Goal: Task Accomplishment & Management: Manage account settings

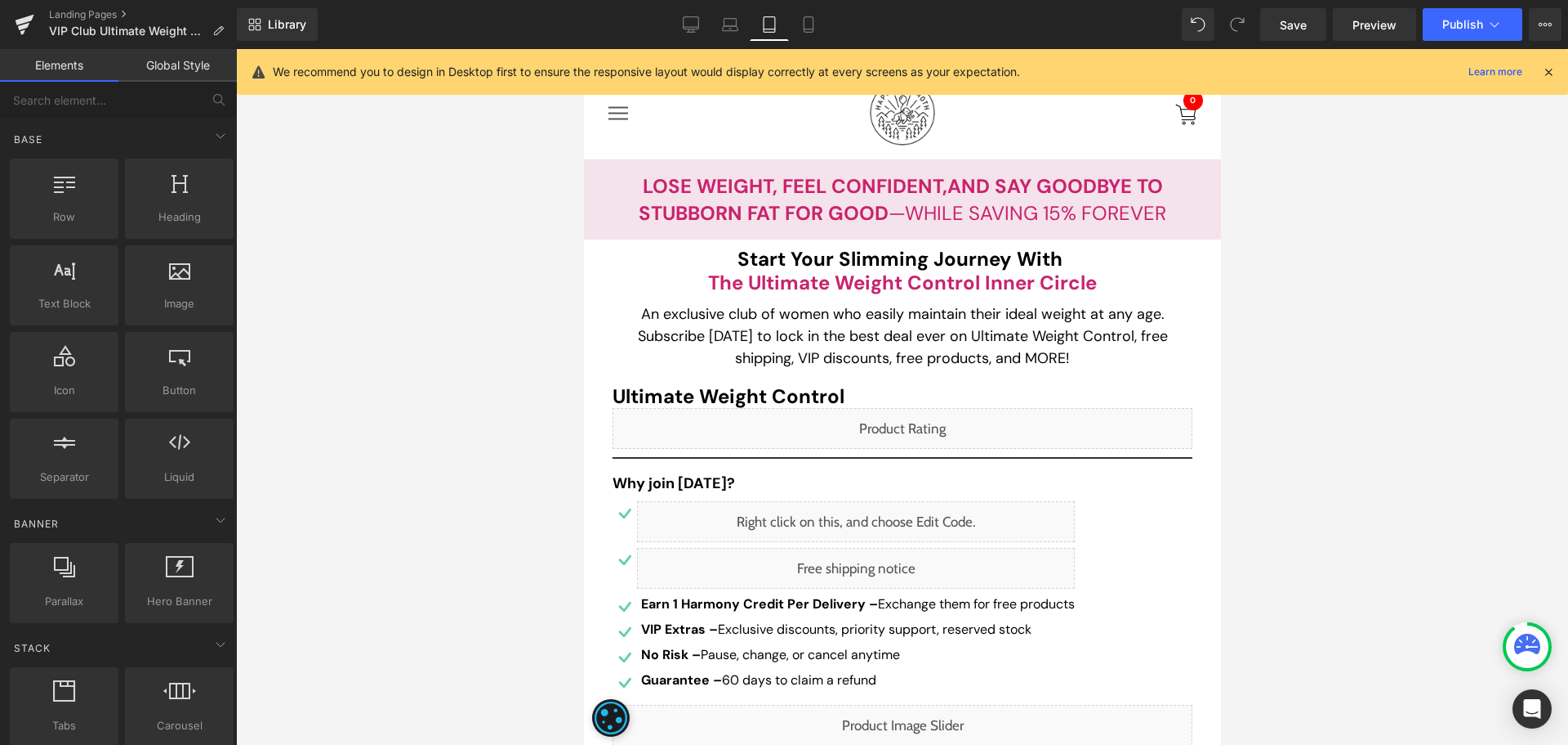
click at [1437, 320] on div at bounding box center [902, 397] width 1332 height 696
drag, startPoint x: 783, startPoint y: 287, endPoint x: 740, endPoint y: 278, distance: 43.9
click at [783, 287] on b "the Ultimate Weight Control inner circle" at bounding box center [902, 283] width 389 height 25
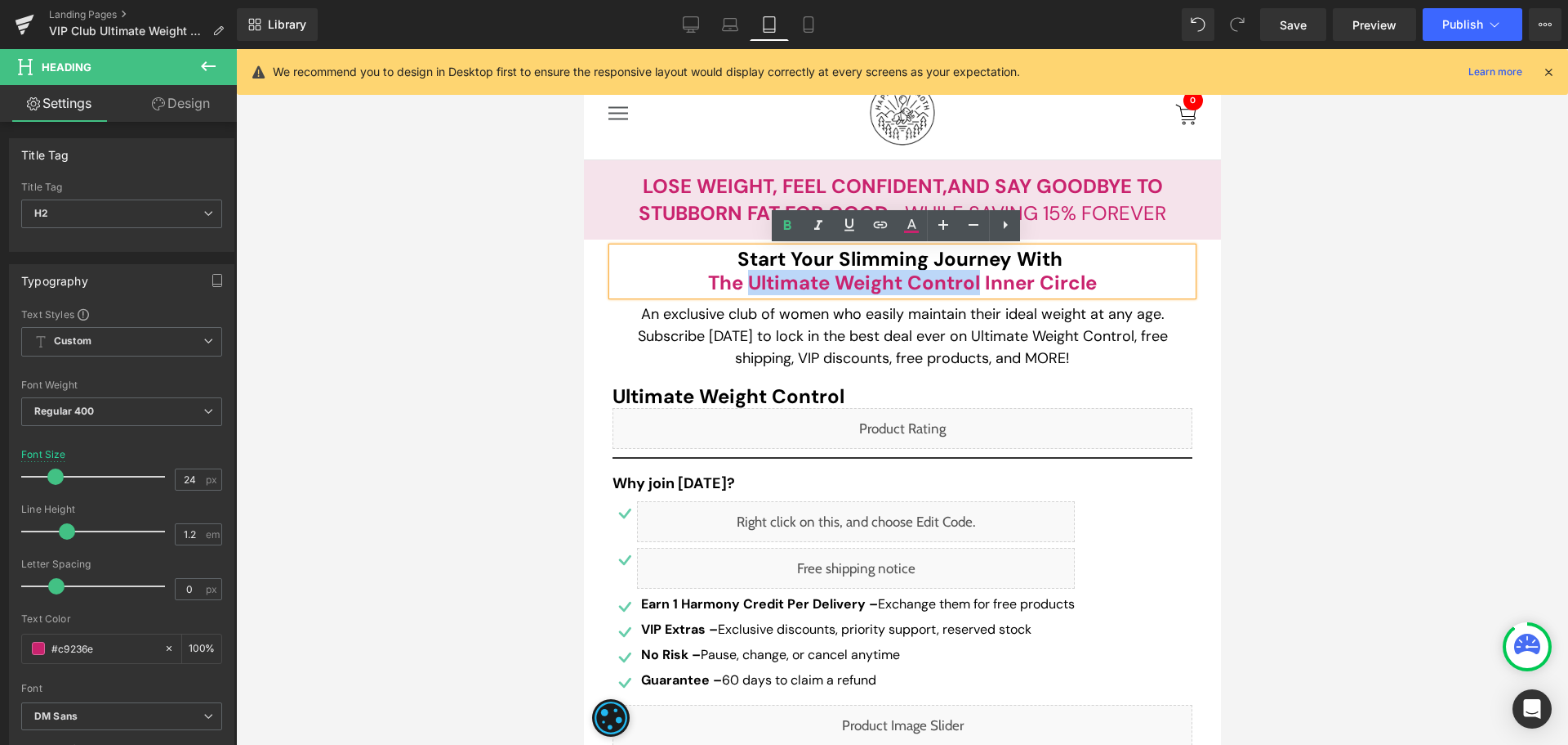
drag, startPoint x: 740, startPoint y: 278, endPoint x: 973, endPoint y: 280, distance: 233.0
click at [973, 280] on b "the Ultimate Weight Control inner circle" at bounding box center [902, 283] width 389 height 25
paste div
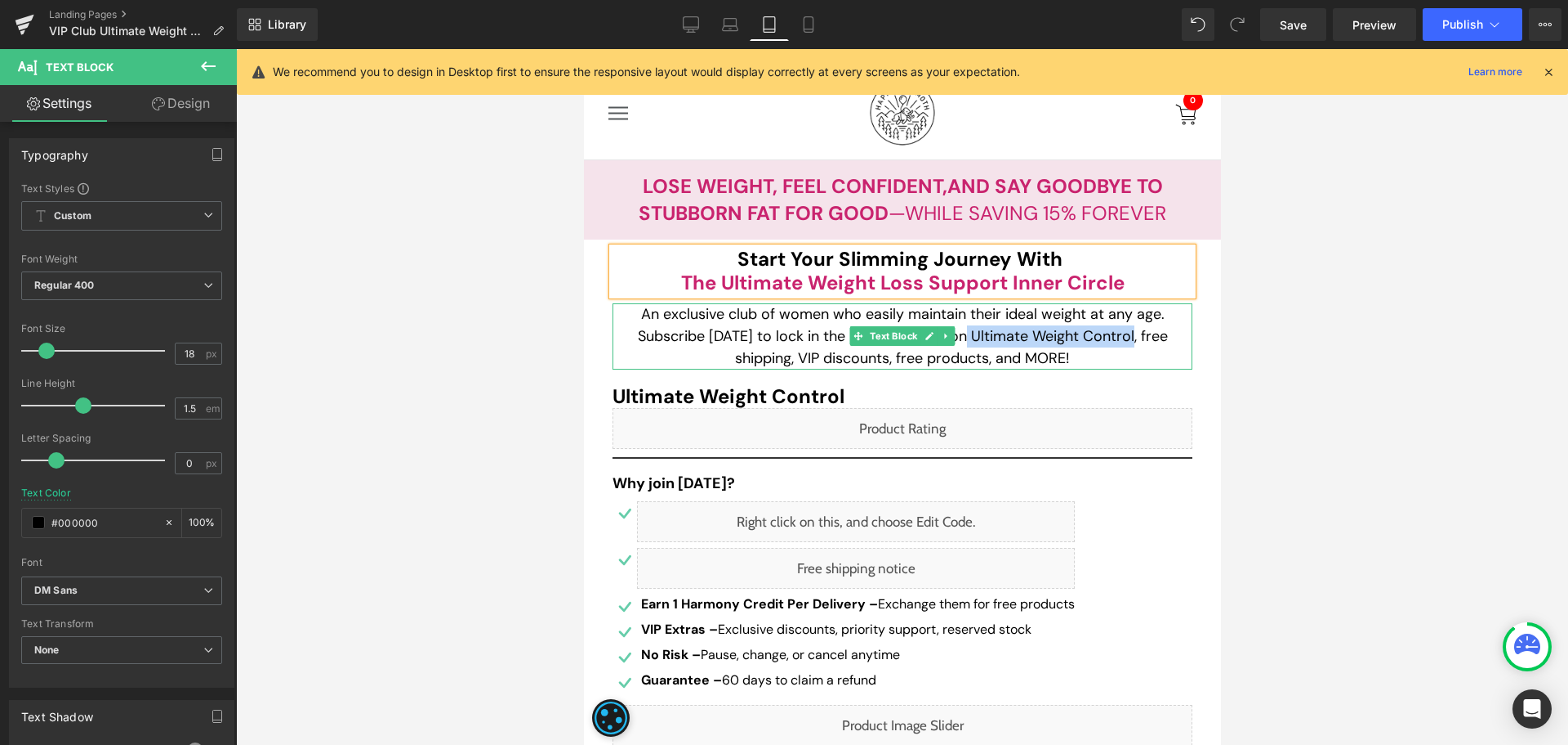
drag, startPoint x: 964, startPoint y: 337, endPoint x: 1128, endPoint y: 333, distance: 164.0
click at [1128, 333] on p "An exclusive club of women who easily maintain their ideal weight at any age. S…" at bounding box center [902, 336] width 580 height 66
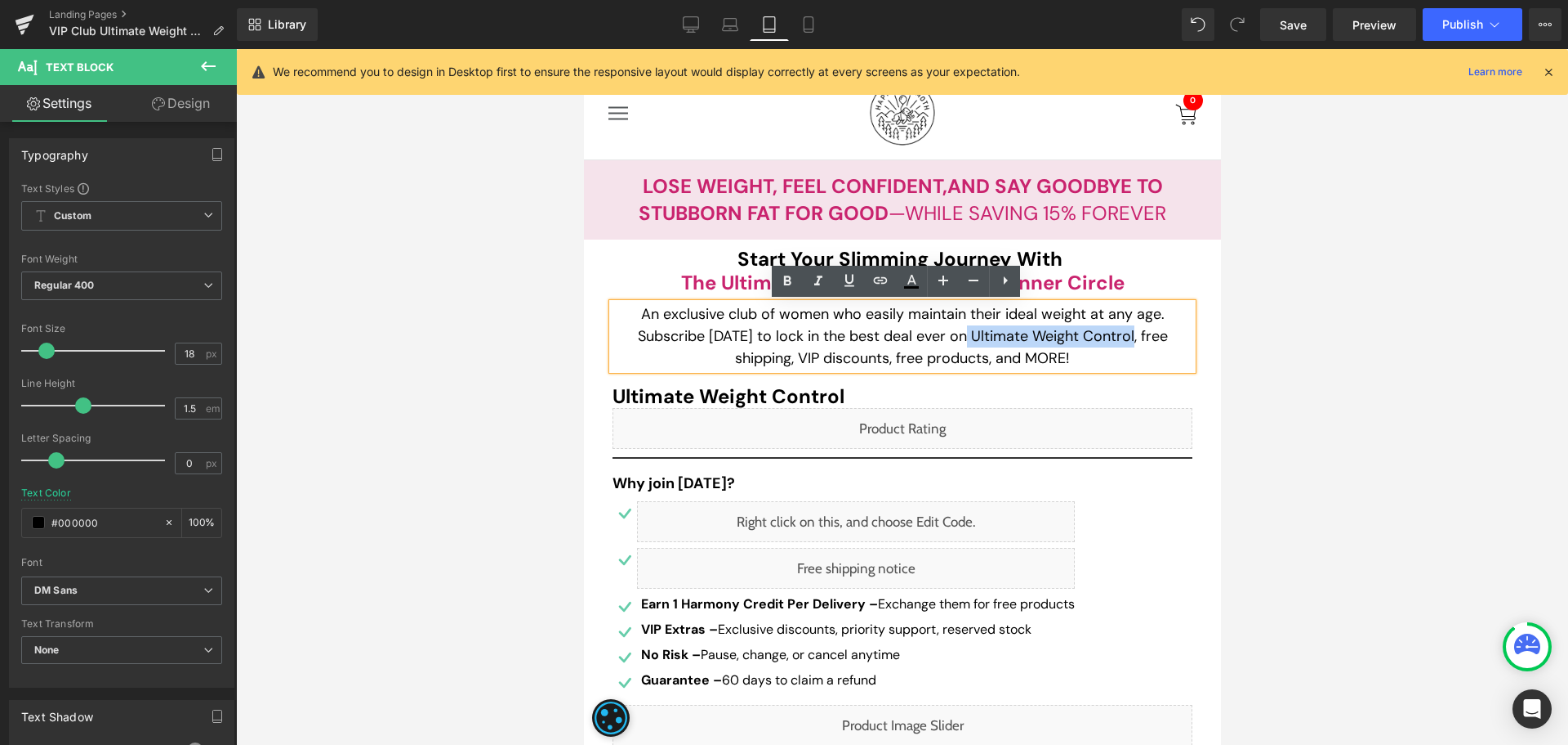
paste div
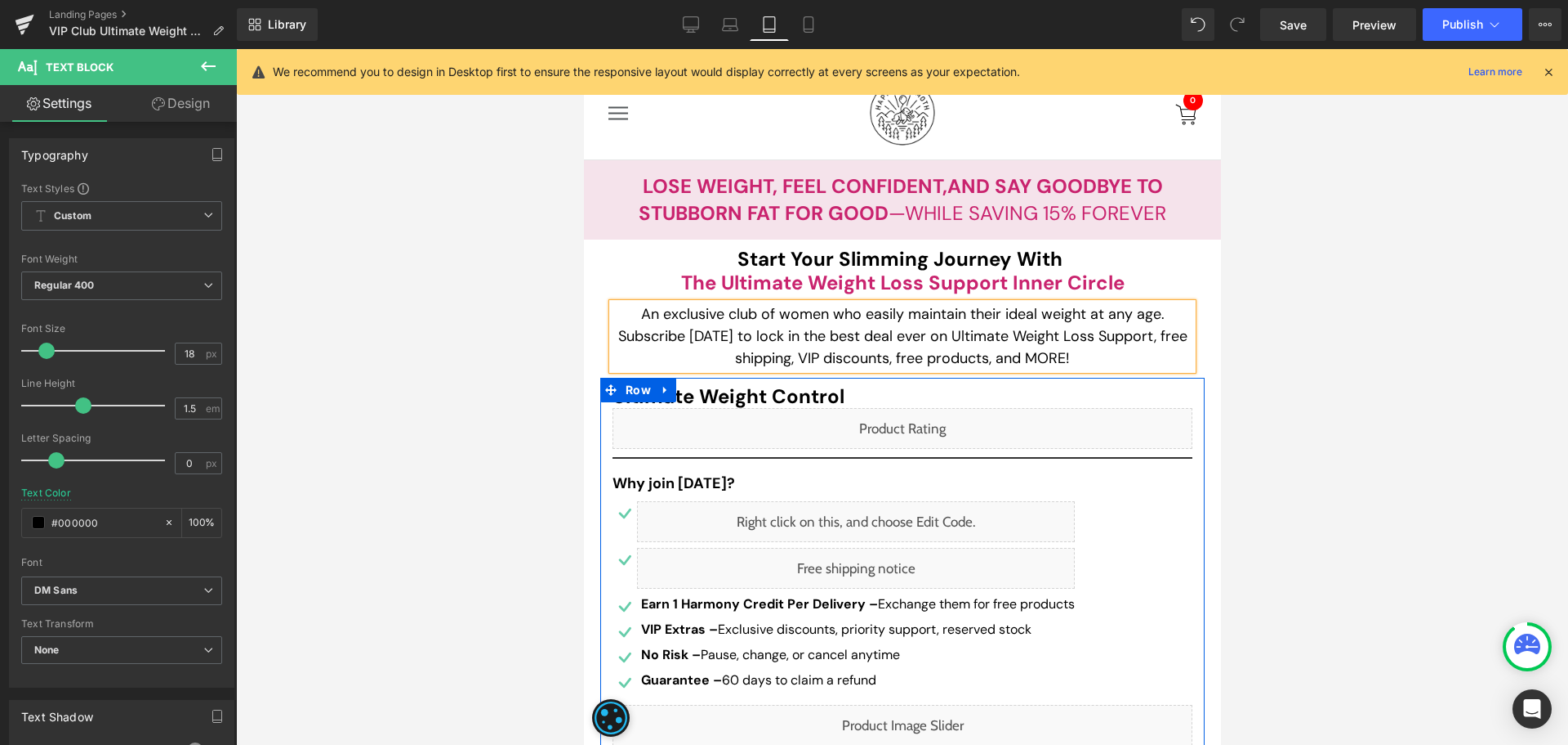
click at [608, 393] on icon at bounding box center [610, 389] width 12 height 12
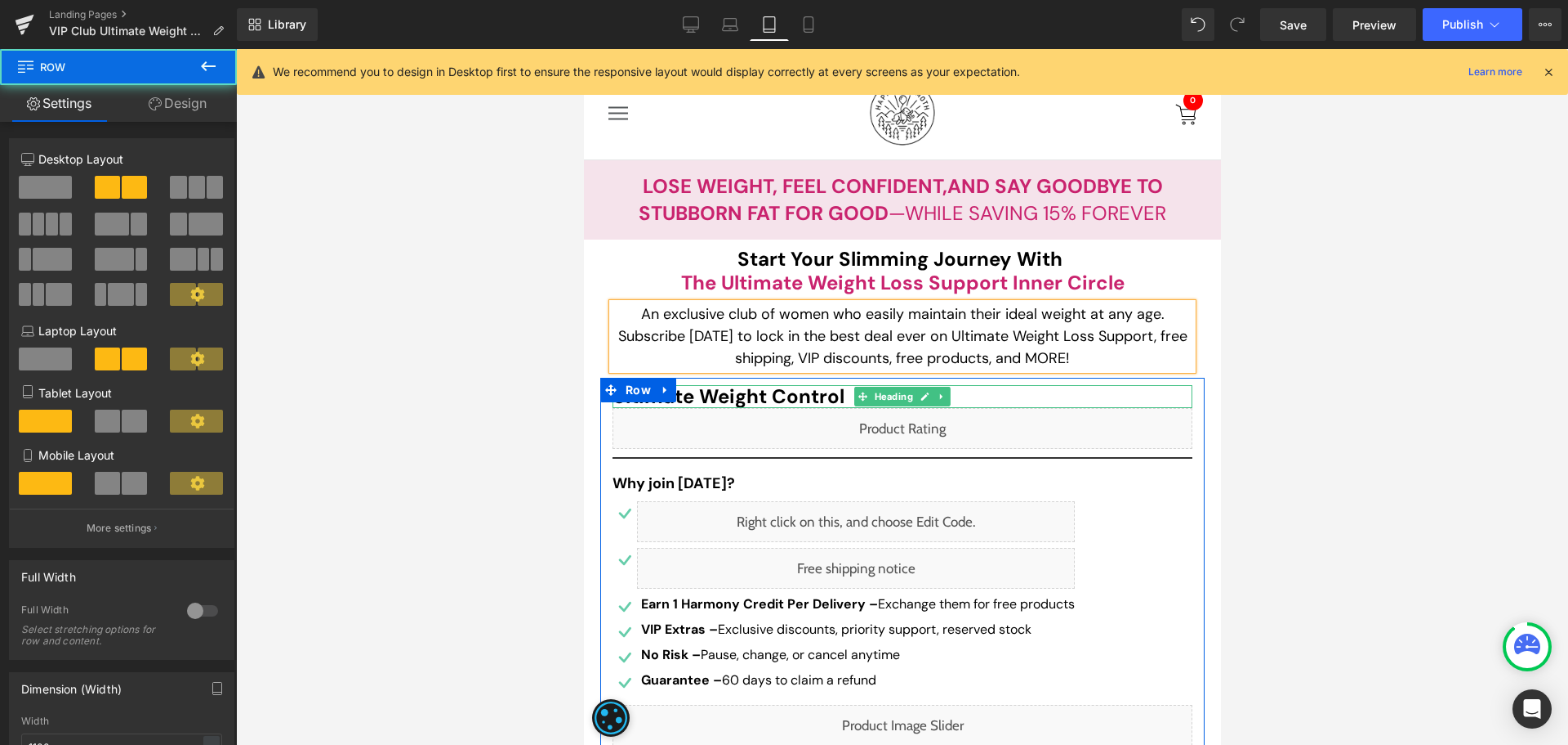
click at [790, 390] on span "Ultimate Weight Control" at bounding box center [727, 396] width 232 height 25
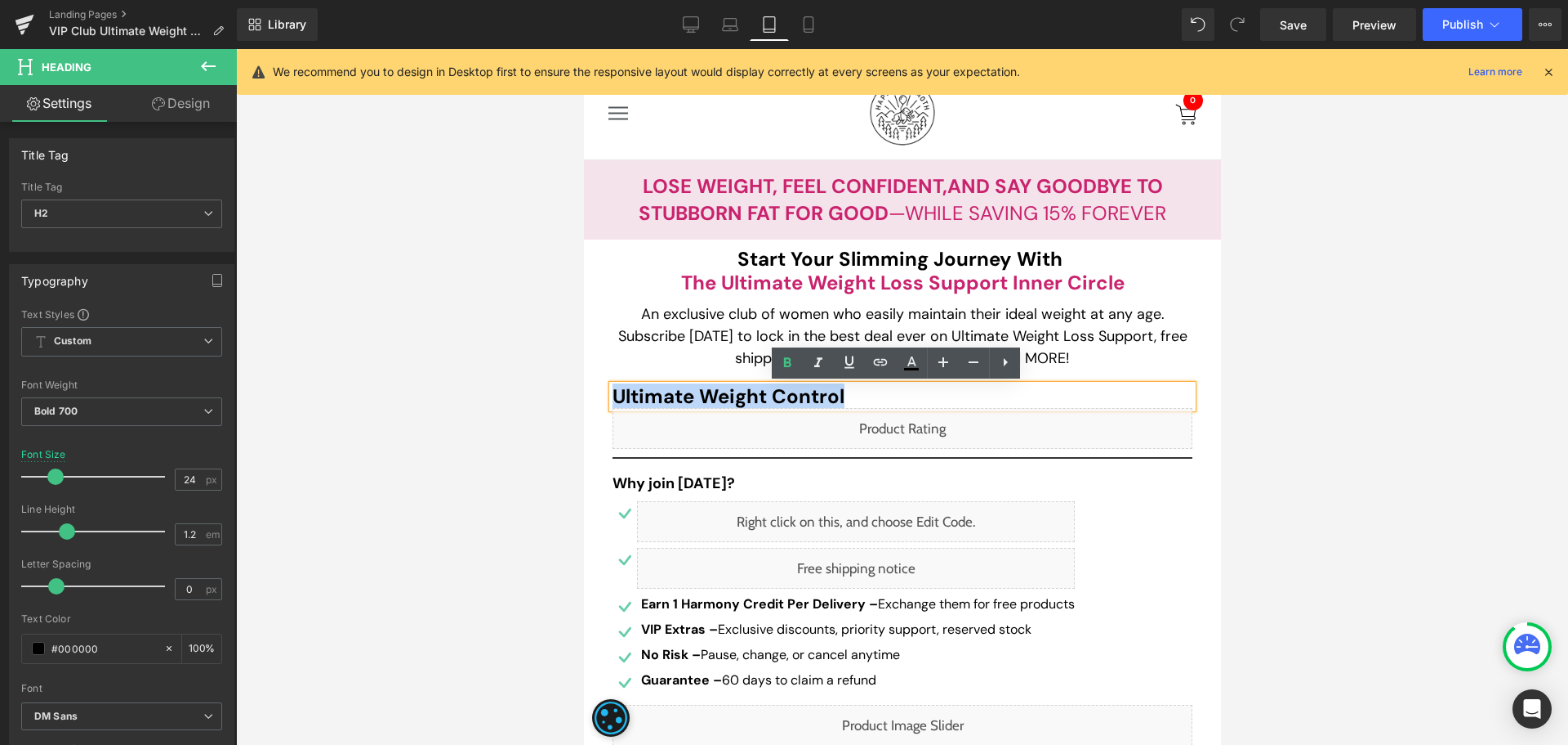
paste div
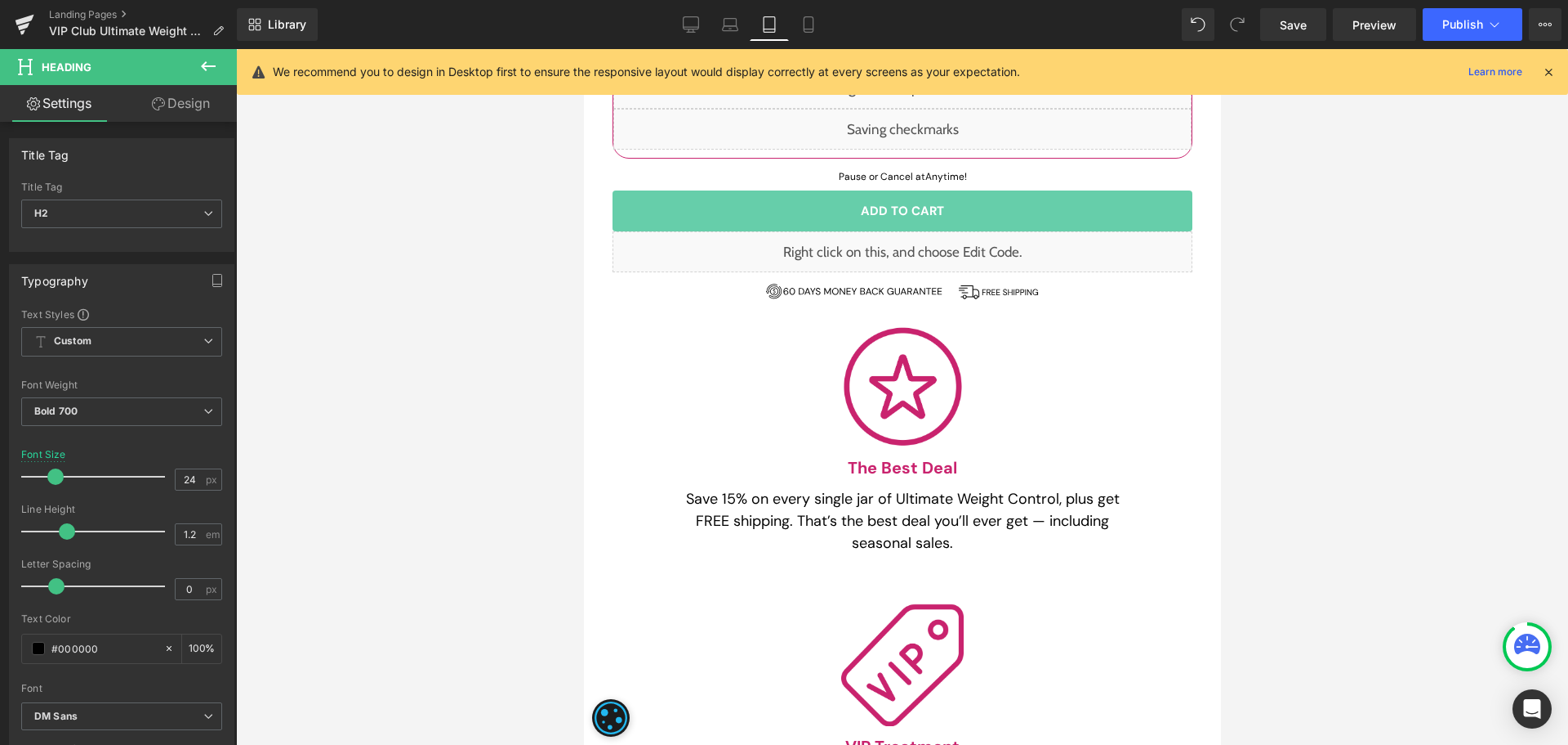
scroll to position [818, 0]
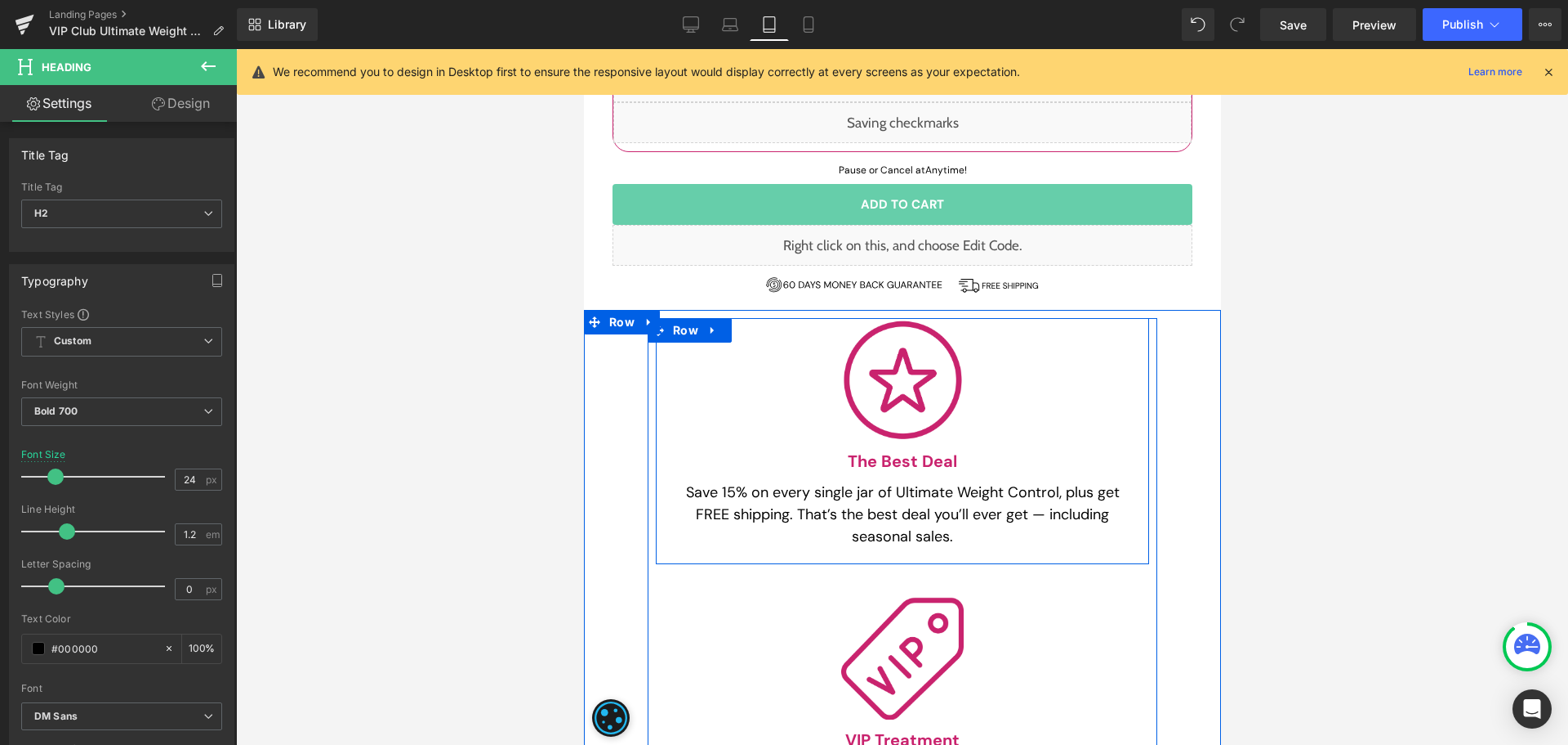
drag, startPoint x: 980, startPoint y: 484, endPoint x: 888, endPoint y: 491, distance: 92.3
click at [980, 484] on div "Save 15% on every single jar of Ultimate Weight Control, plus get FREE shipping…" at bounding box center [901, 514] width 460 height 66
click at [901, 492] on p "Save 15% on every single jar of Ultimate Weight Control, plus get FREE shipping…" at bounding box center [901, 514] width 460 height 66
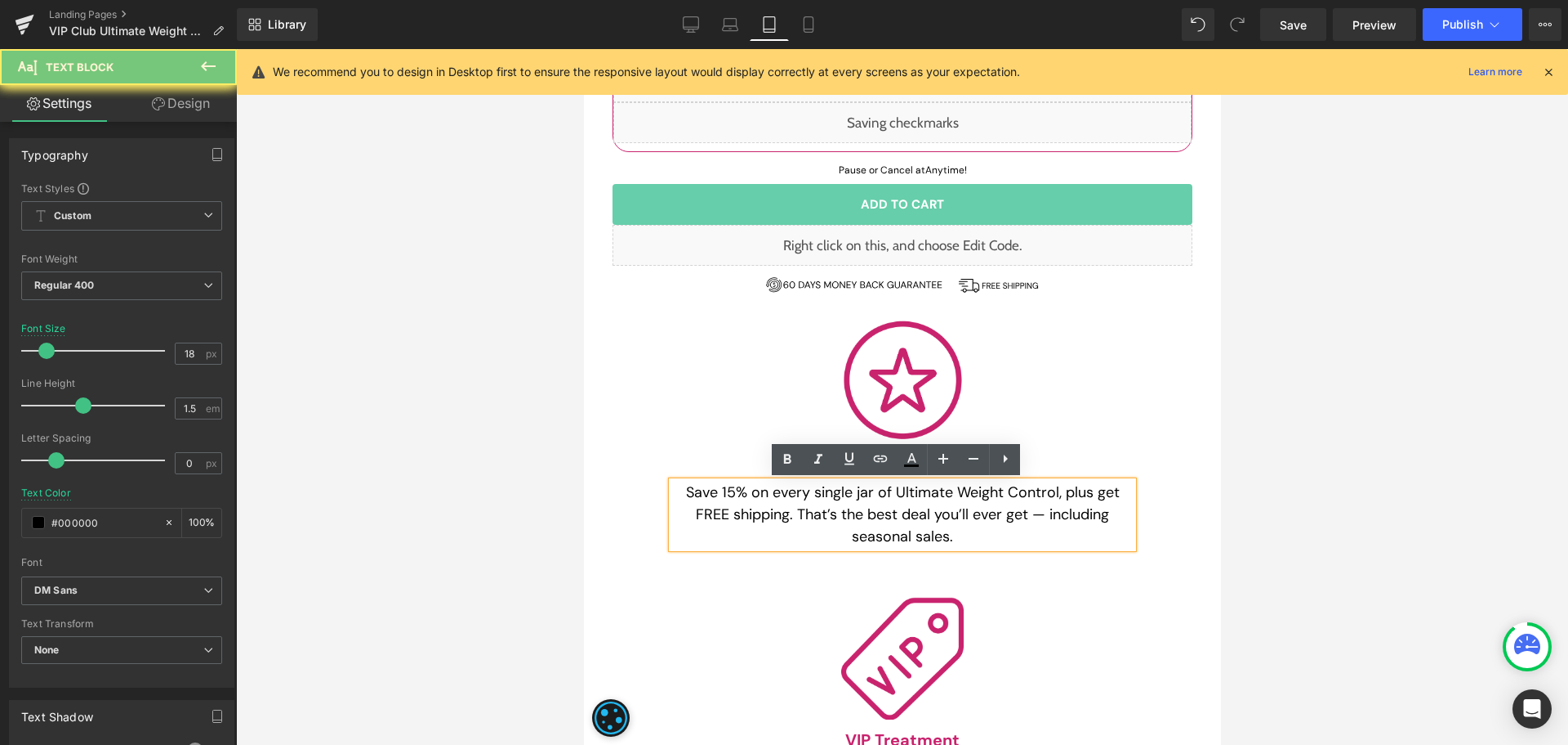
click at [888, 491] on p "Save 15% on every single jar of Ultimate Weight Control, plus get FREE shipping…" at bounding box center [901, 514] width 460 height 66
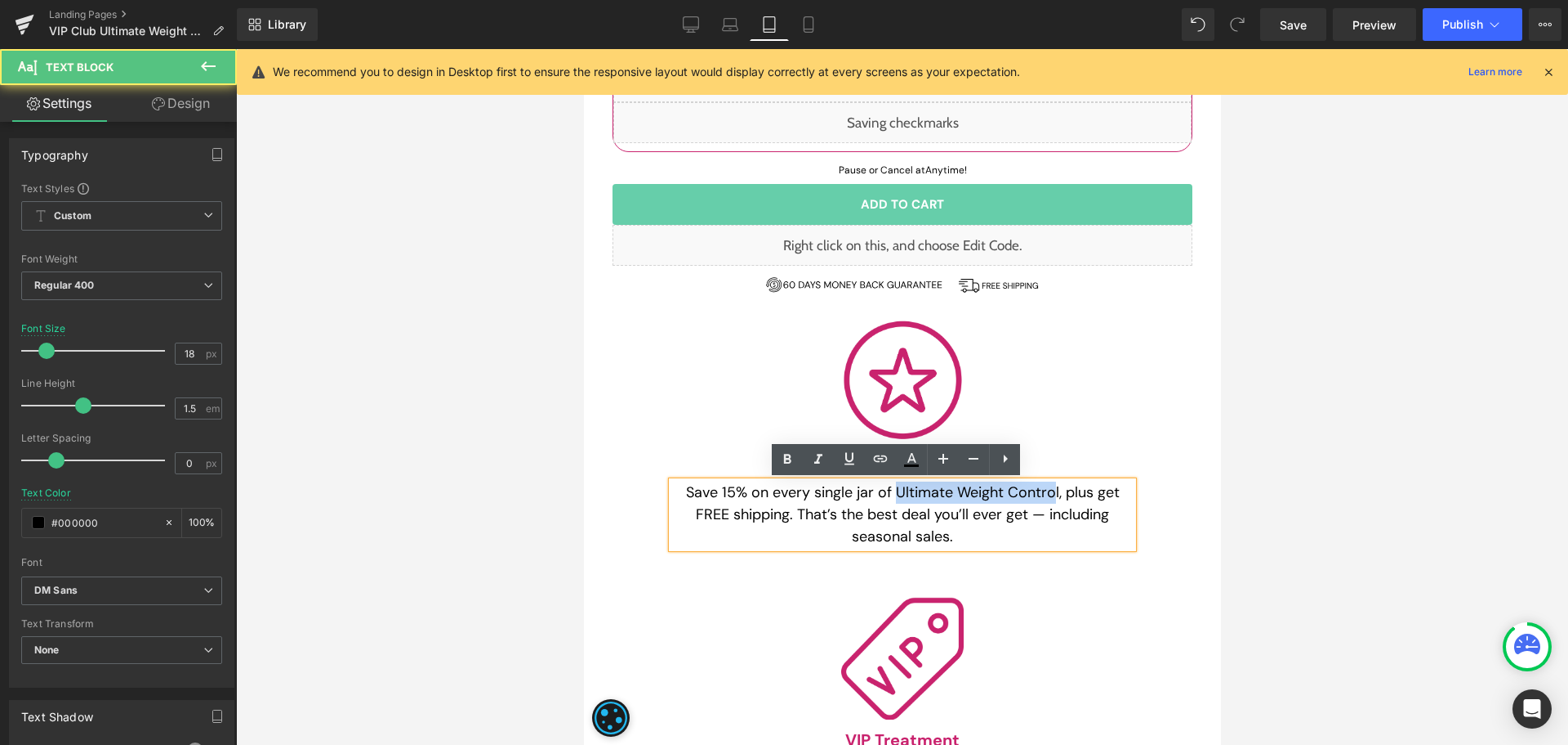
click at [1047, 492] on p "Save 15% on every single jar of Ultimate Weight Control, plus get FREE shipping…" at bounding box center [901, 514] width 460 height 66
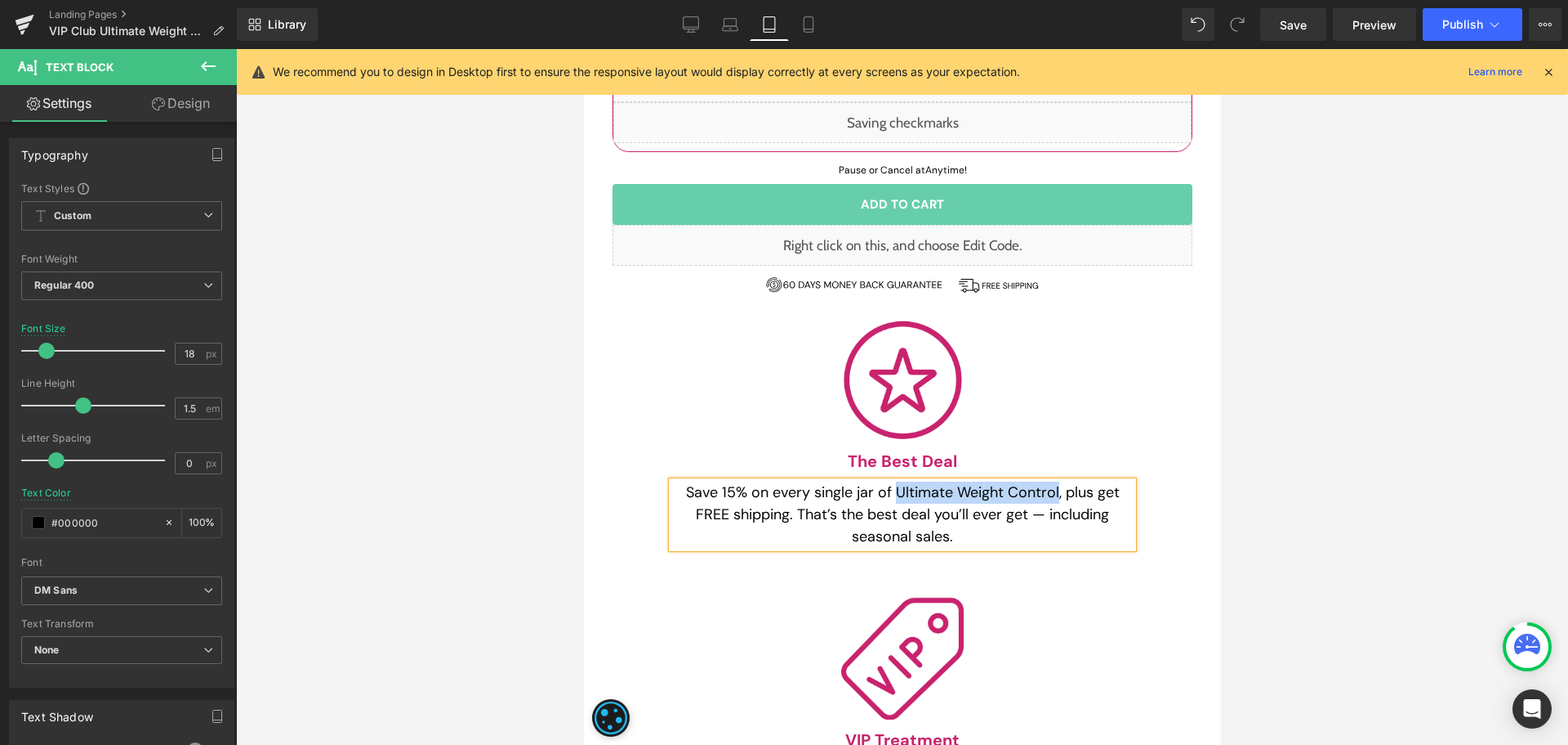
paste div
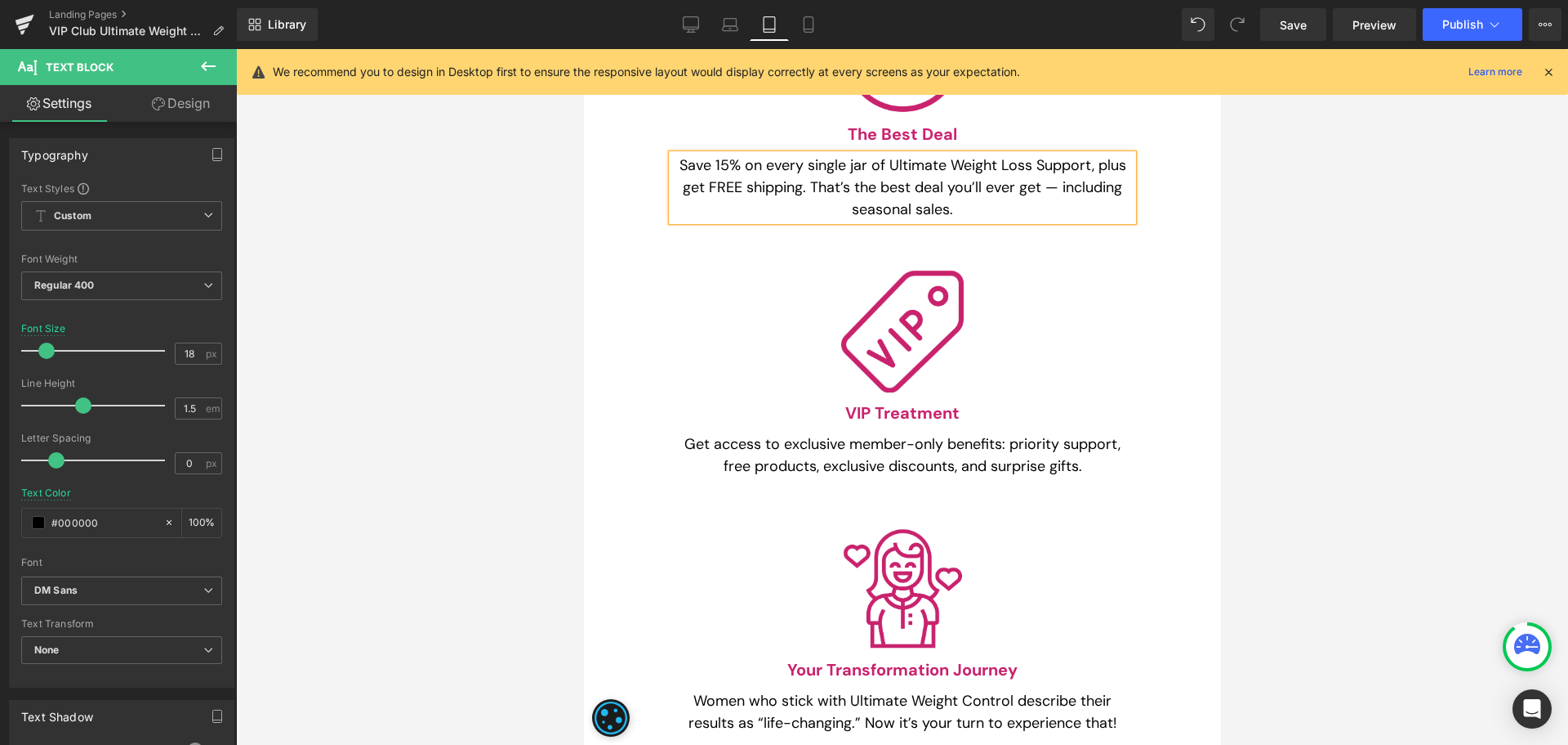
scroll to position [1471, 0]
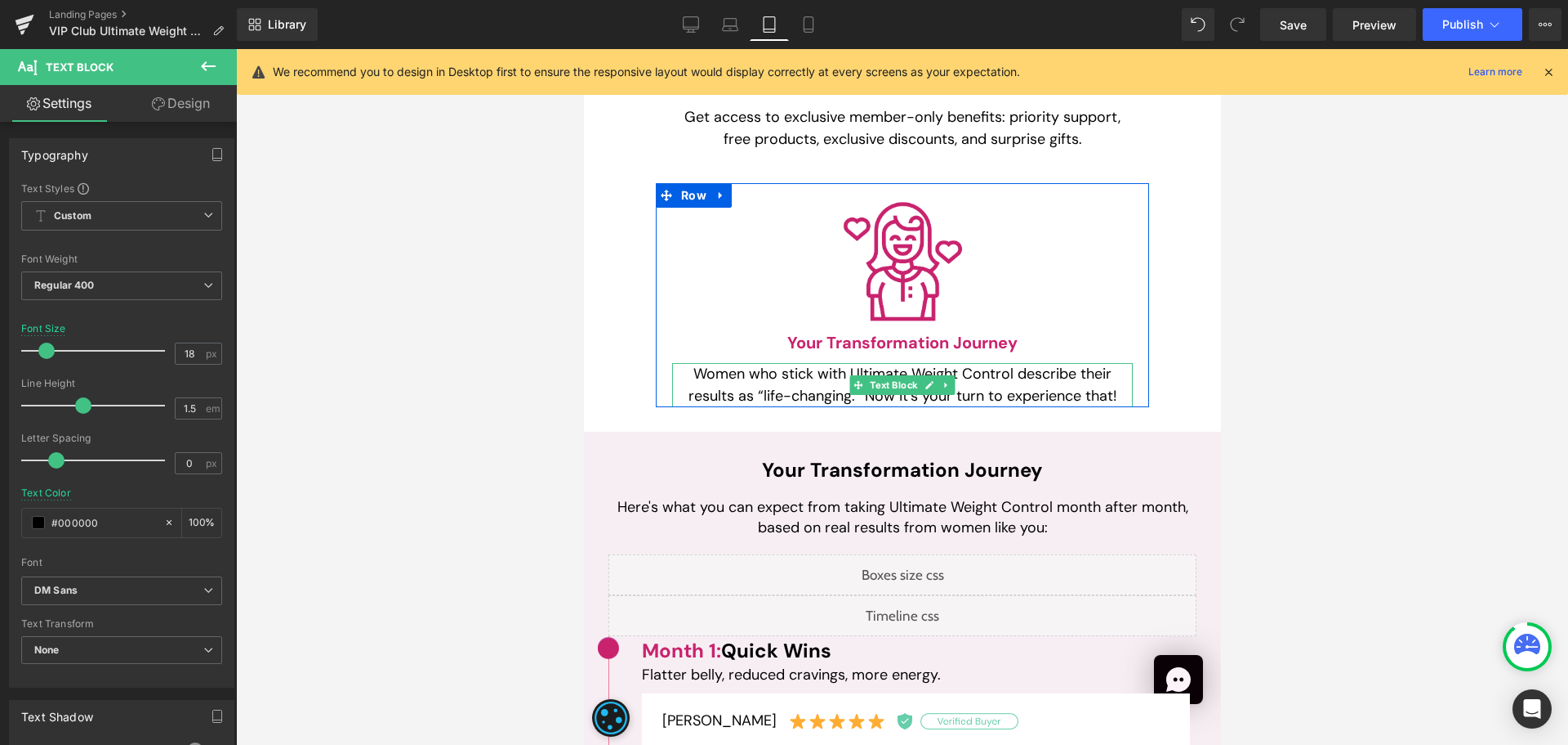
click at [843, 372] on p "Women who stick with Ultimate Weight Control describe their results as “life-ch…" at bounding box center [901, 384] width 460 height 45
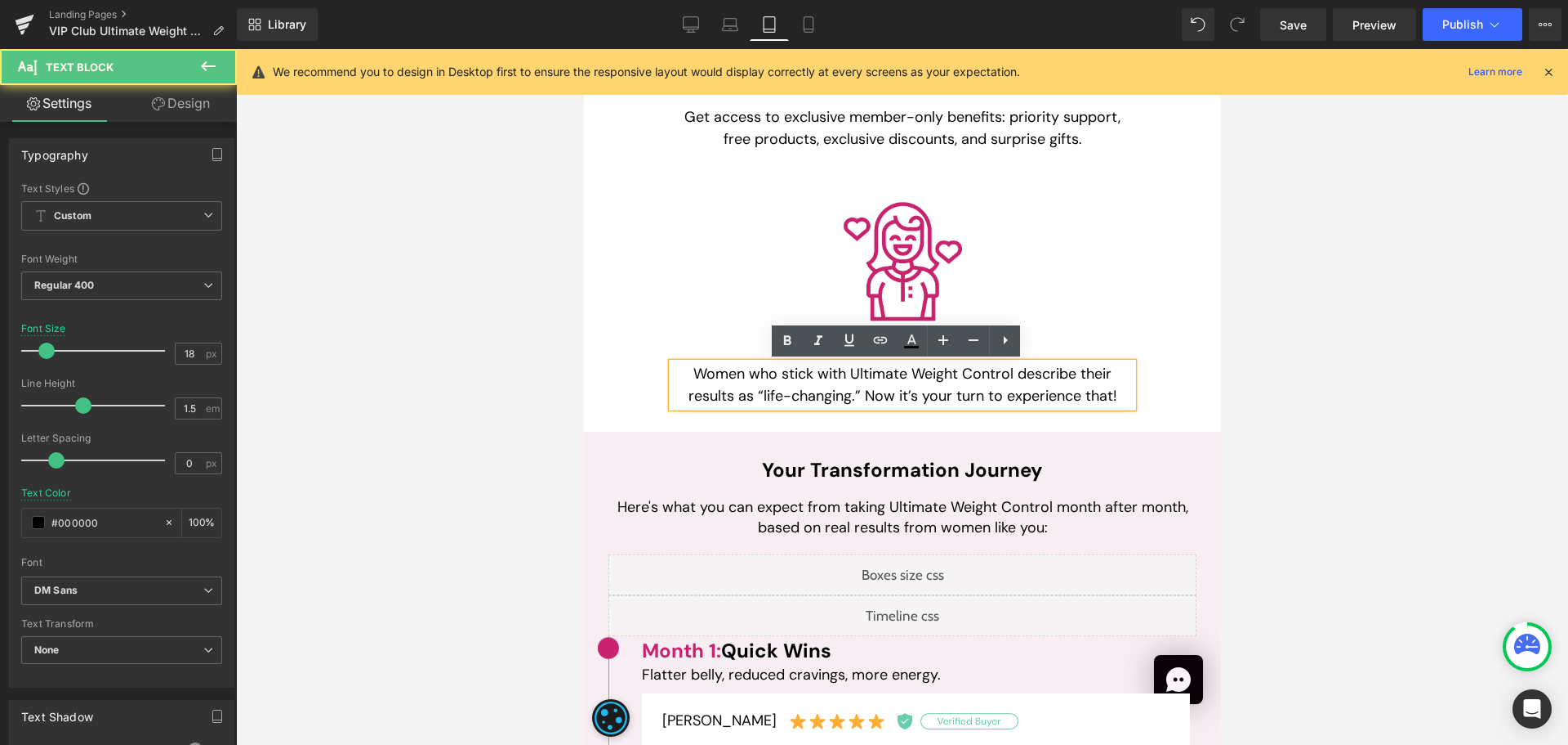
click at [838, 375] on p "Women who stick with Ultimate Weight Control describe their results as “life-ch…" at bounding box center [901, 384] width 460 height 45
click at [846, 375] on p "Women who stick with Ultimate Weight Control describe their results as “life-ch…" at bounding box center [901, 384] width 460 height 45
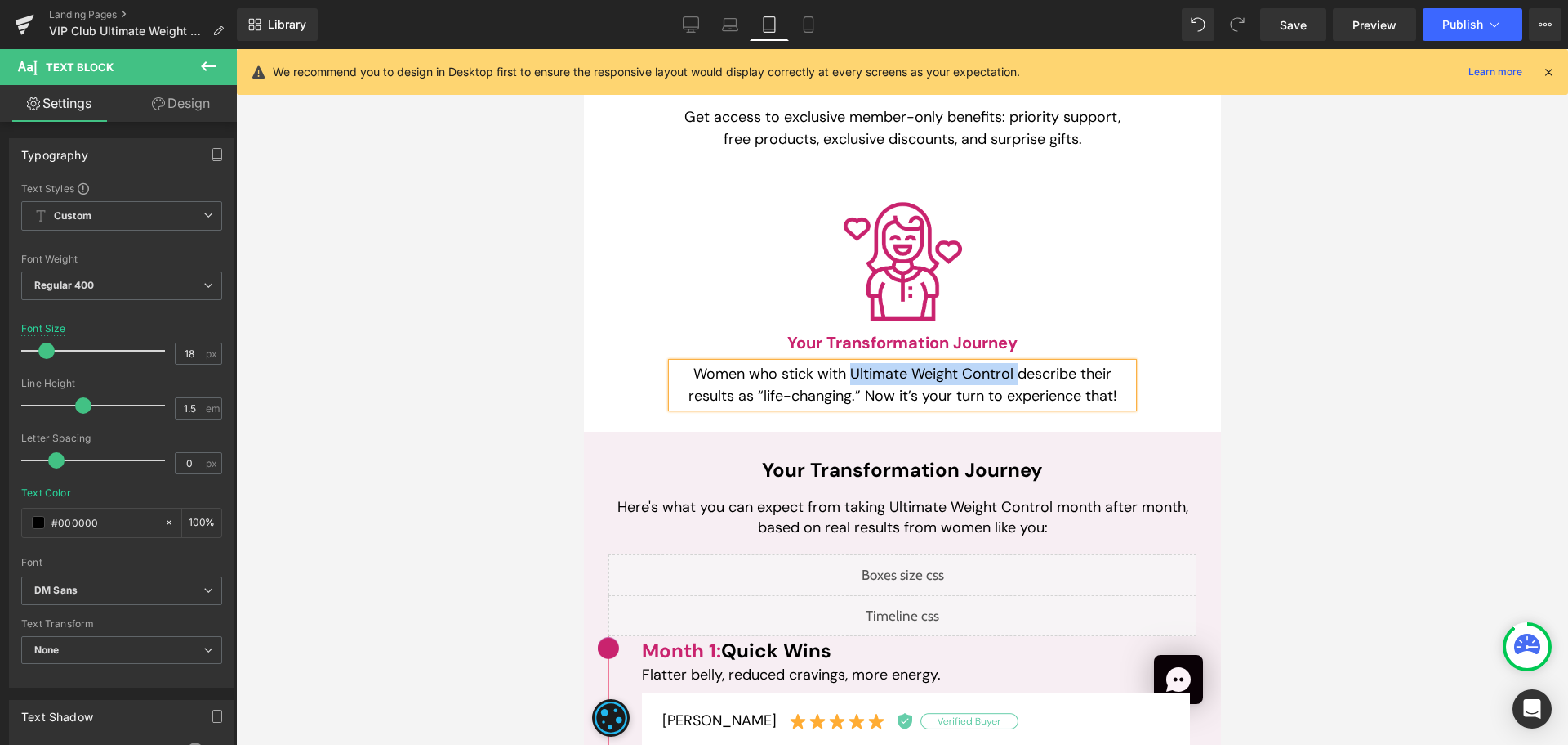
paste div
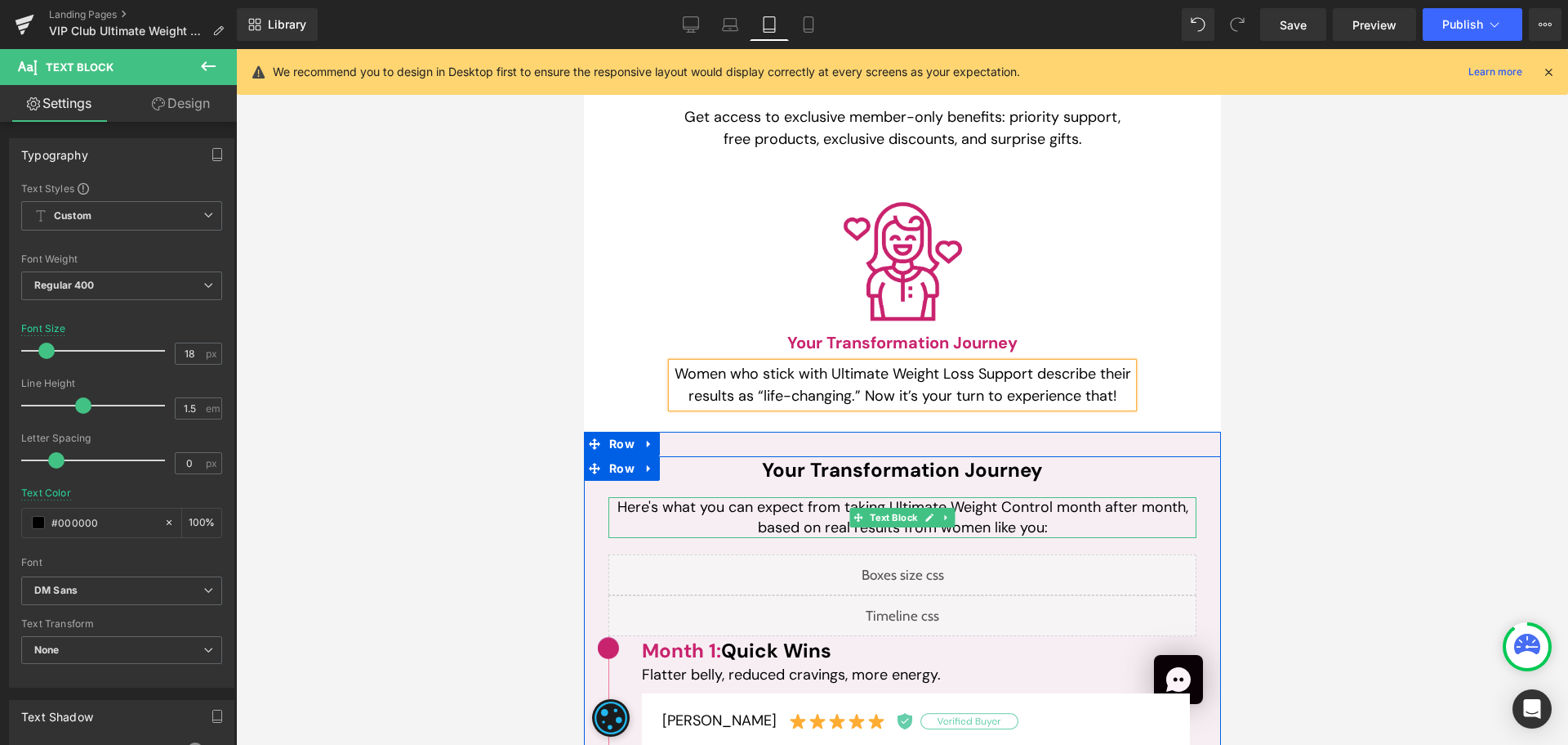
click at [879, 504] on p "Here's what you can expect from taking Ultimate Weight Control month after mont…" at bounding box center [902, 517] width 588 height 41
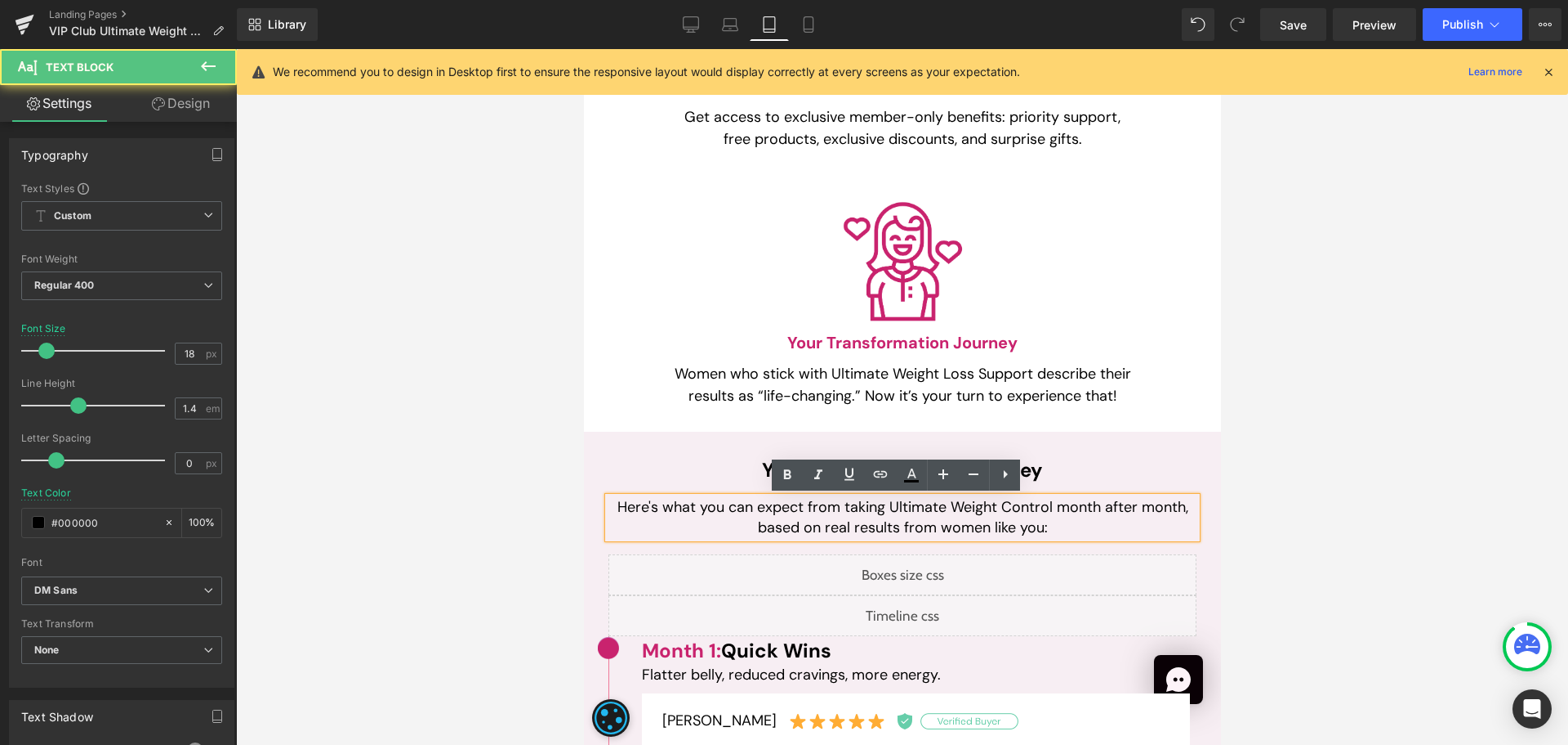
click at [881, 504] on p "Here's what you can expect from taking Ultimate Weight Control month after mont…" at bounding box center [902, 517] width 588 height 41
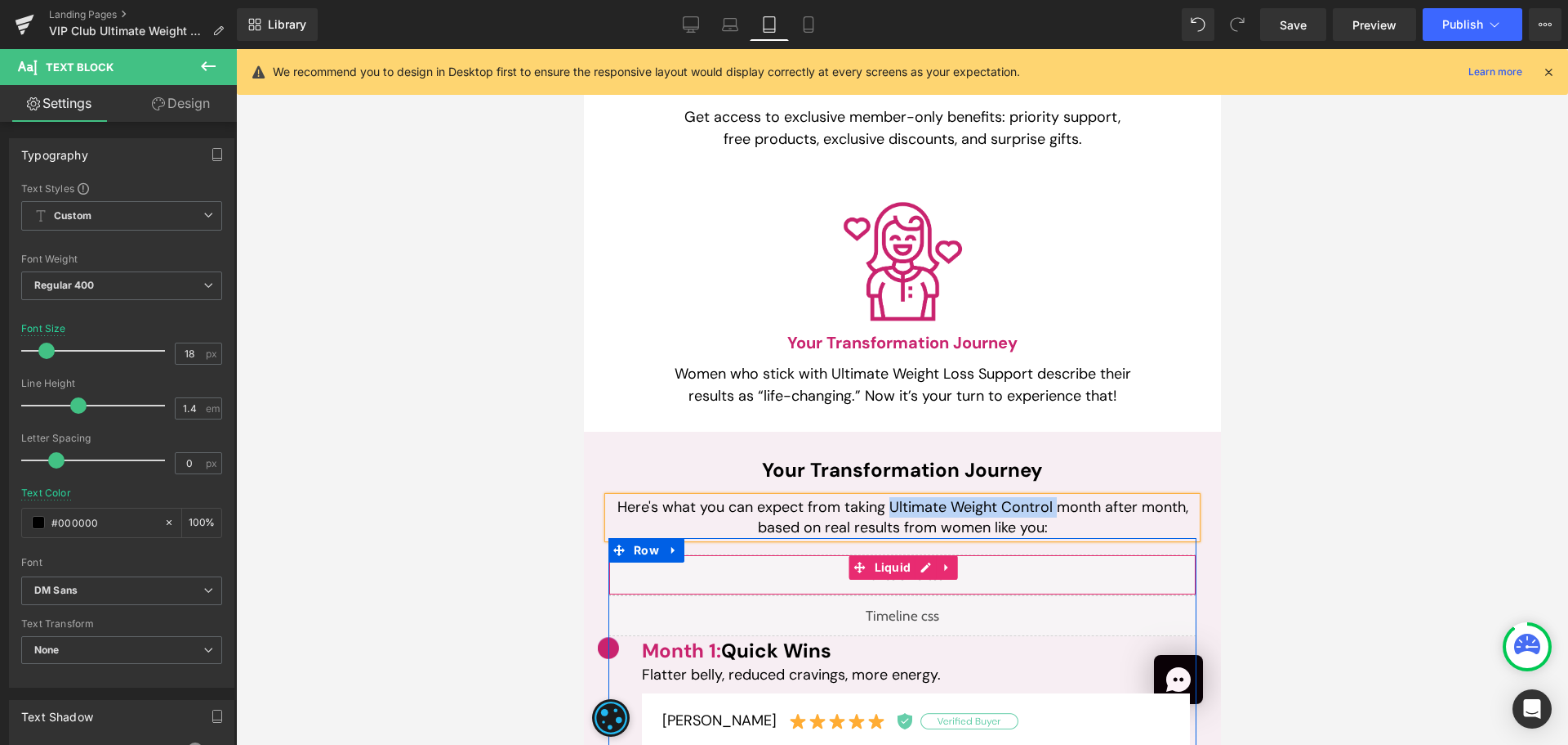
paste div
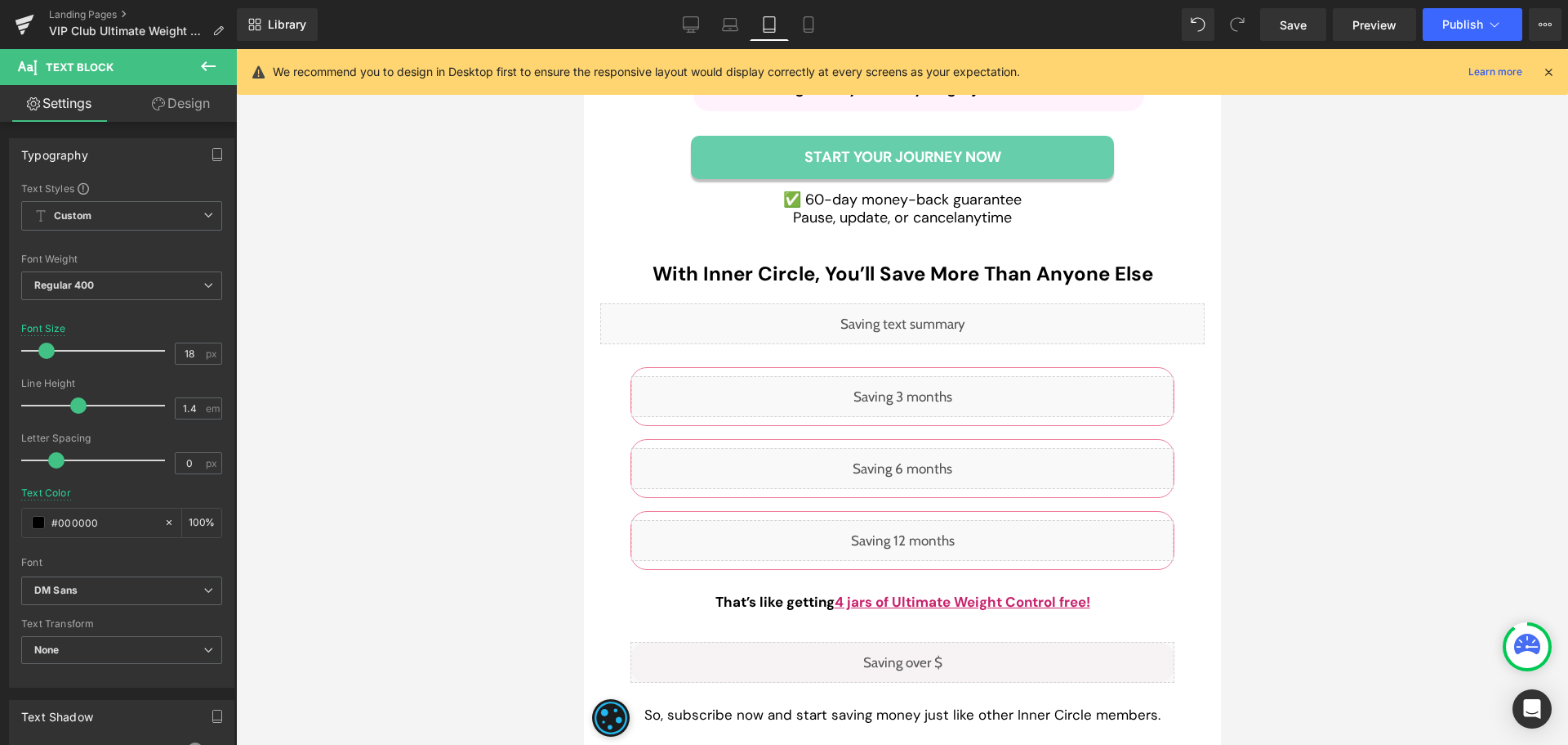
scroll to position [4741, 0]
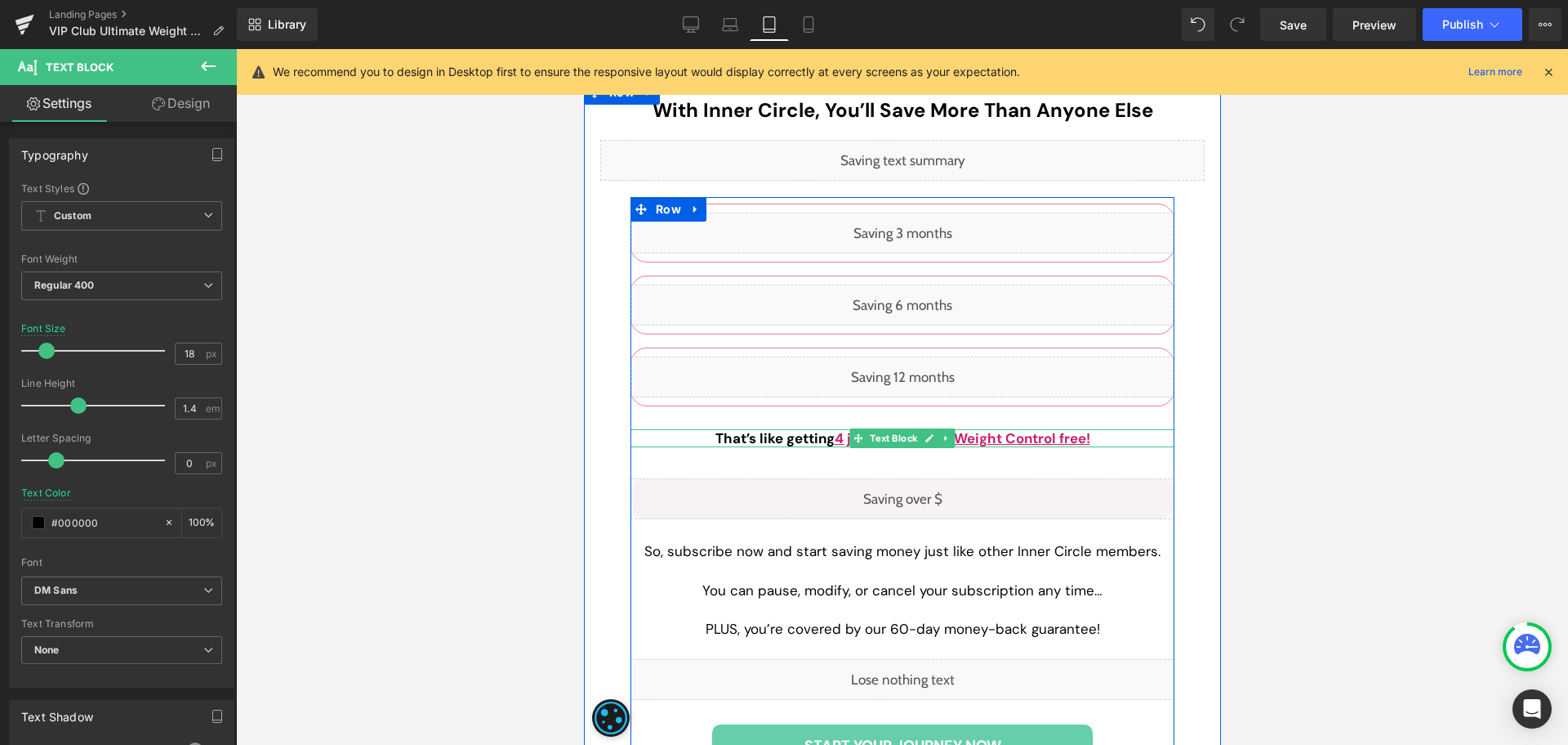
click at [997, 439] on span "4 jars of Ultimate Weight Control free!" at bounding box center [962, 438] width 256 height 18
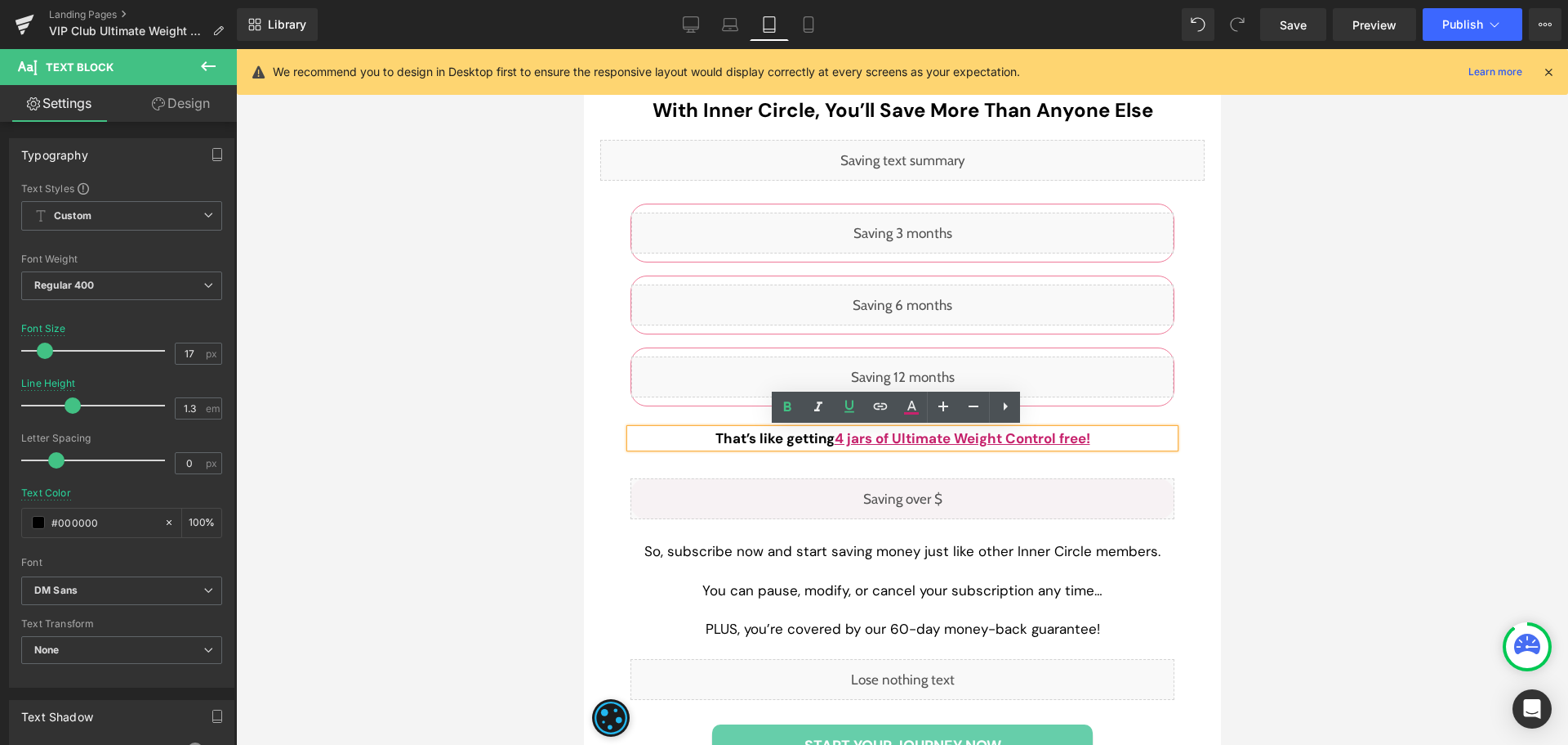
click at [890, 439] on span "4 jars of Ultimate Weight Control free!" at bounding box center [962, 438] width 256 height 18
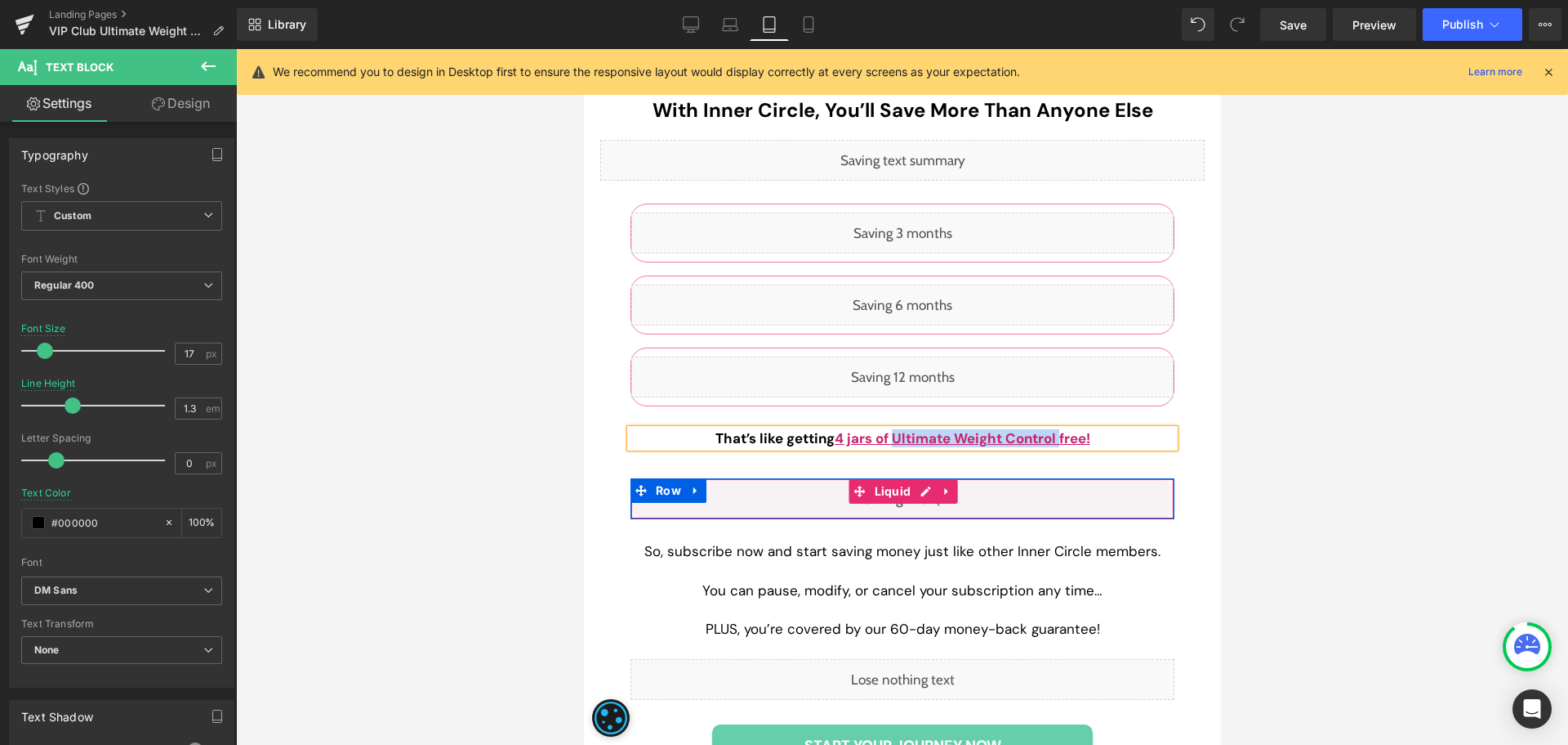
paste div
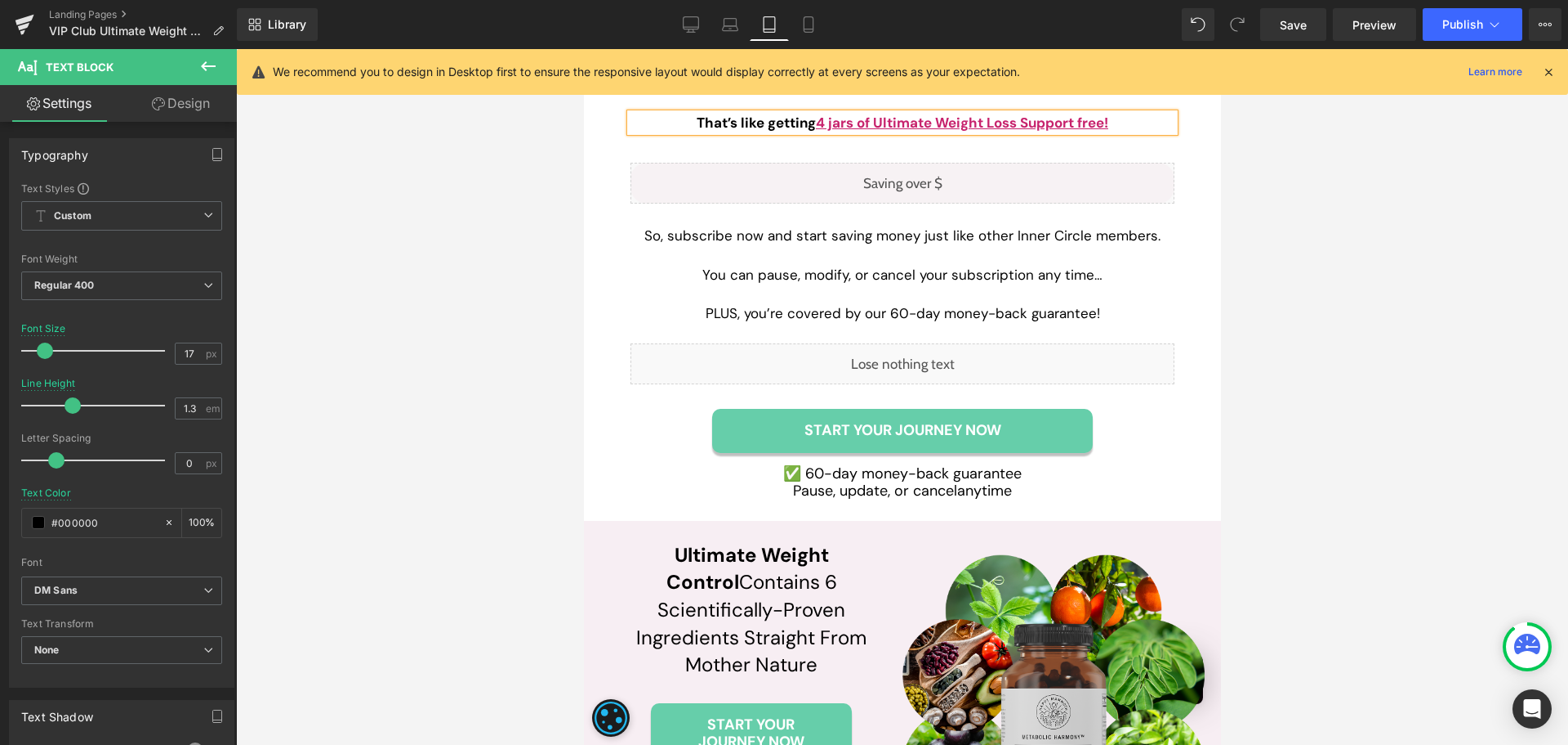
scroll to position [5150, 0]
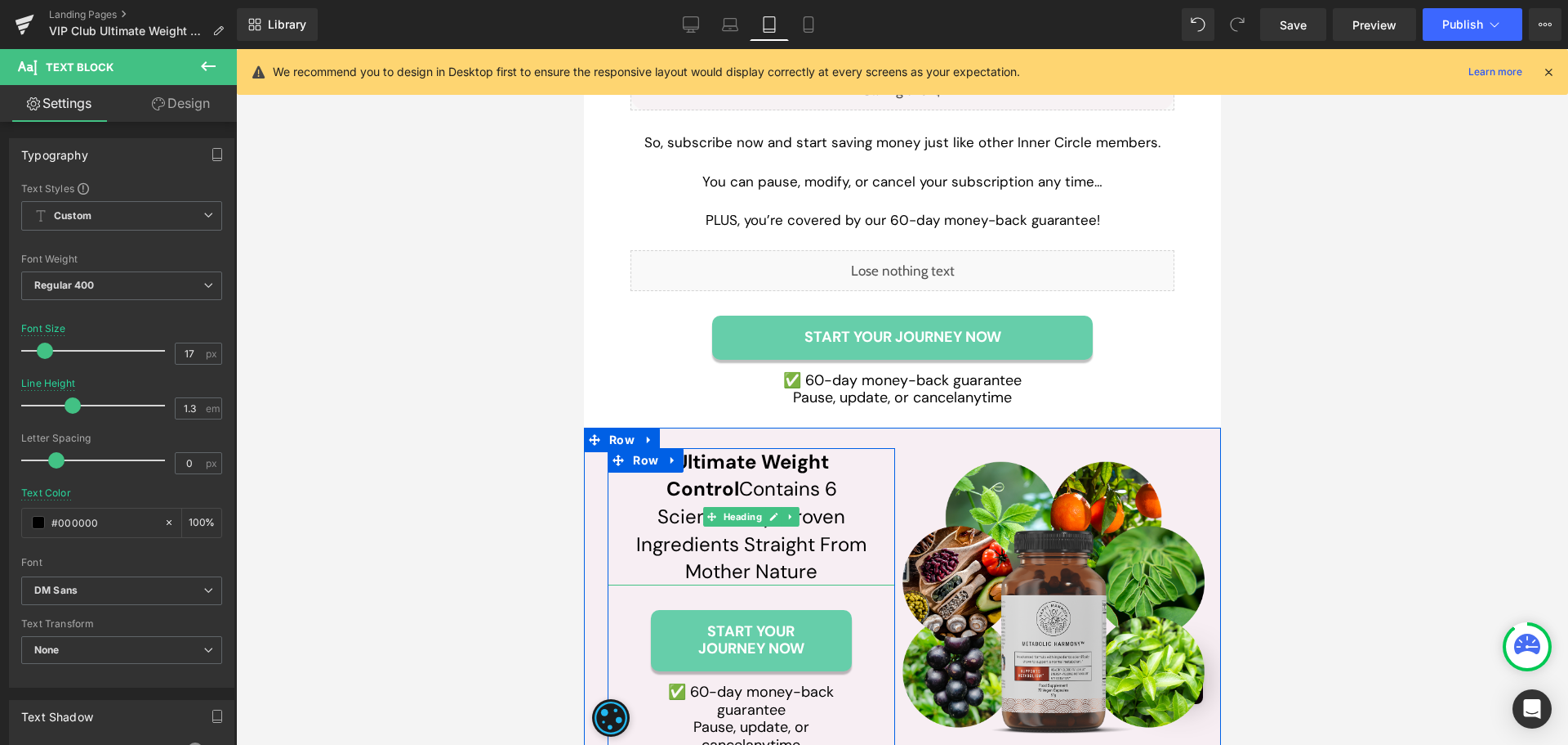
click at [732, 468] on span "Ultimate Weight Control" at bounding box center [746, 475] width 163 height 53
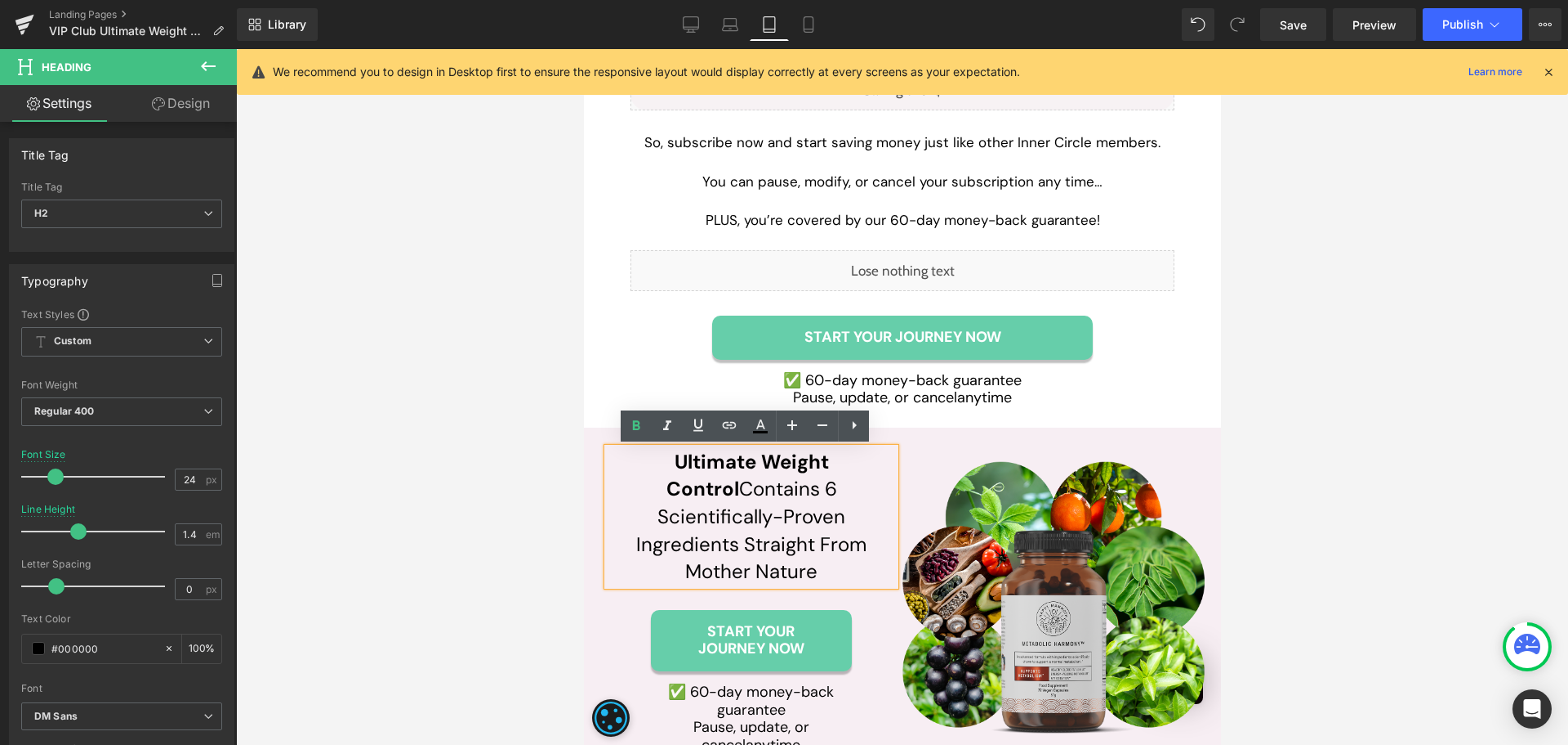
click at [666, 462] on span "Ultimate Weight Control" at bounding box center [746, 475] width 163 height 53
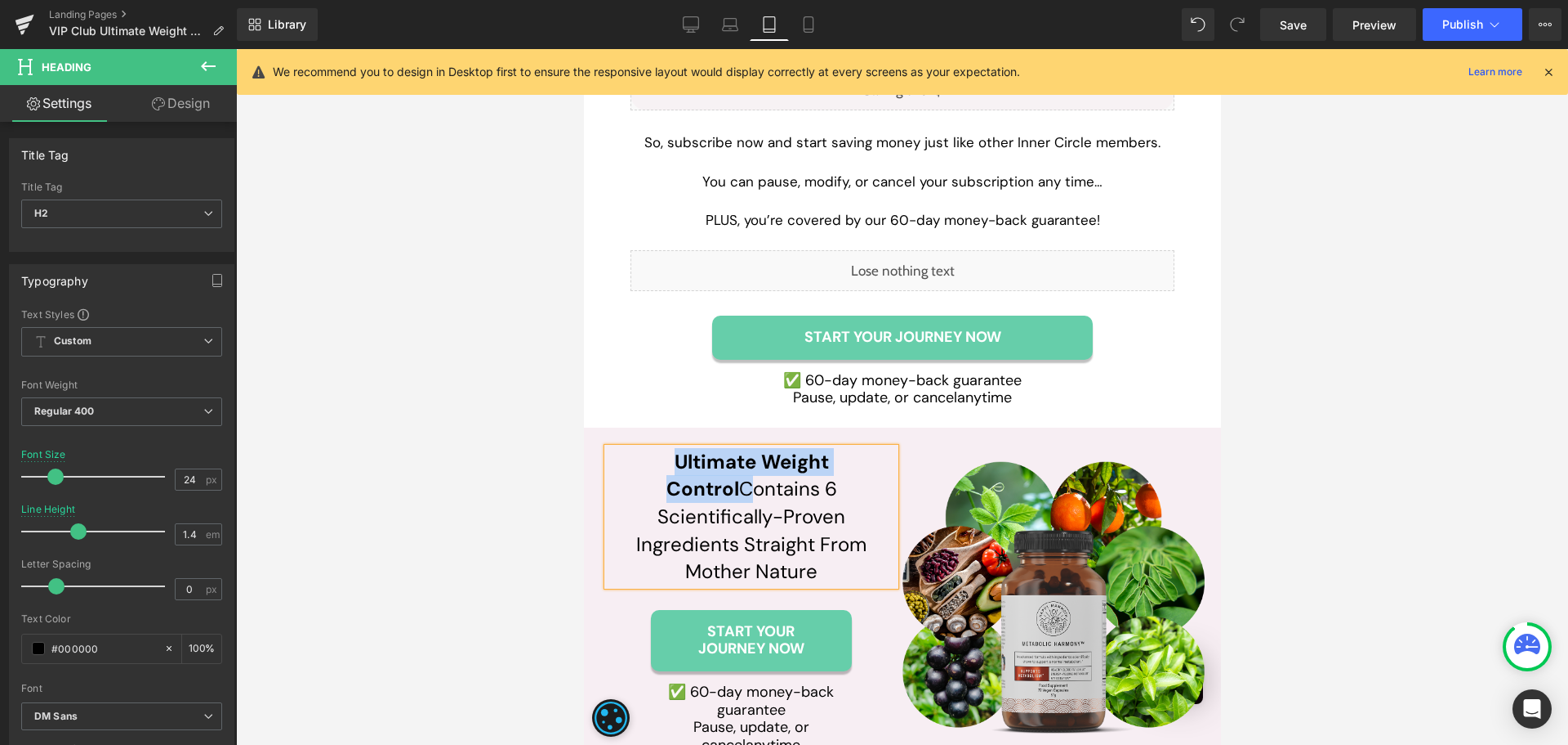
paste div
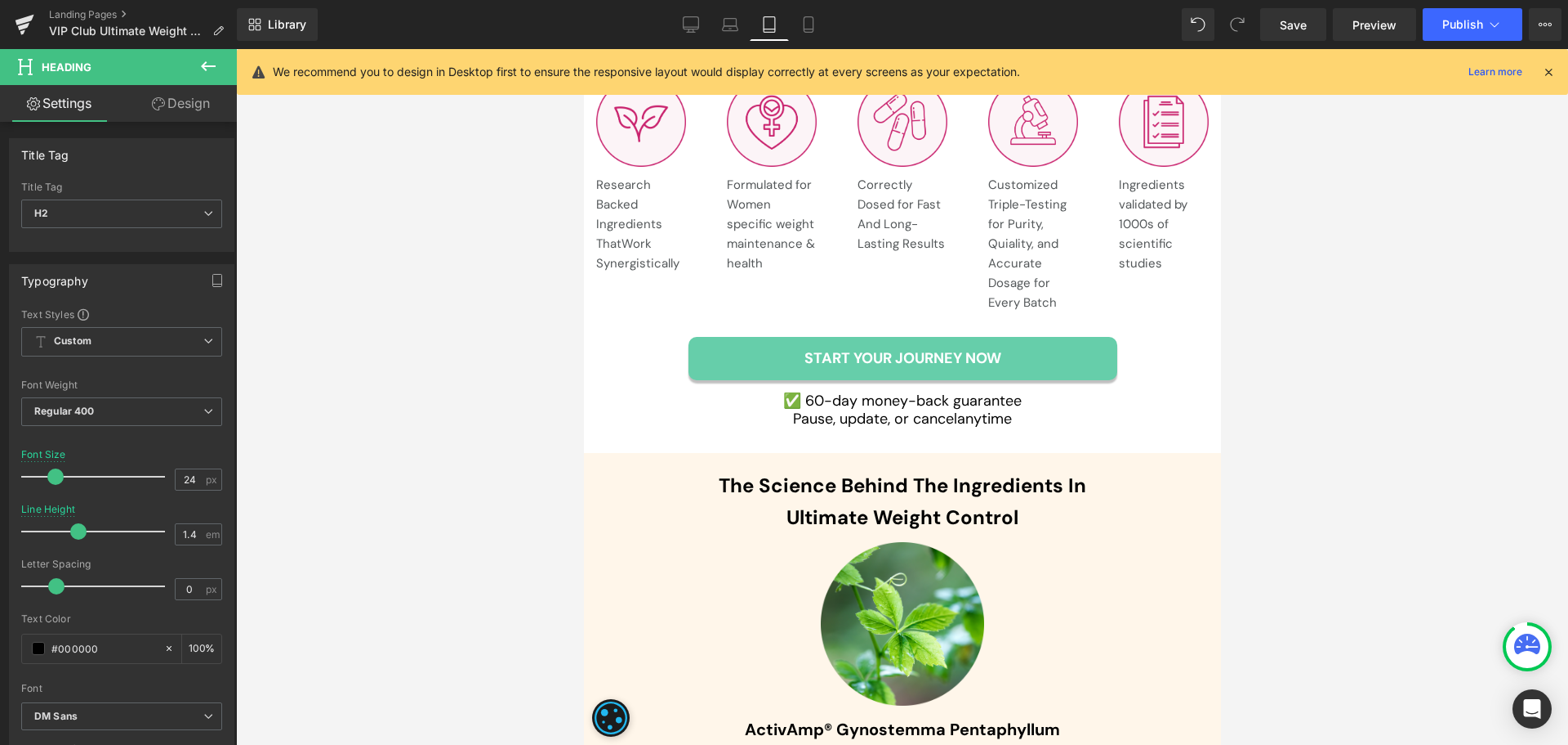
scroll to position [5966, 0]
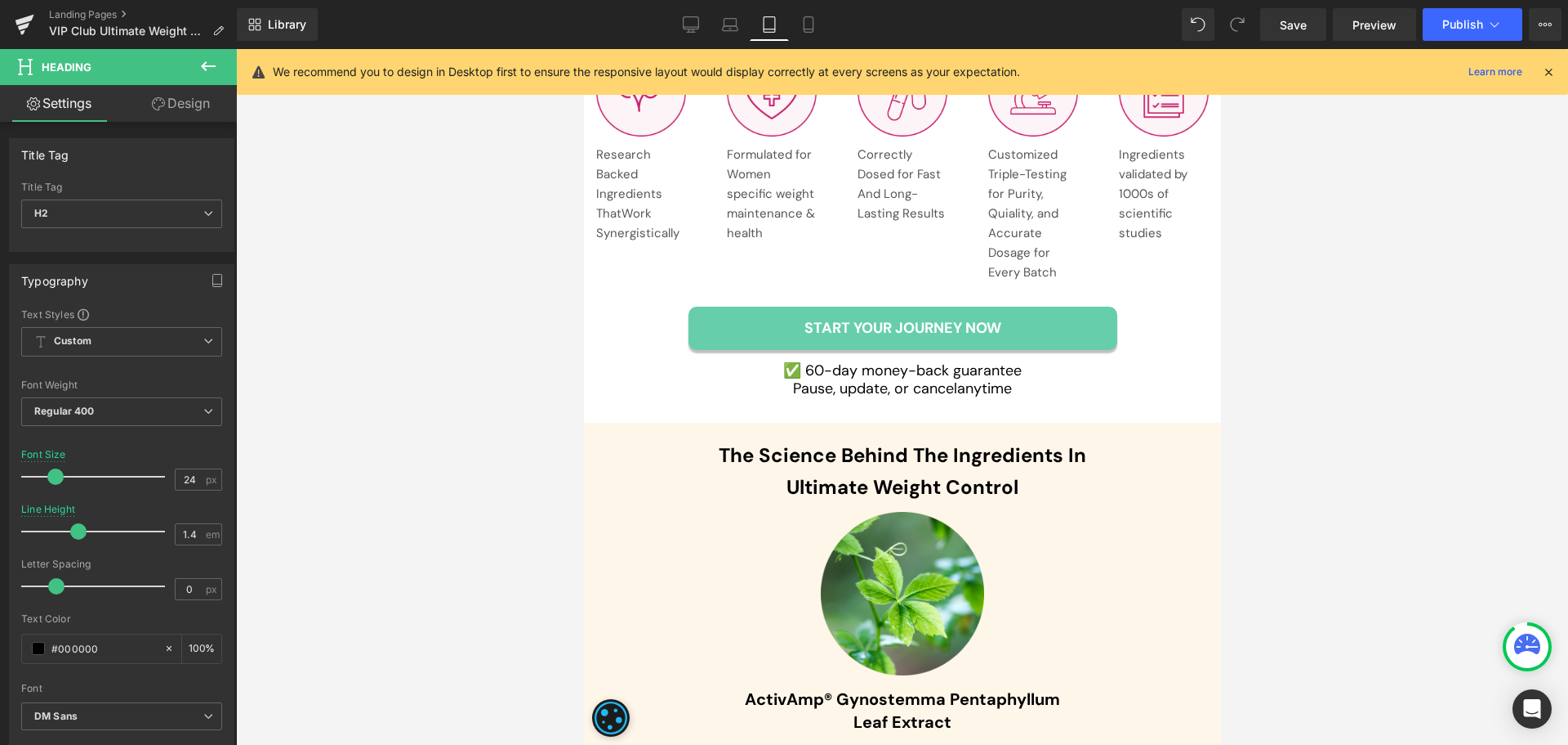
click at [789, 482] on span "Ultimate Weight Control" at bounding box center [901, 487] width 232 height 25
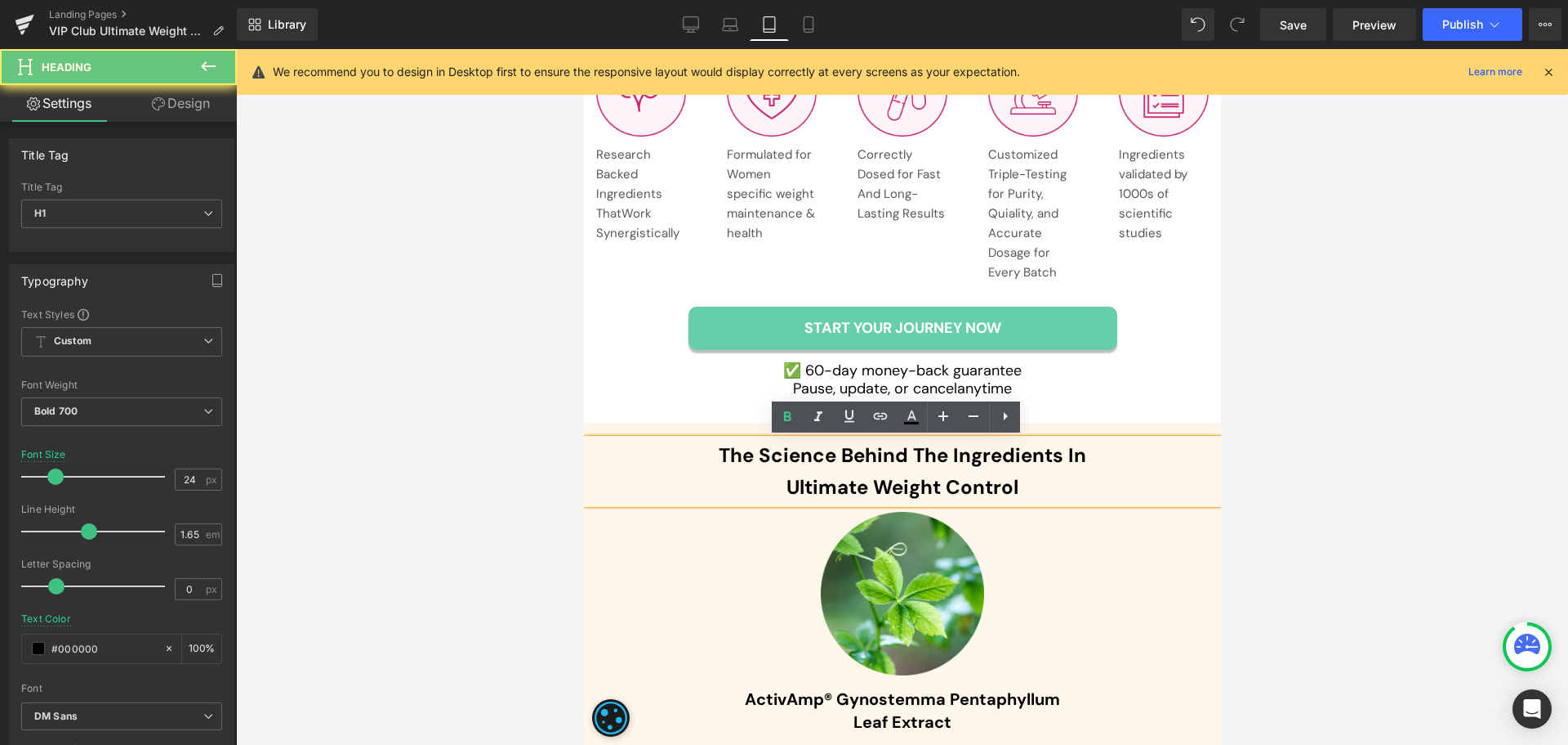
click at [785, 484] on span "Ultimate Weight Control" at bounding box center [901, 487] width 232 height 25
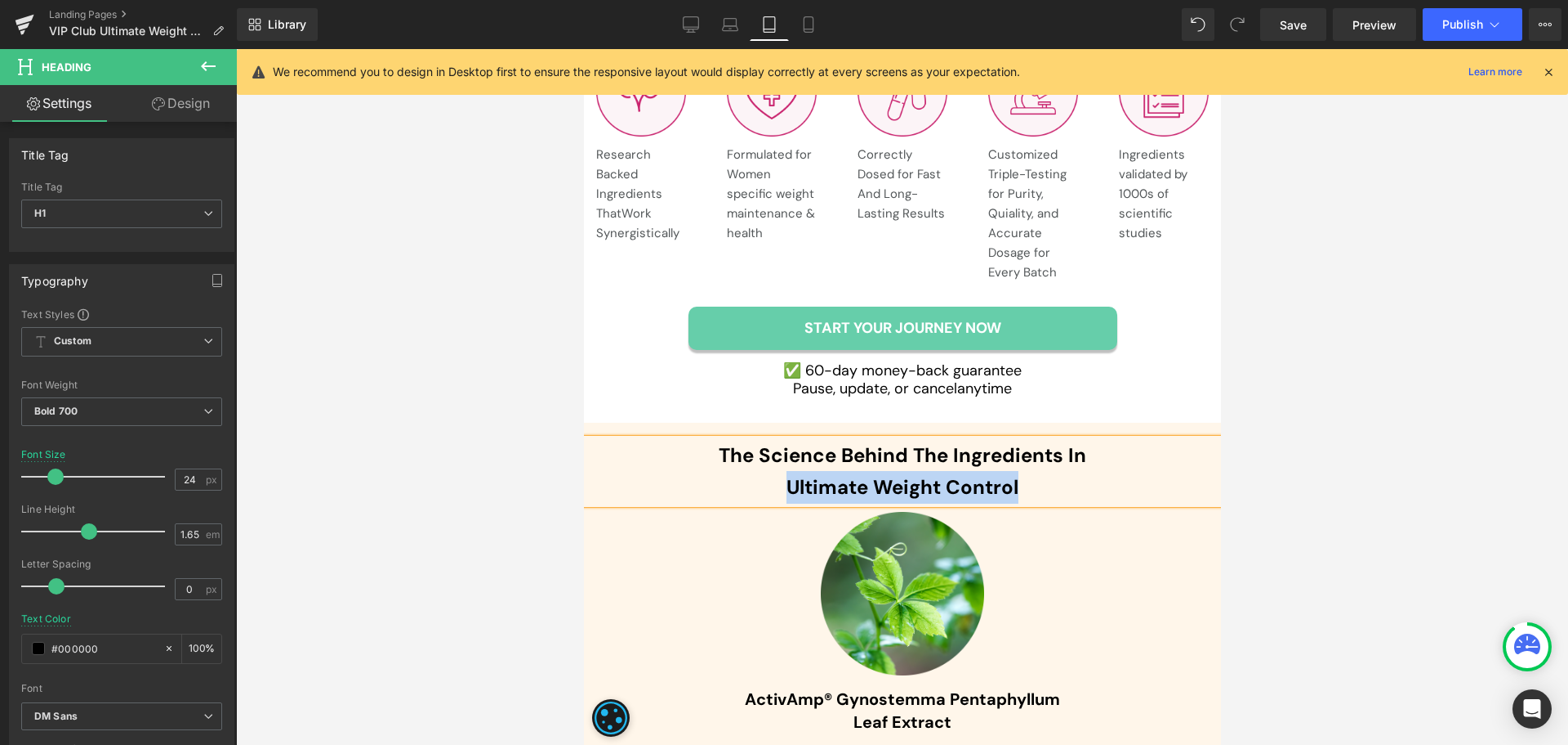
paste div
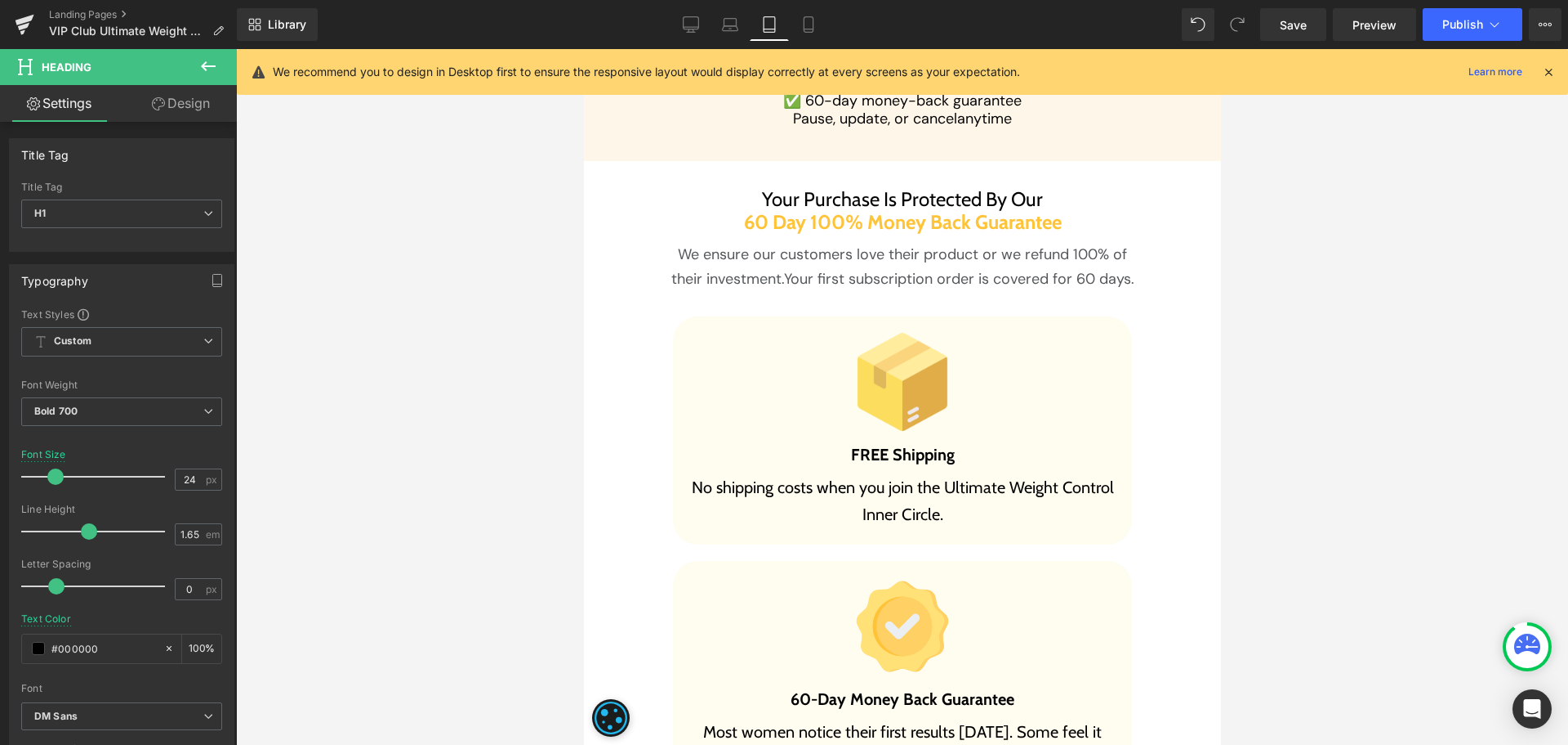
scroll to position [8255, 0]
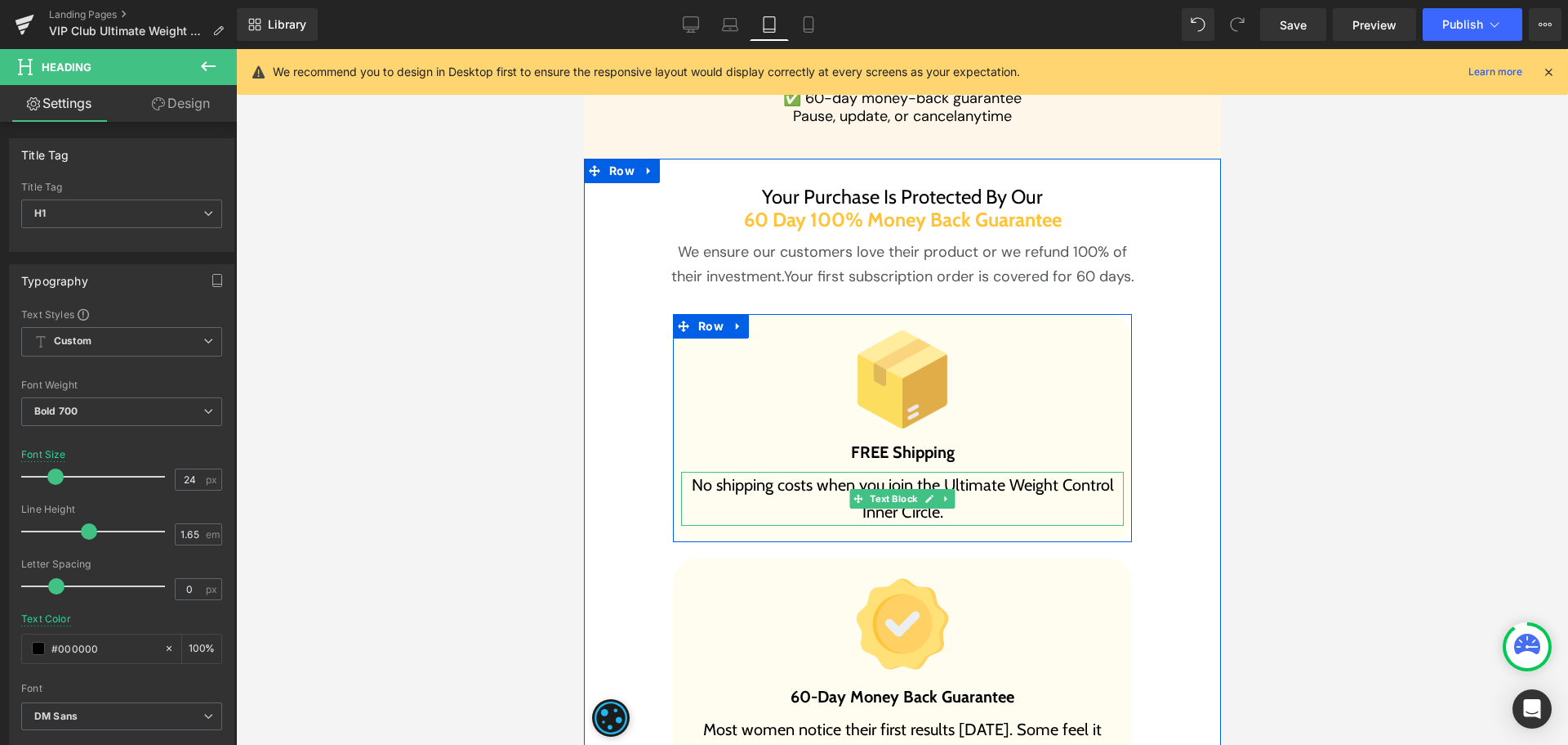
click at [939, 481] on p "No shipping costs when you join the Ultimate Weight Control Inner Circle." at bounding box center [902, 498] width 443 height 54
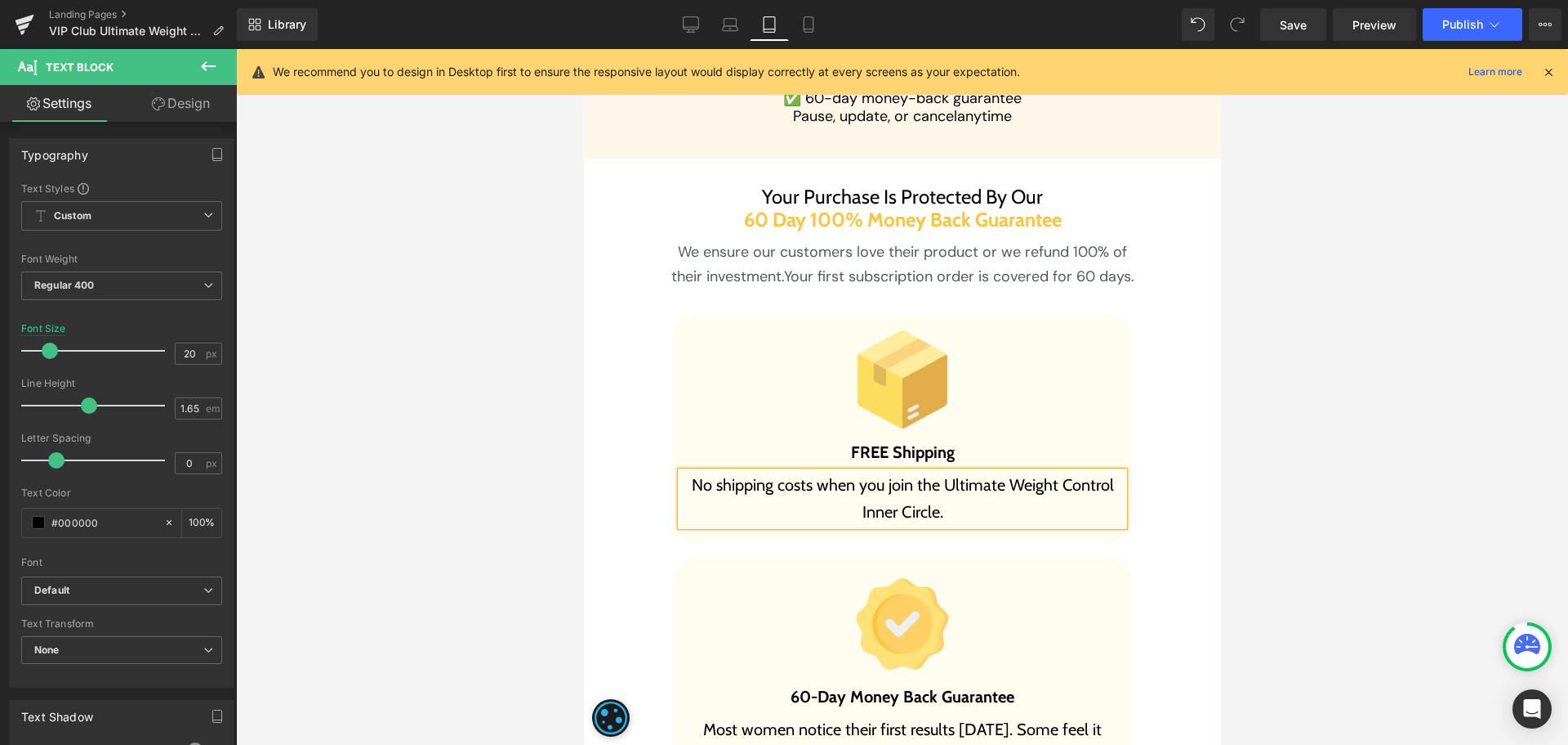
click at [1034, 478] on p "No shipping costs when you join the Ultimate Weight Control Inner Circle." at bounding box center [902, 498] width 443 height 54
paste div
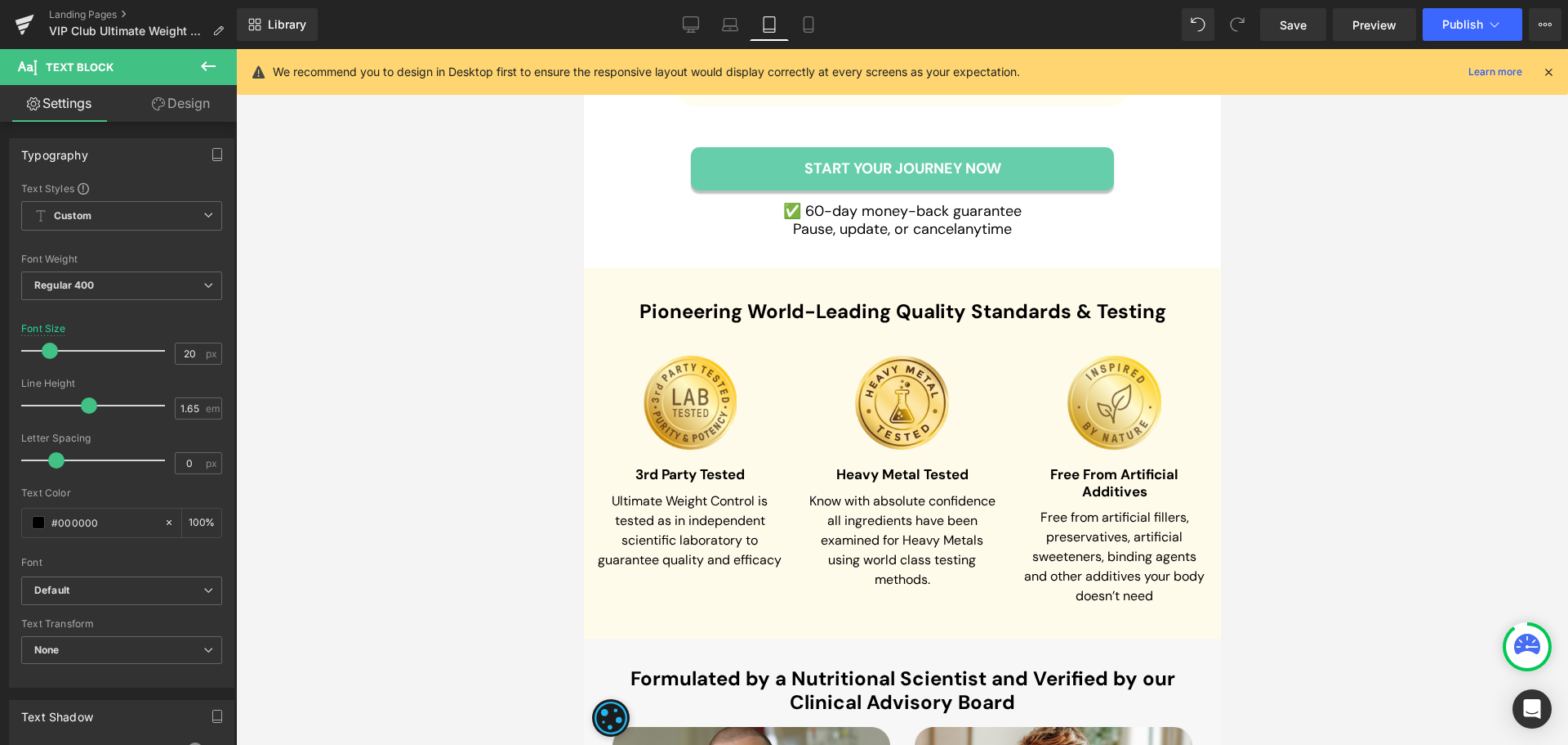
scroll to position [9318, 0]
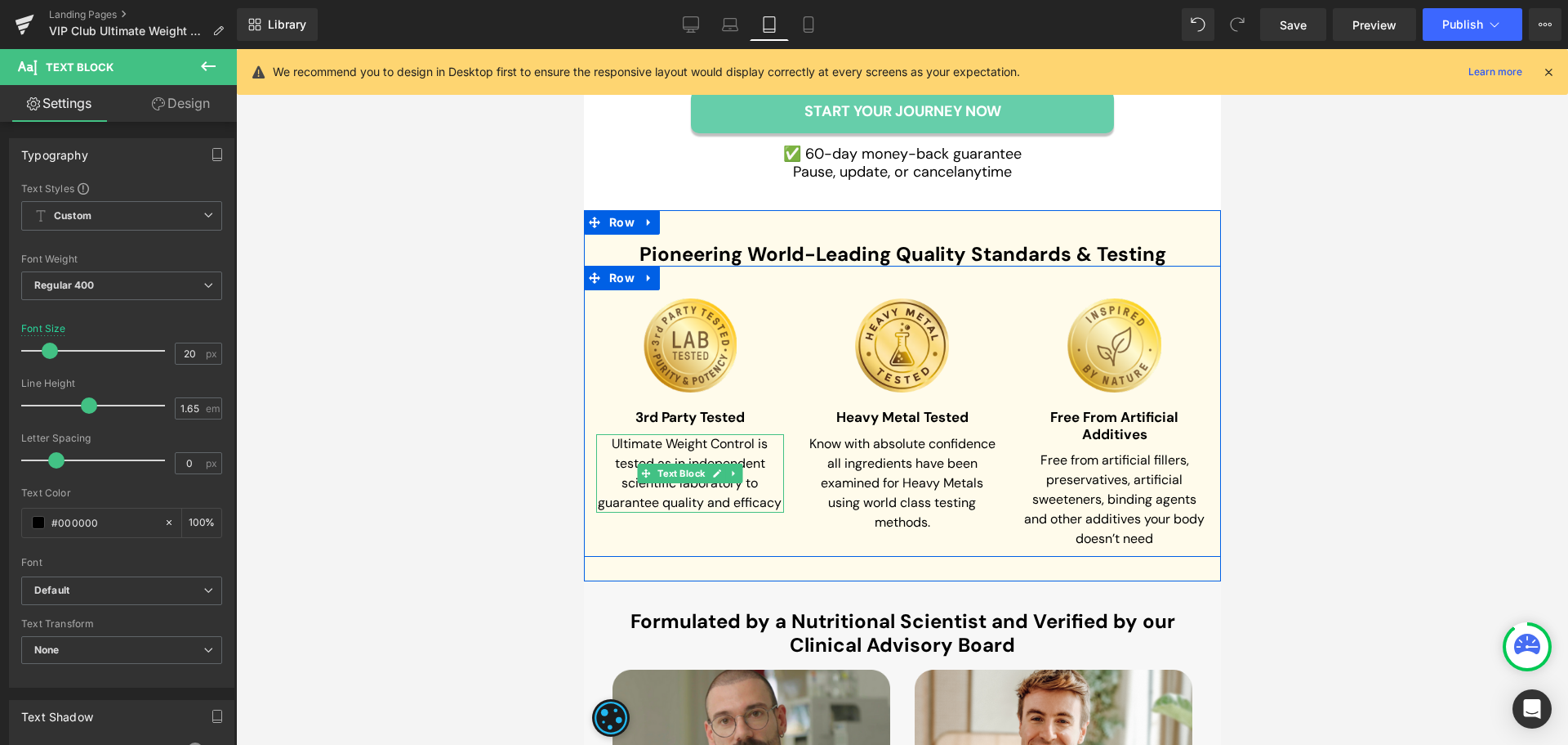
click at [650, 443] on span "Ultimate Weight Control is tested as in independent scientific laboratory to gu…" at bounding box center [689, 473] width 183 height 76
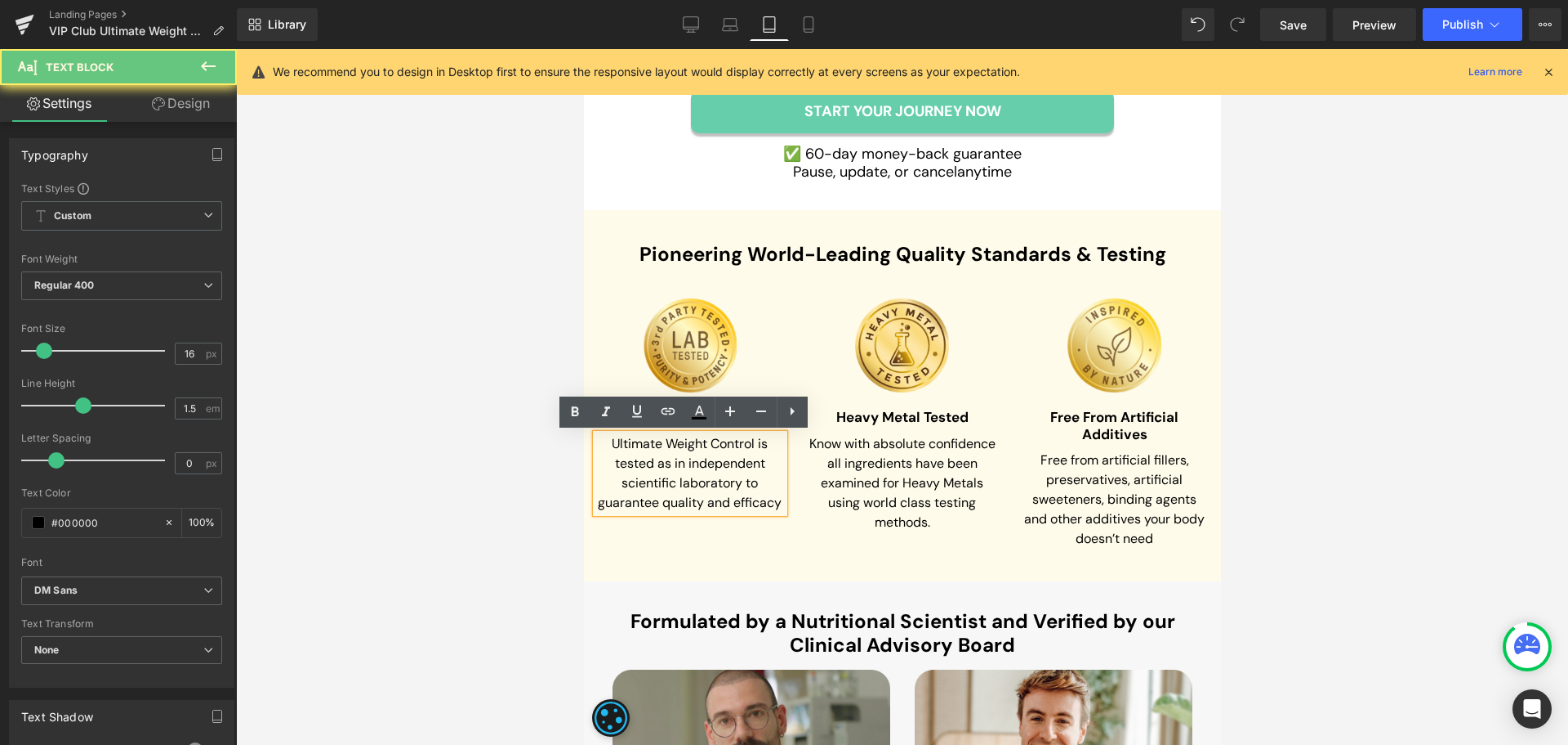
click at [605, 438] on span "Ultimate Weight Control is tested as in independent scientific laboratory to gu…" at bounding box center [689, 473] width 183 height 76
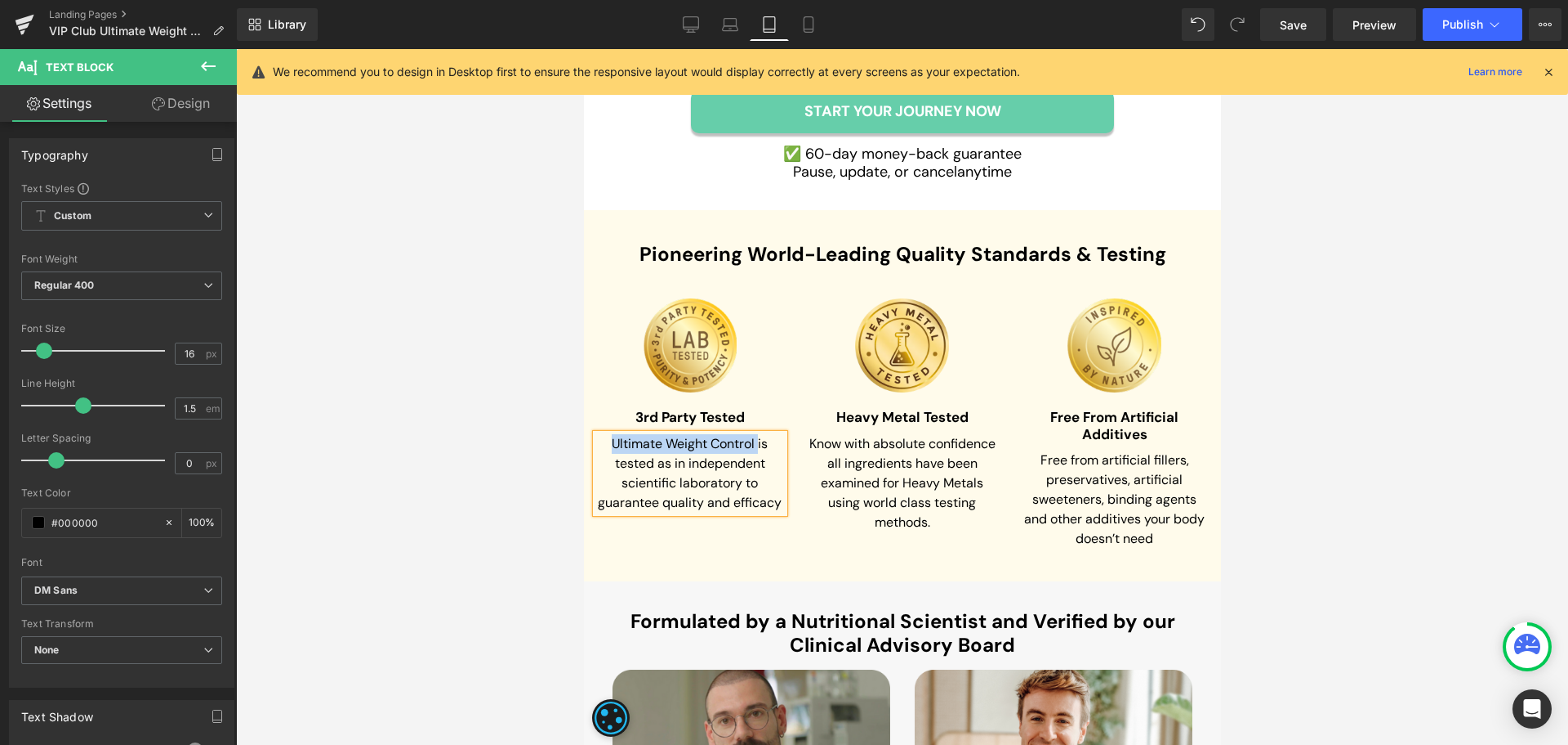
paste div
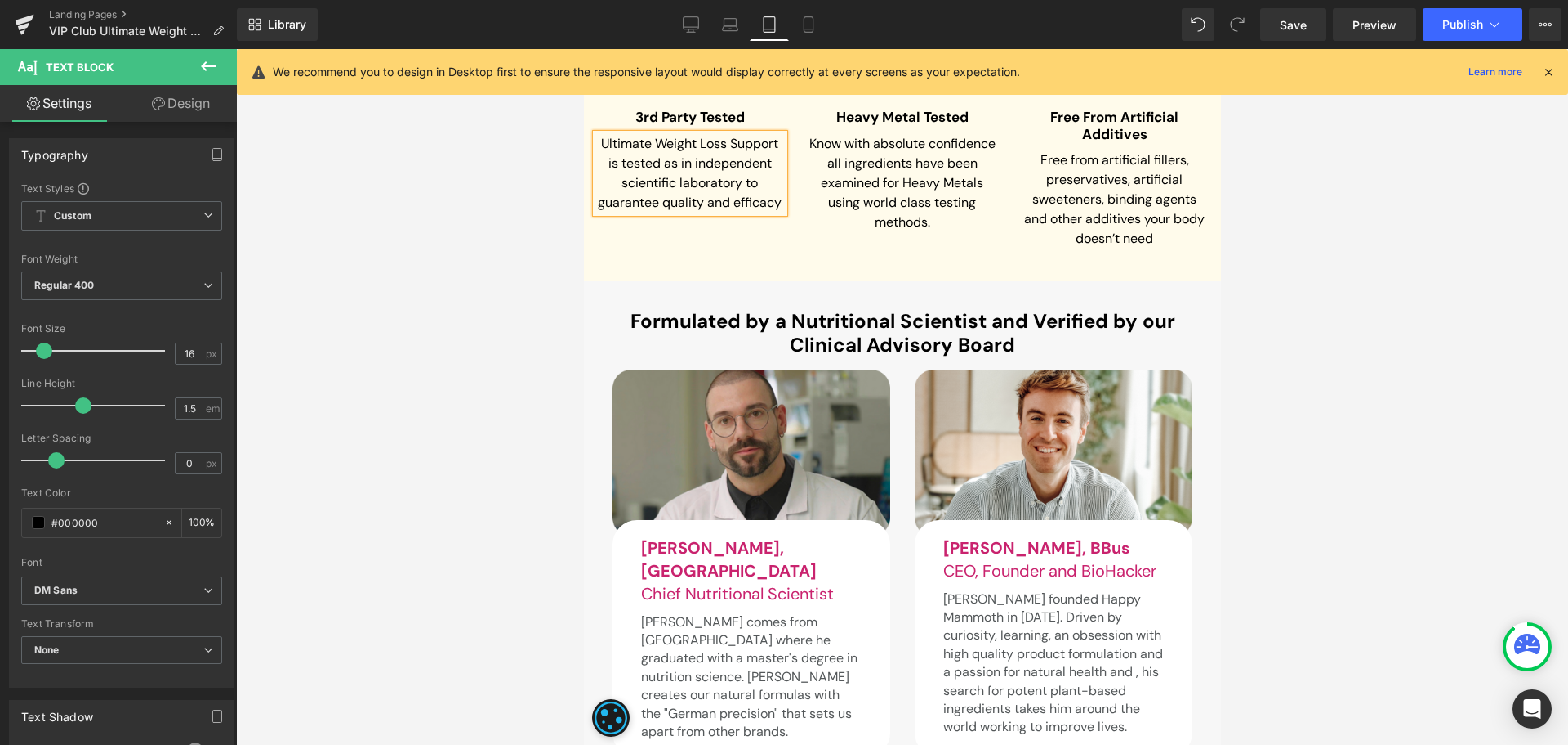
scroll to position [9645, 0]
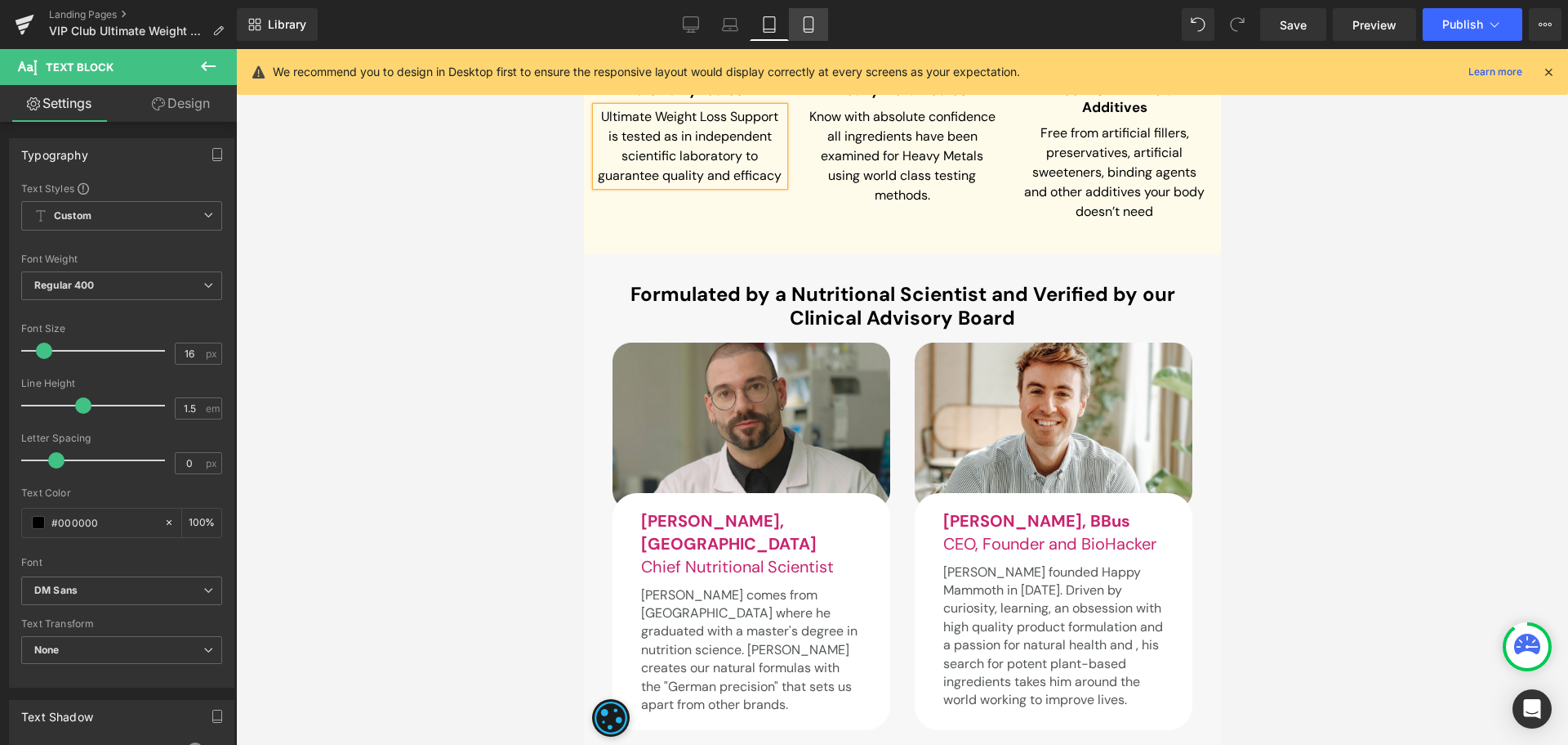
click at [812, 28] on icon at bounding box center [809, 25] width 16 height 16
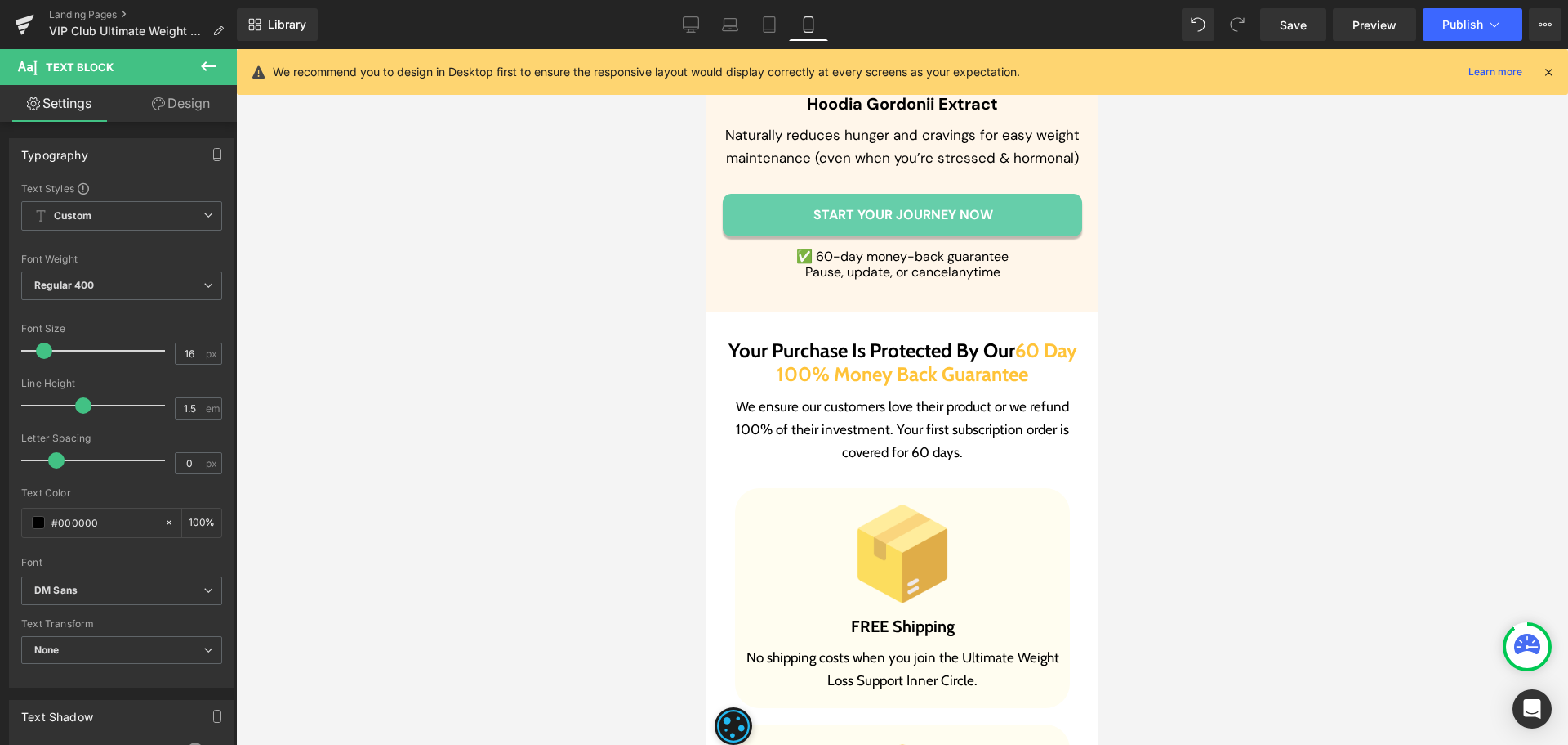
type input "100"
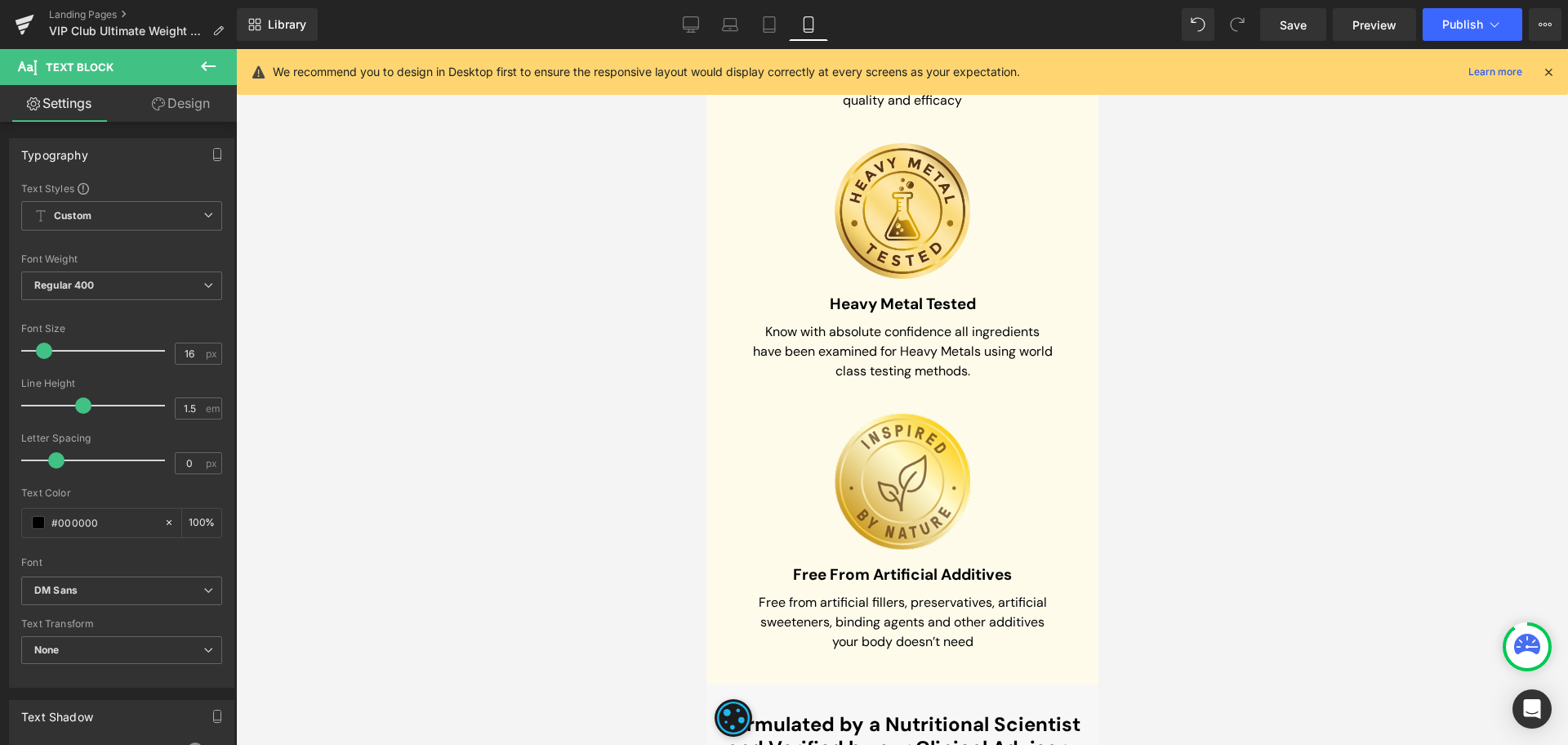
scroll to position [6680, 0]
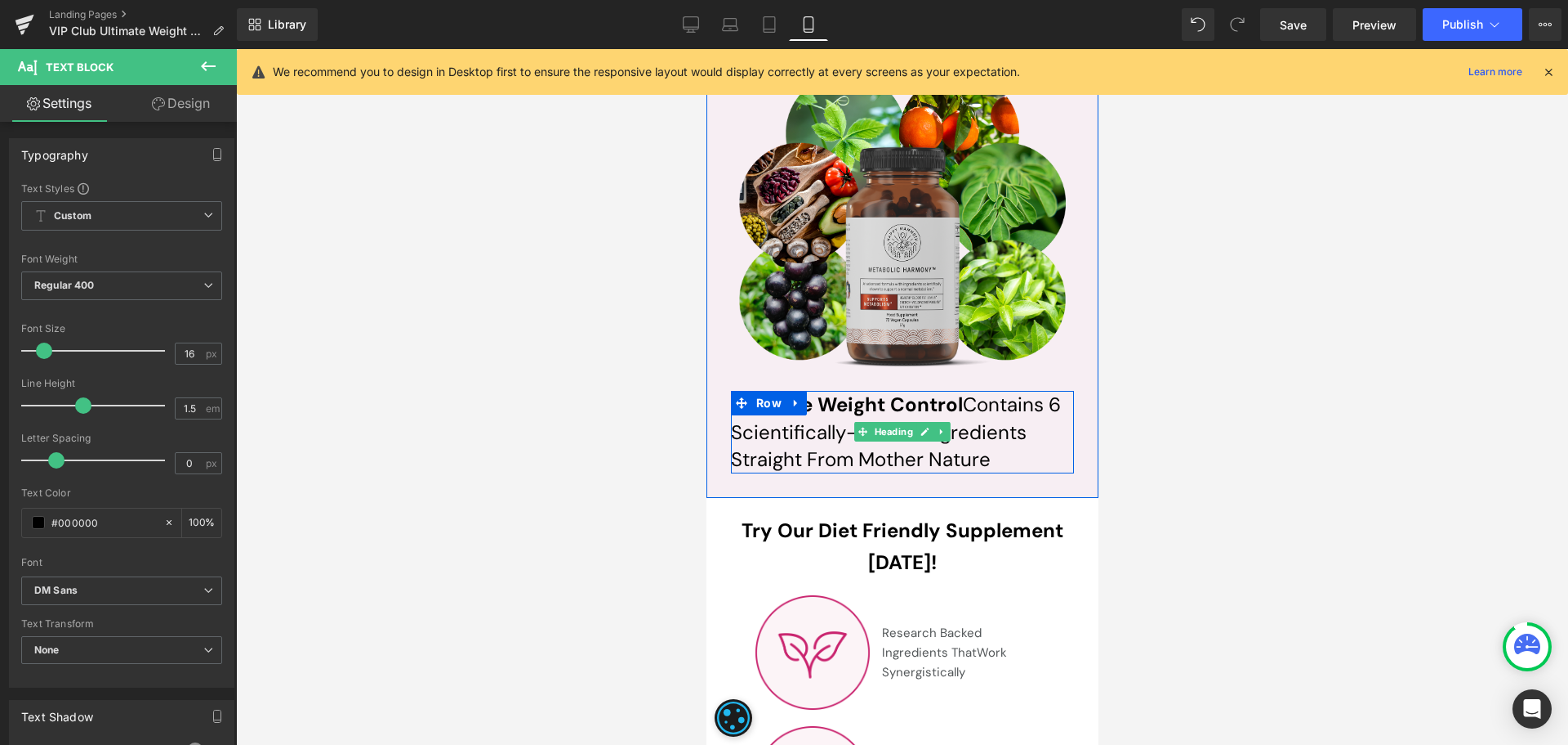
click at [842, 395] on span "Ultimate Weight Control" at bounding box center [845, 404] width 232 height 25
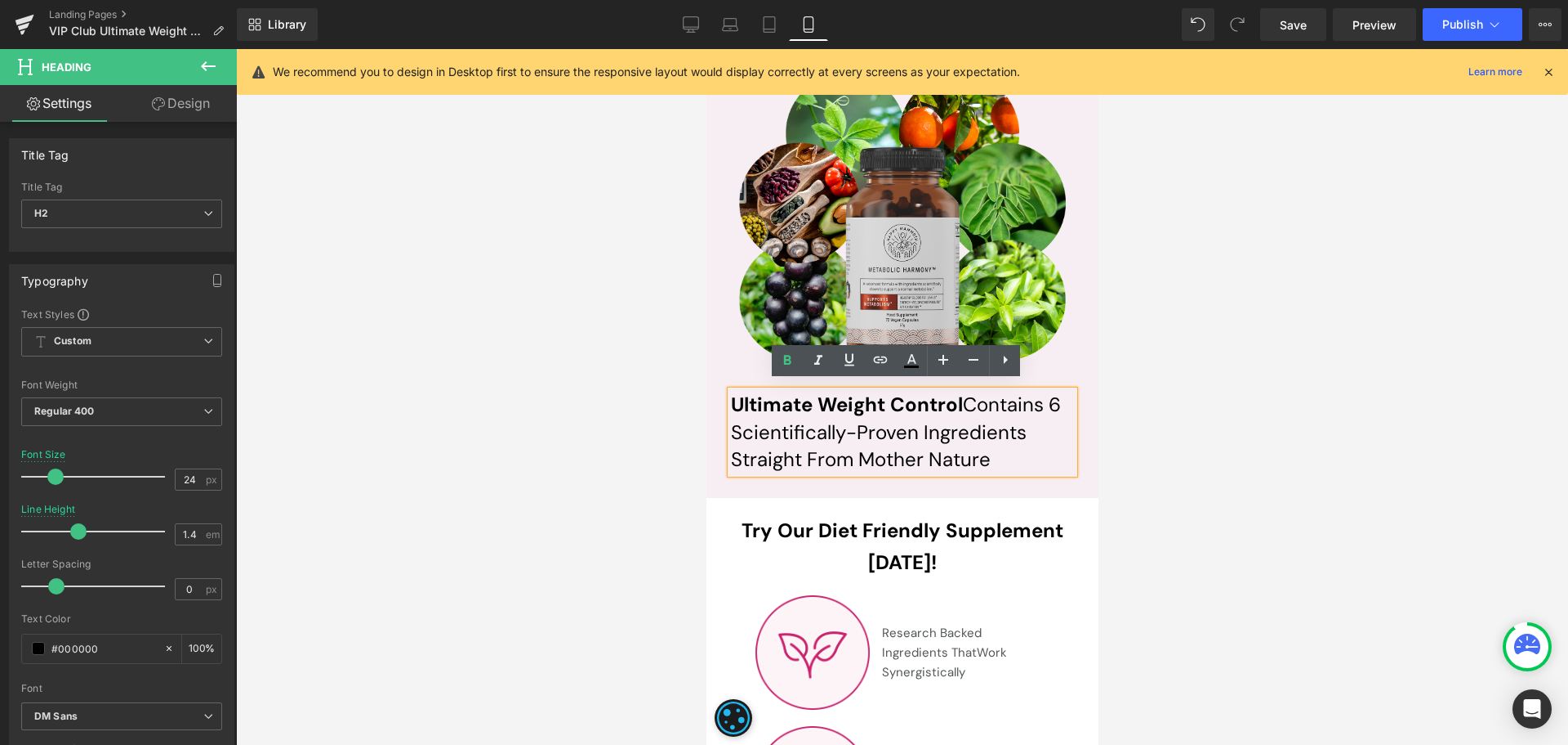
click at [730, 392] on span "Ultimate Weight Control" at bounding box center [845, 404] width 232 height 25
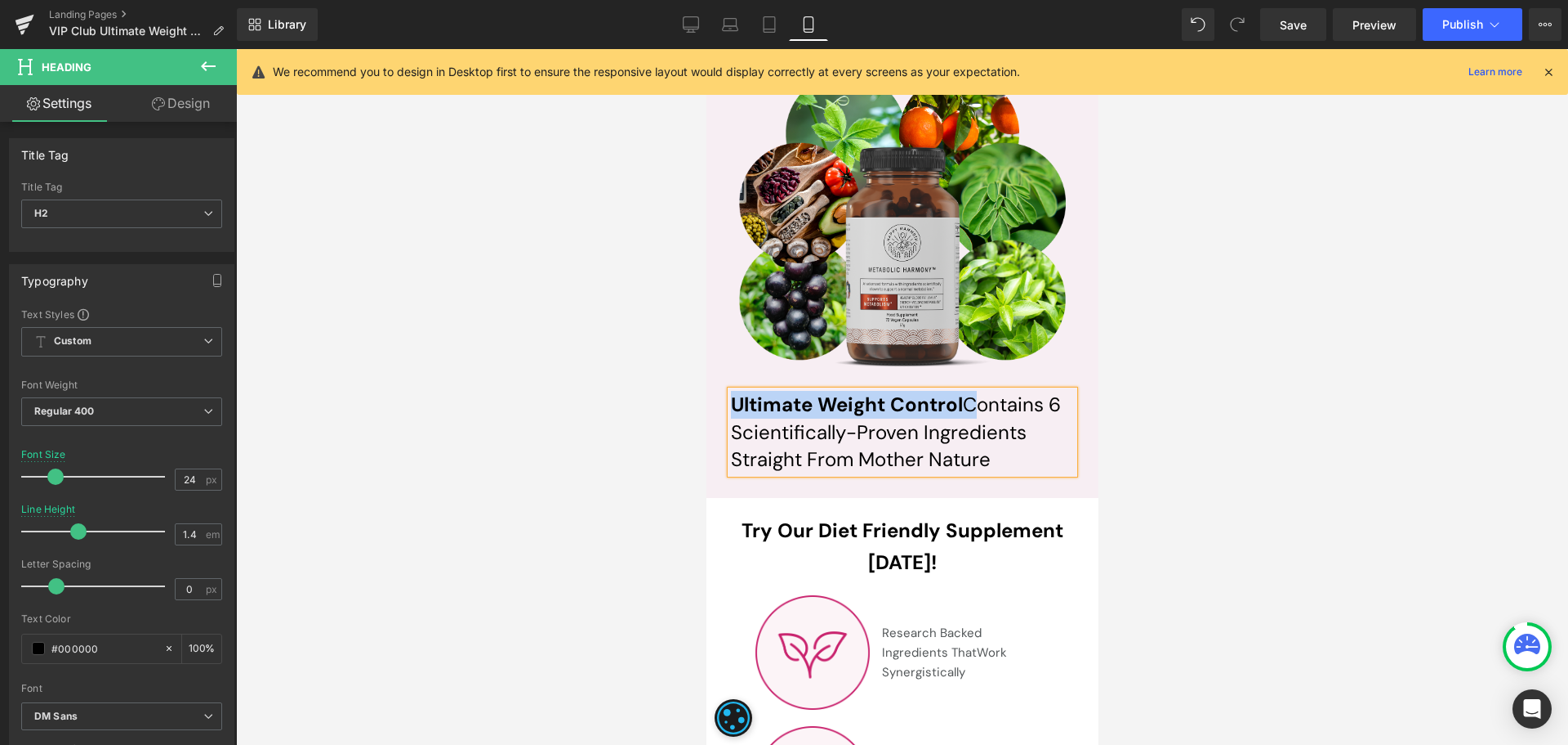
paste div
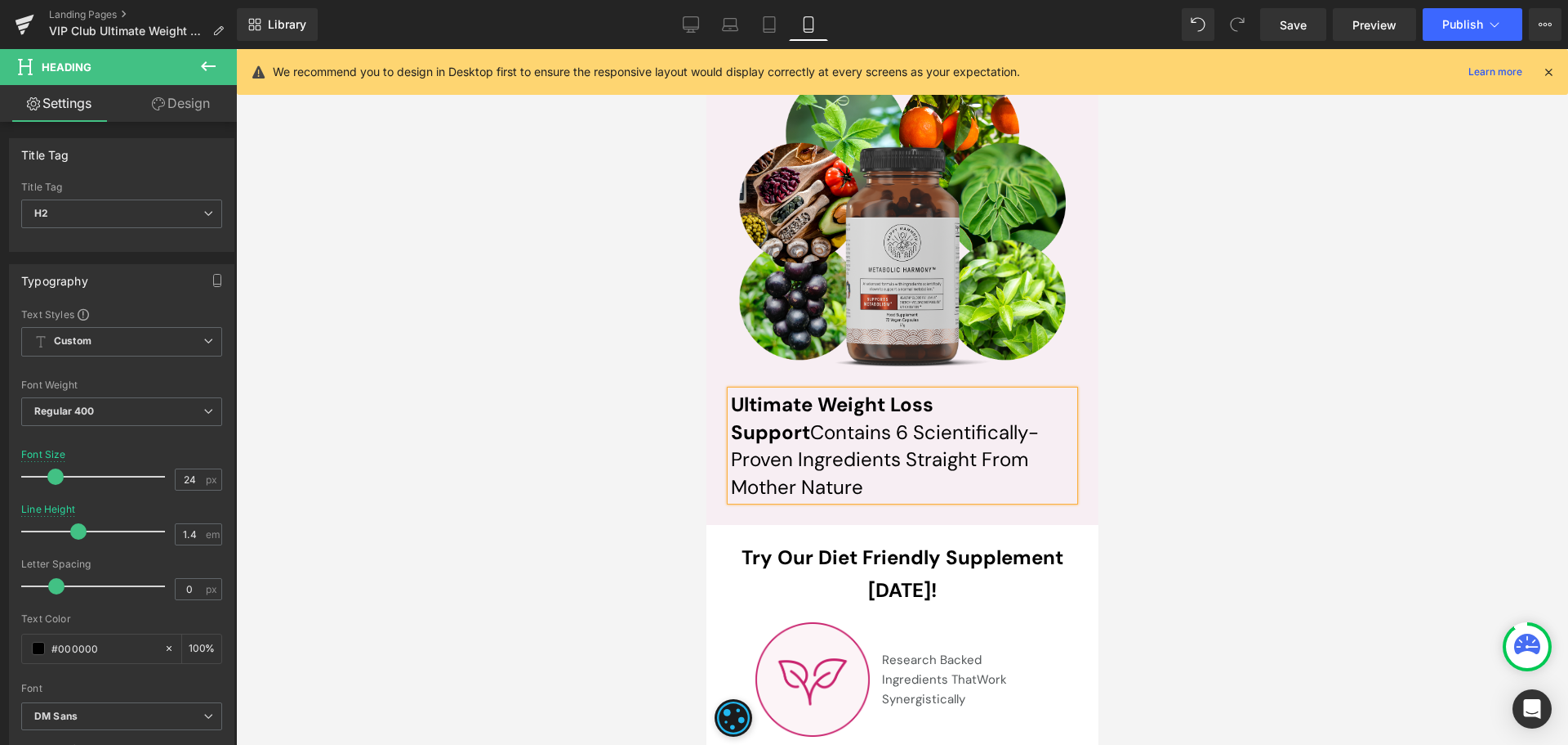
scroll to position [7729, 0]
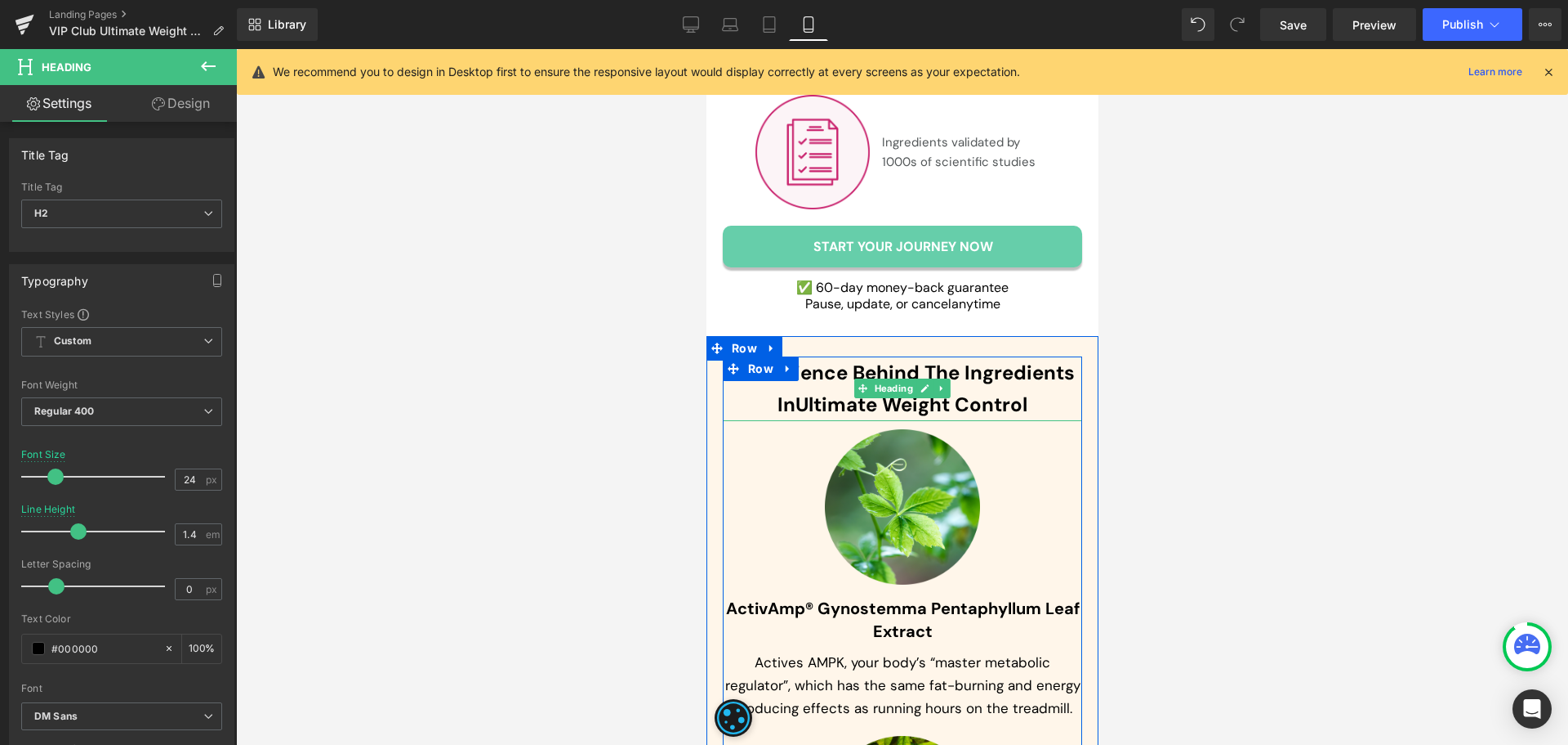
click at [794, 402] on span "Ultimate Weight Control" at bounding box center [910, 404] width 232 height 25
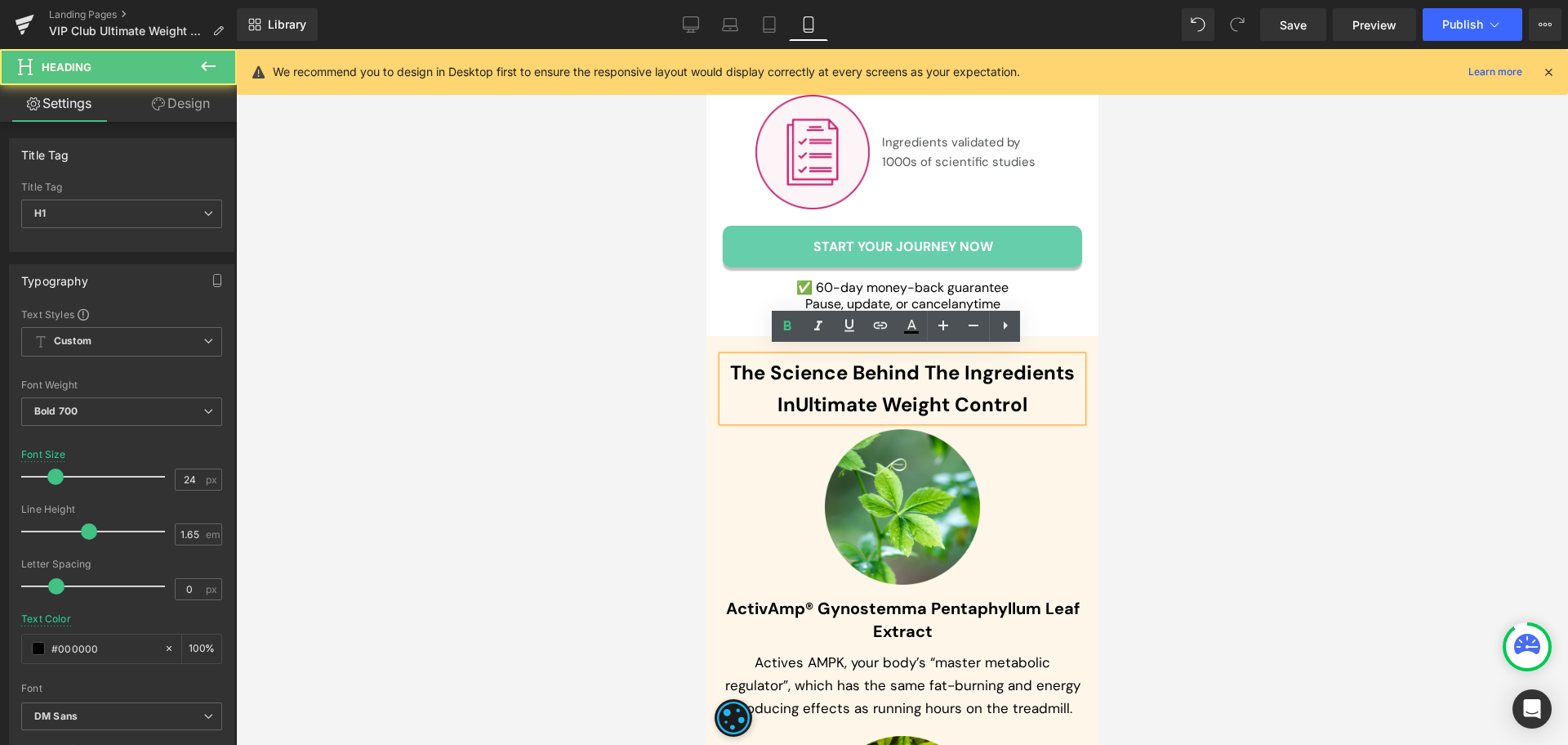
click at [807, 395] on span "Ultimate Weight Control" at bounding box center [910, 404] width 232 height 25
click at [796, 395] on span "Ultimate Weight Control" at bounding box center [910, 404] width 232 height 25
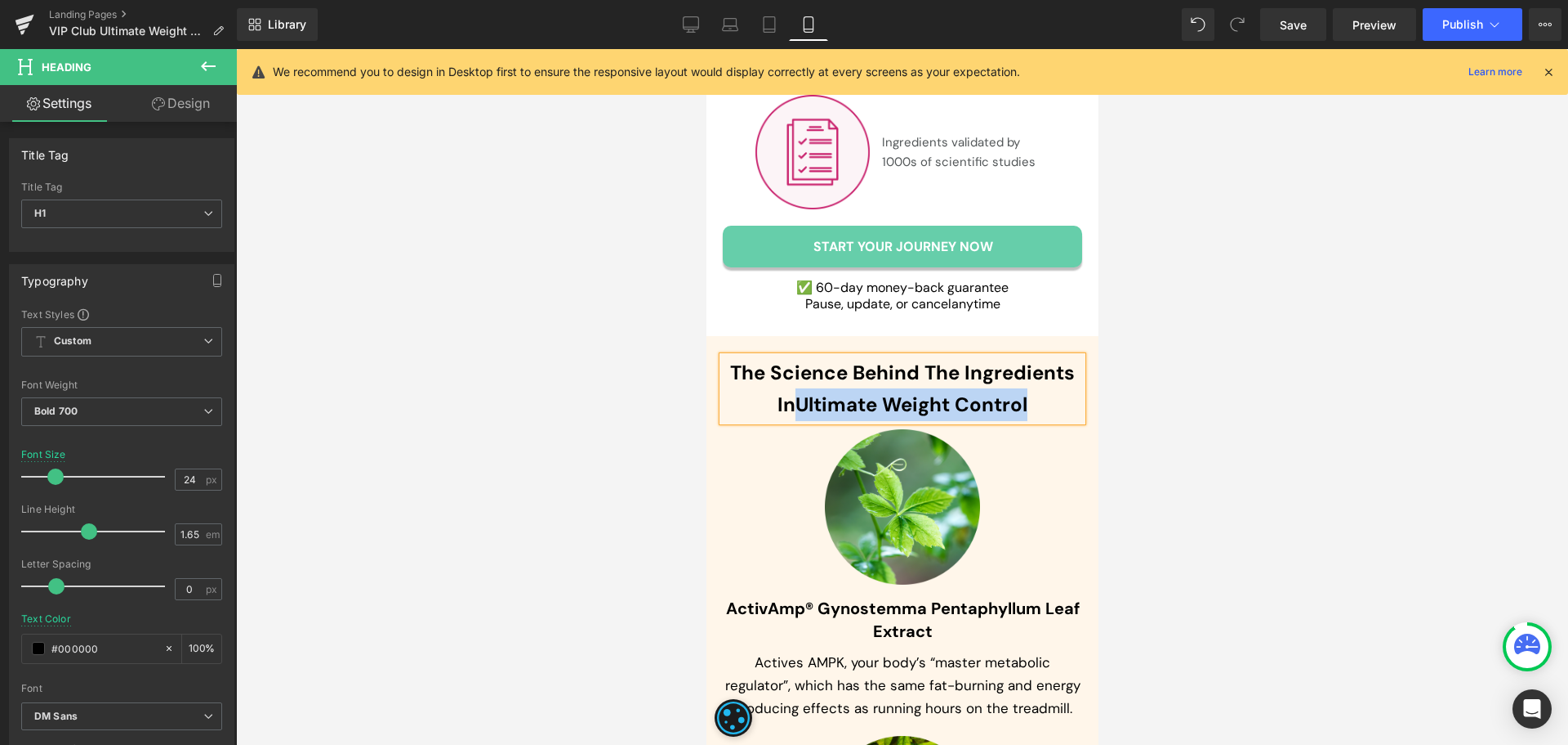
paste div
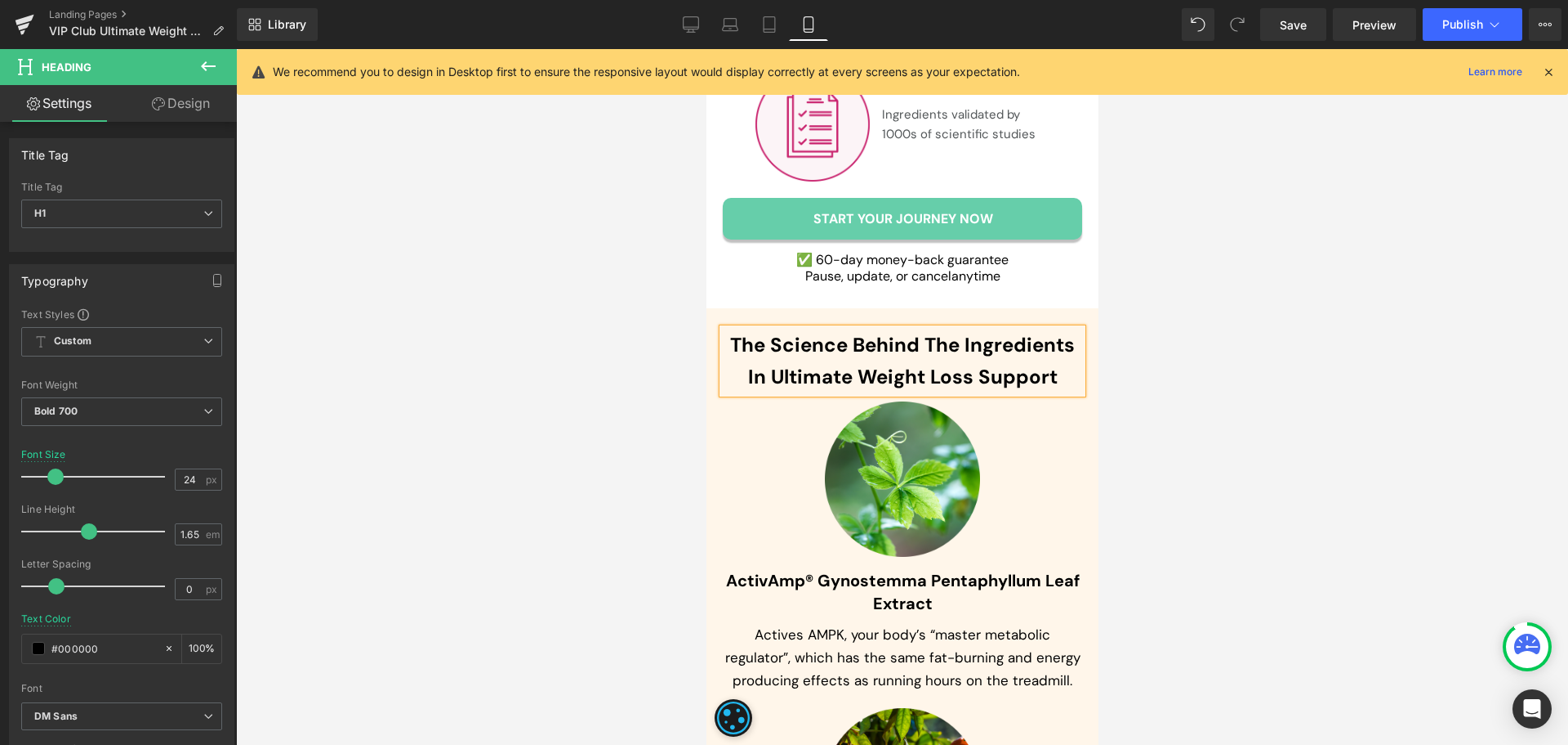
scroll to position [7892, 0]
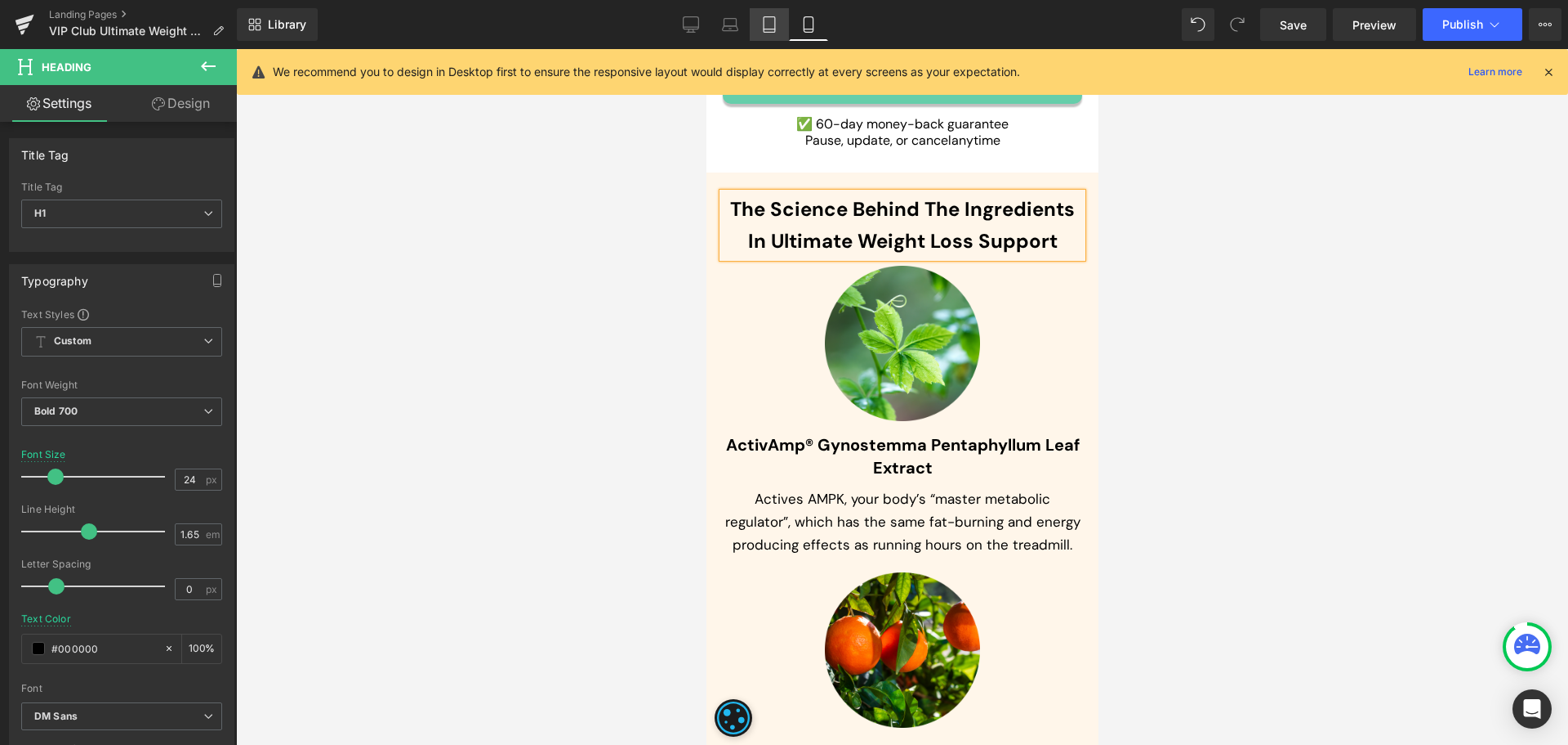
click at [778, 27] on link "Tablet" at bounding box center [769, 25] width 39 height 33
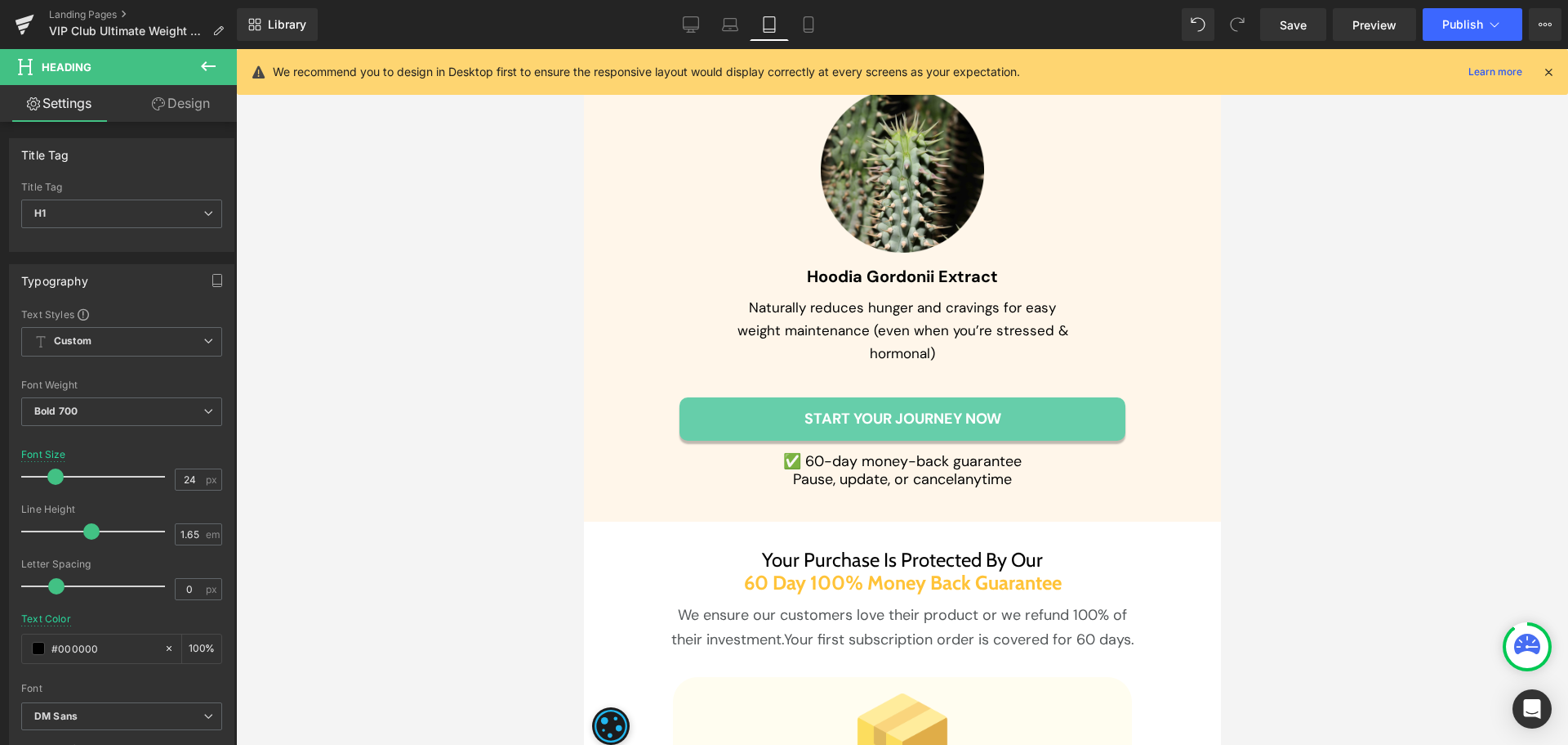
type input "100"
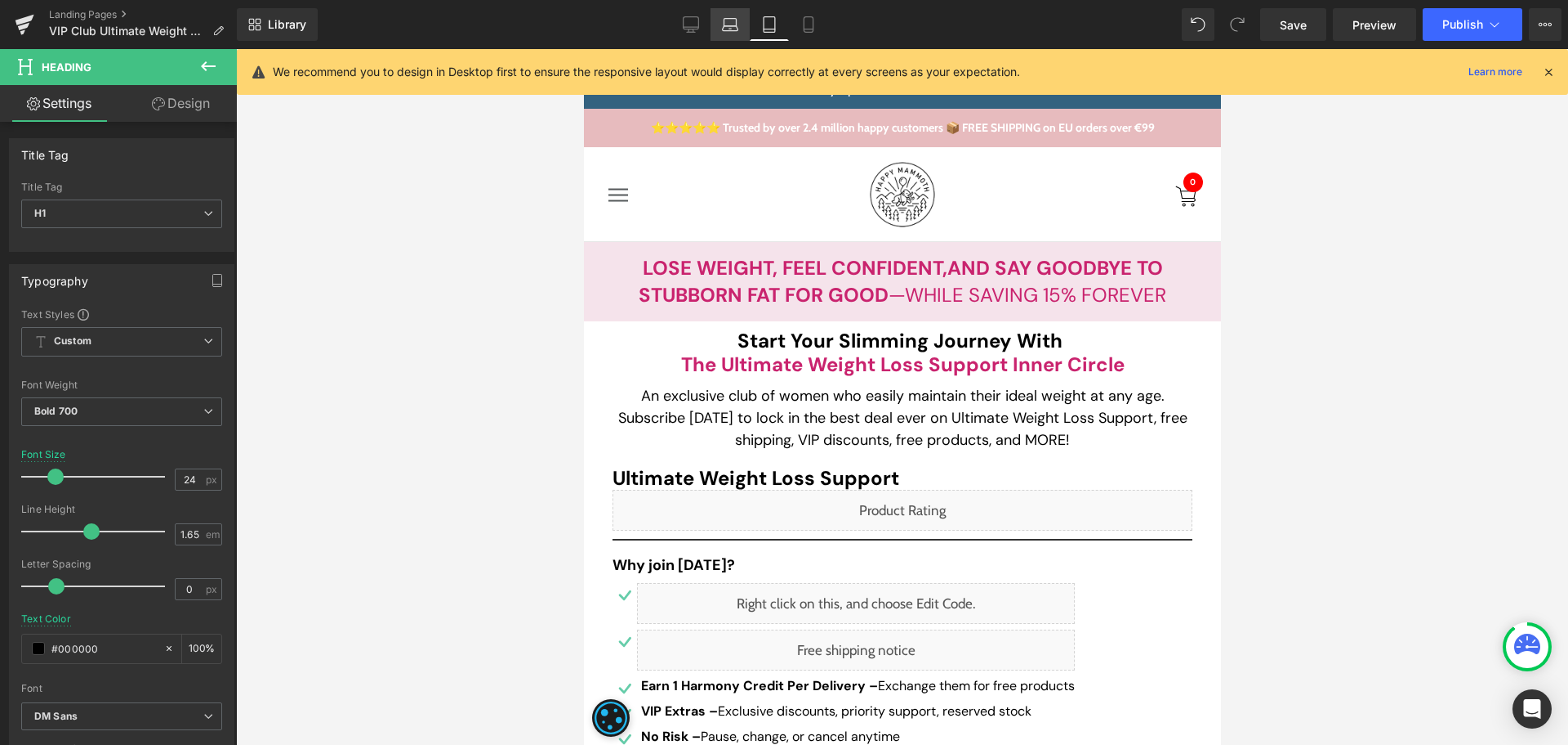
click at [734, 20] on icon at bounding box center [730, 25] width 16 height 16
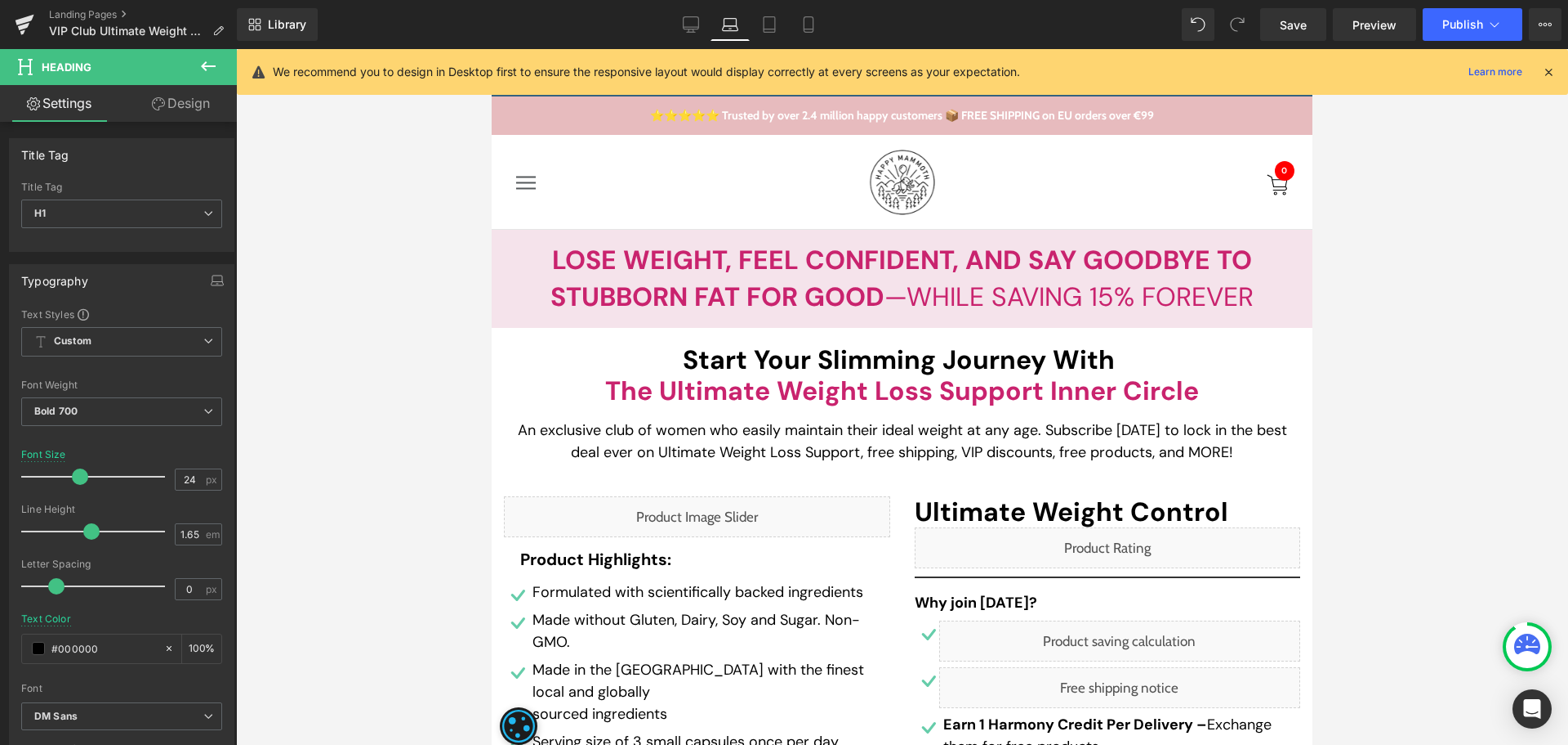
type input "41"
click at [695, 25] on icon at bounding box center [691, 25] width 16 height 16
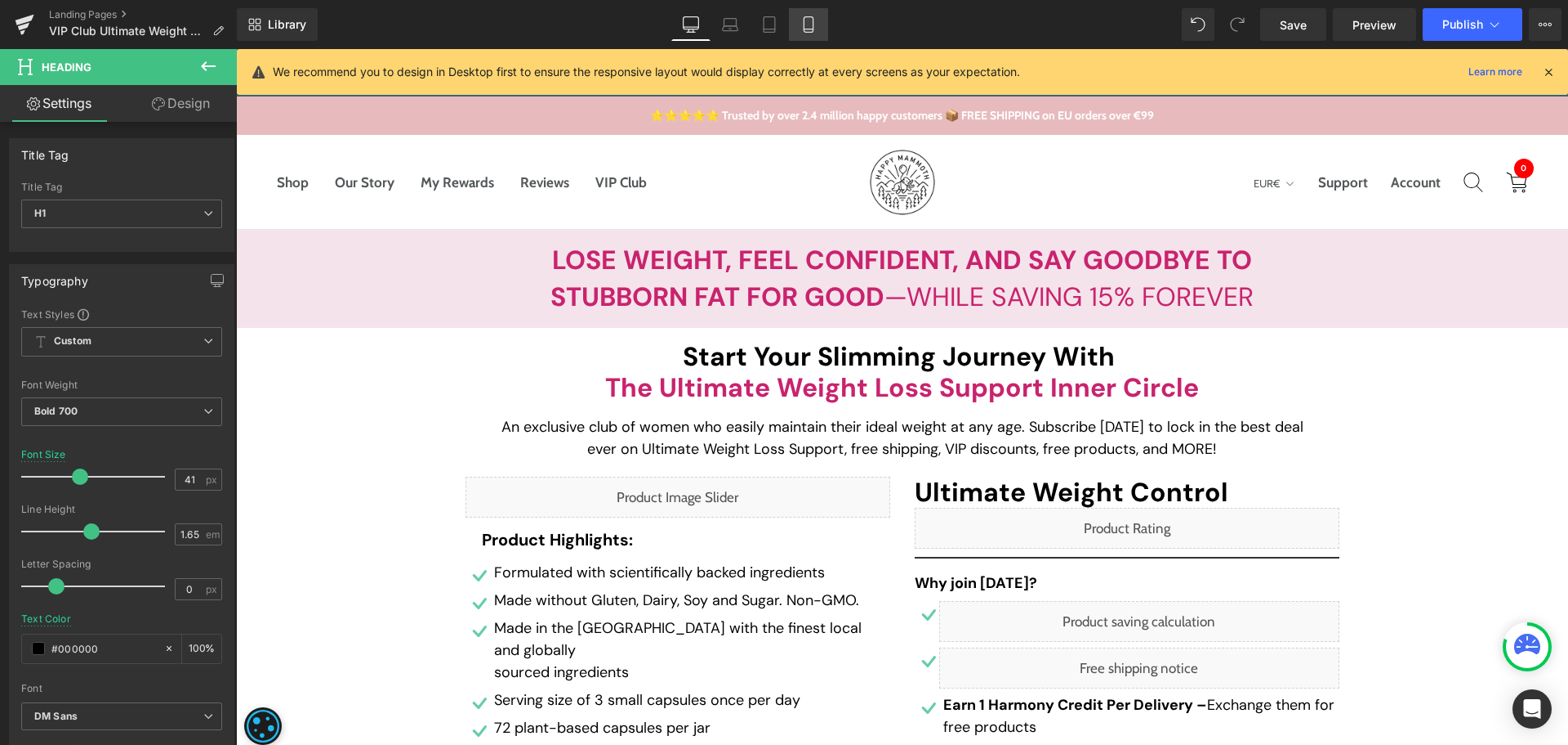
type input "100"
click at [219, 34] on icon at bounding box center [218, 31] width 12 height 12
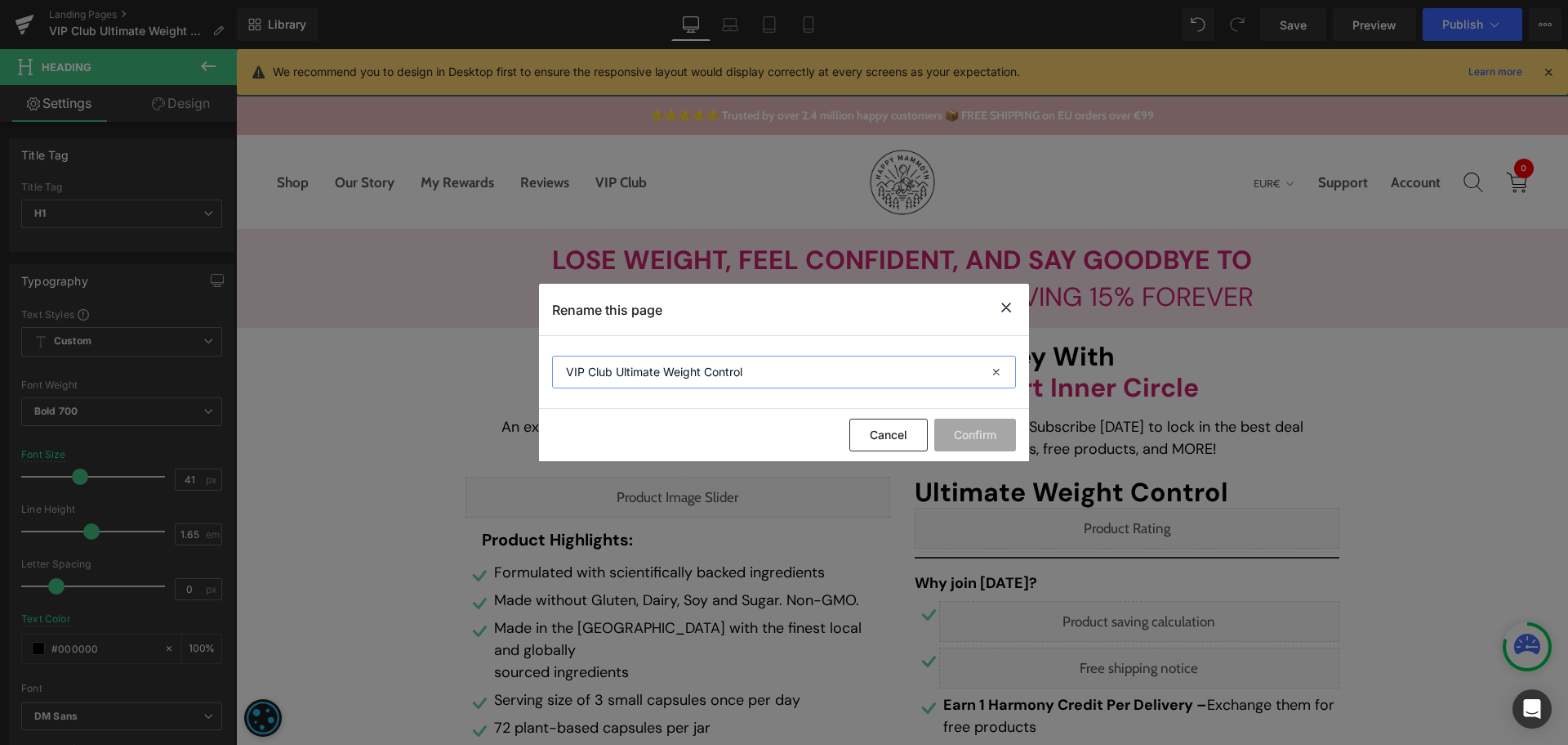
drag, startPoint x: 786, startPoint y: 362, endPoint x: 616, endPoint y: 363, distance: 170.0
click at [616, 363] on input "VIP Club Ultimate Weight Control" at bounding box center [784, 372] width 464 height 33
paste input "Loss Support"
type input "VIP Club Ultimate Weight Loss Support"
click at [961, 438] on button "Confirm" at bounding box center [975, 435] width 82 height 33
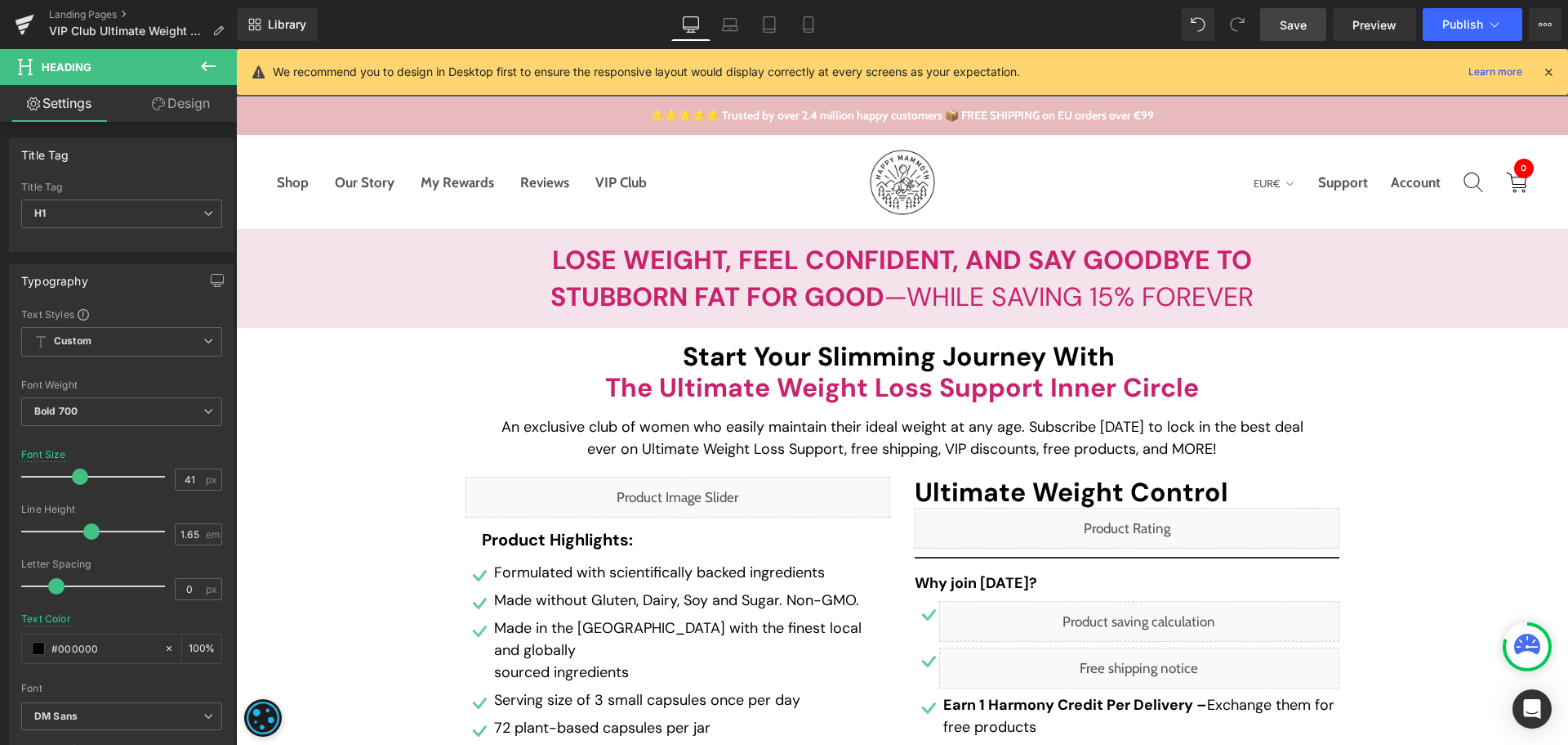
click at [1302, 27] on span "Save" at bounding box center [1294, 25] width 27 height 17
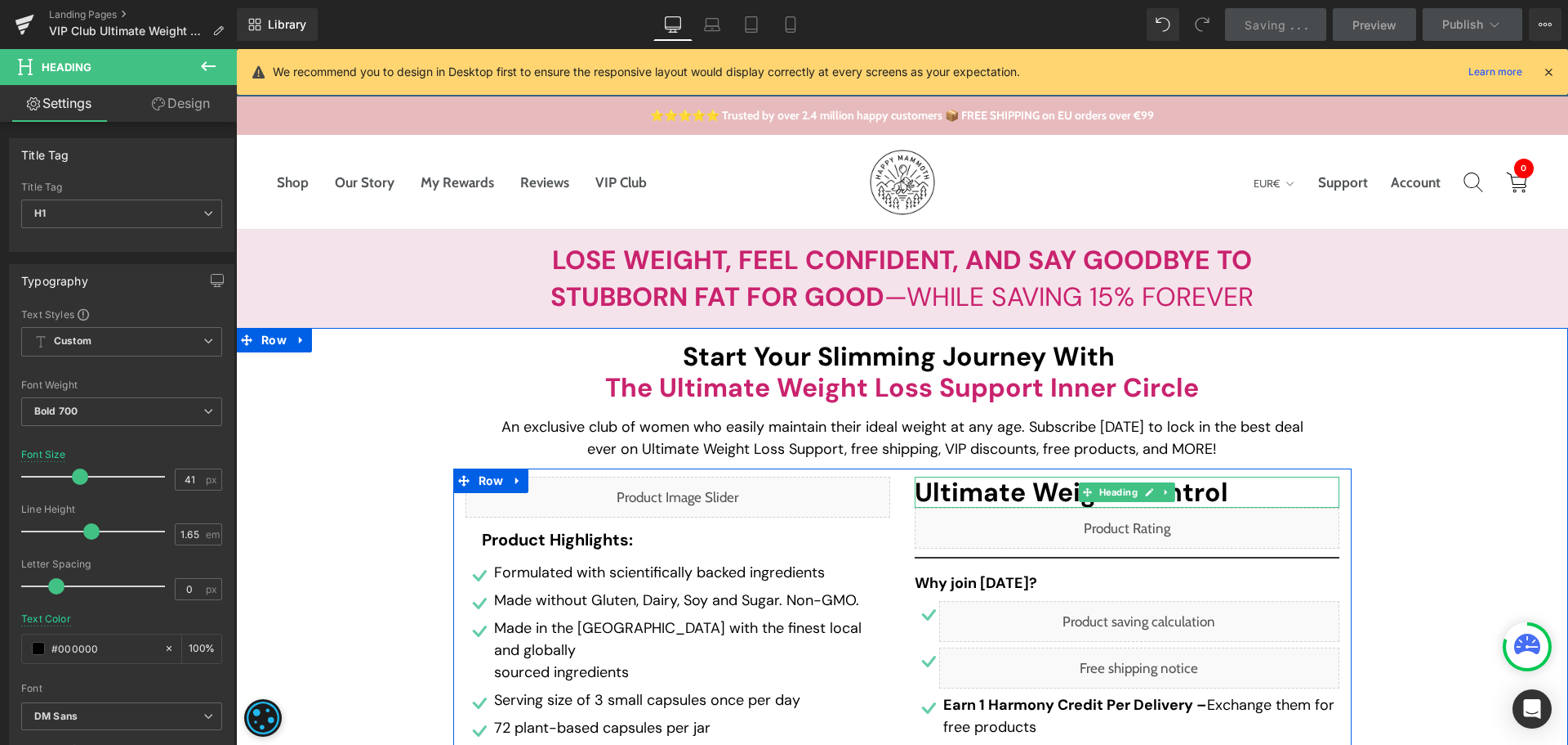
click at [1026, 495] on span "Ultimate Weight Control" at bounding box center [1071, 492] width 313 height 35
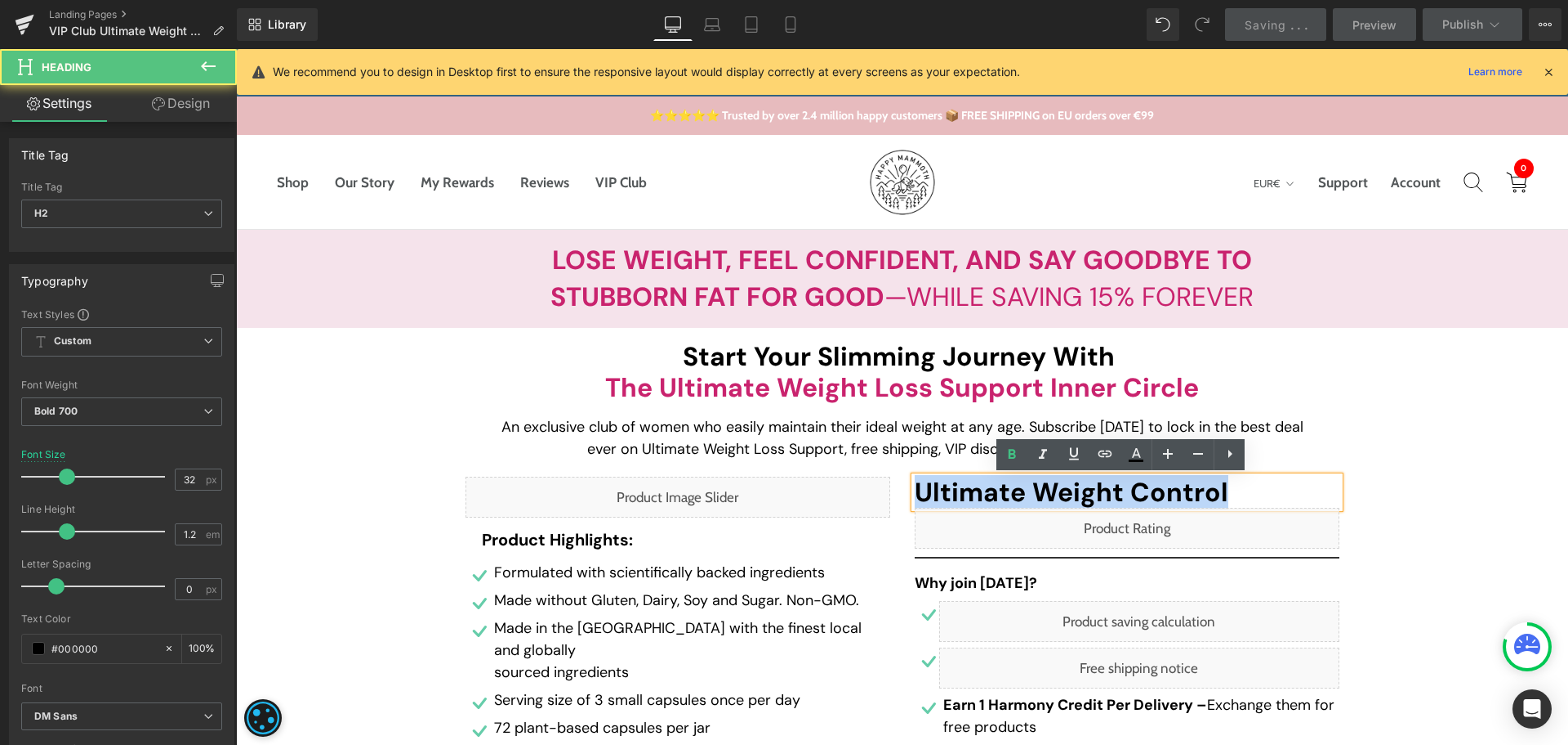
click at [956, 497] on span "Ultimate Weight Control" at bounding box center [1071, 492] width 313 height 35
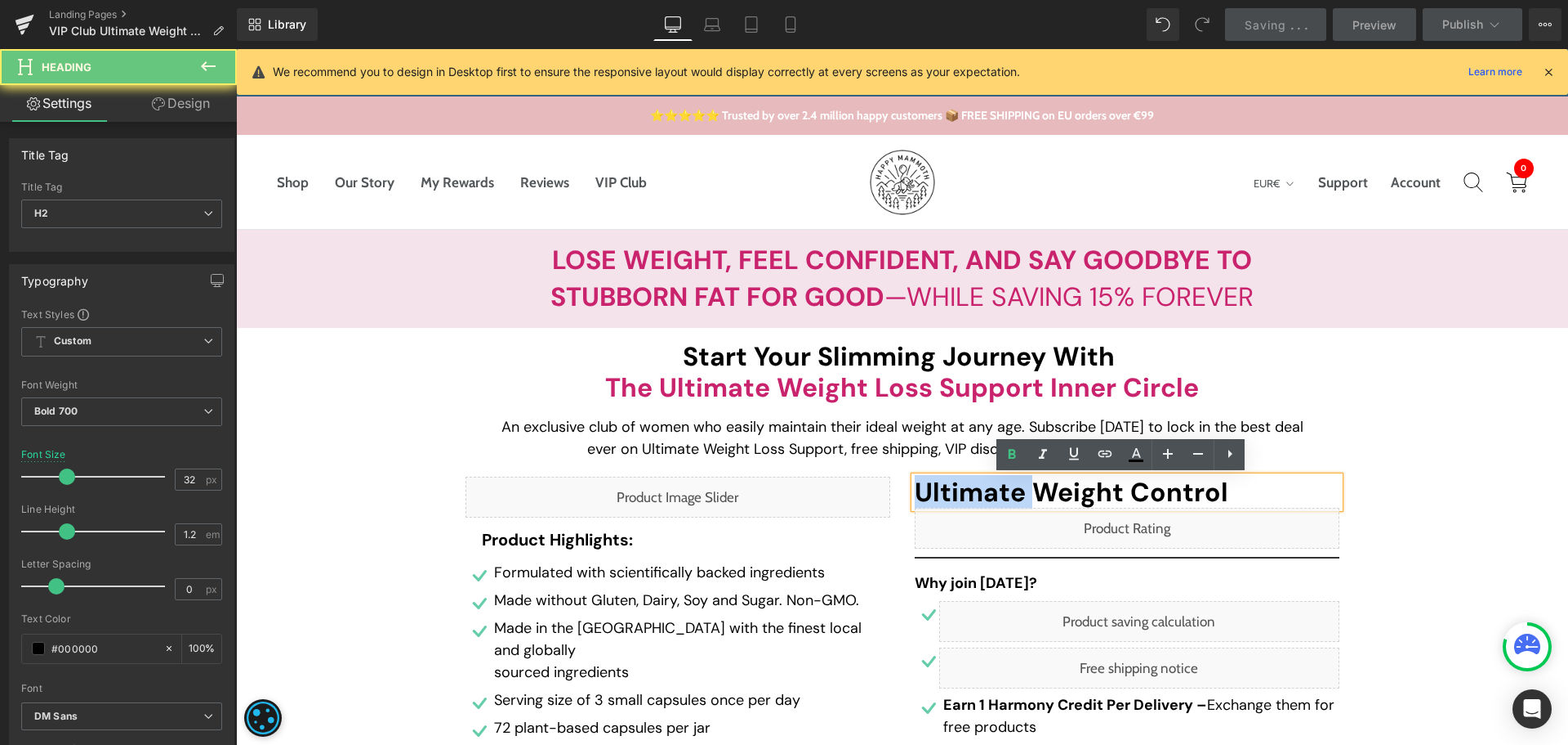
click at [956, 497] on span "Ultimate Weight Control" at bounding box center [1071, 492] width 313 height 35
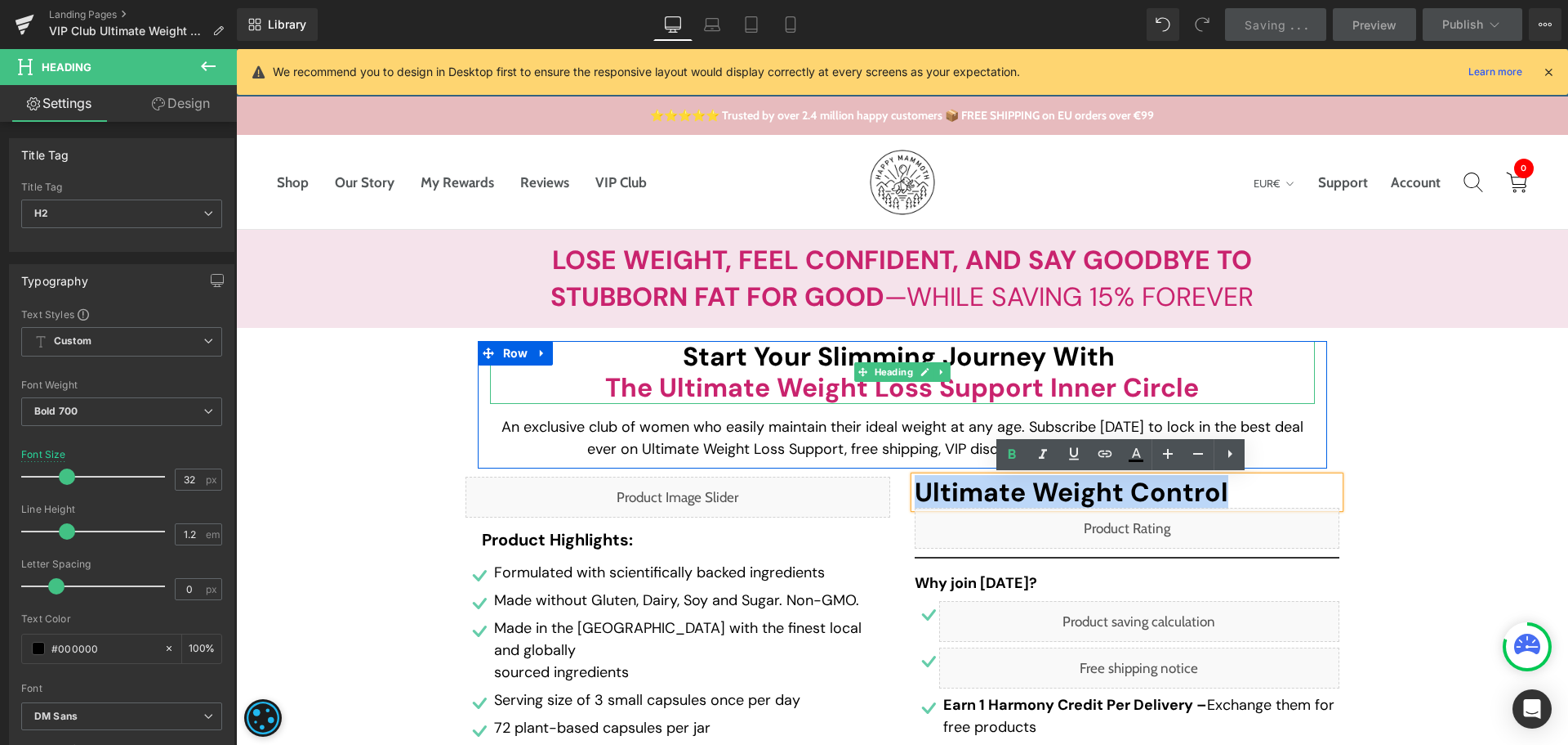
copy span "Ultimate Weight Control"
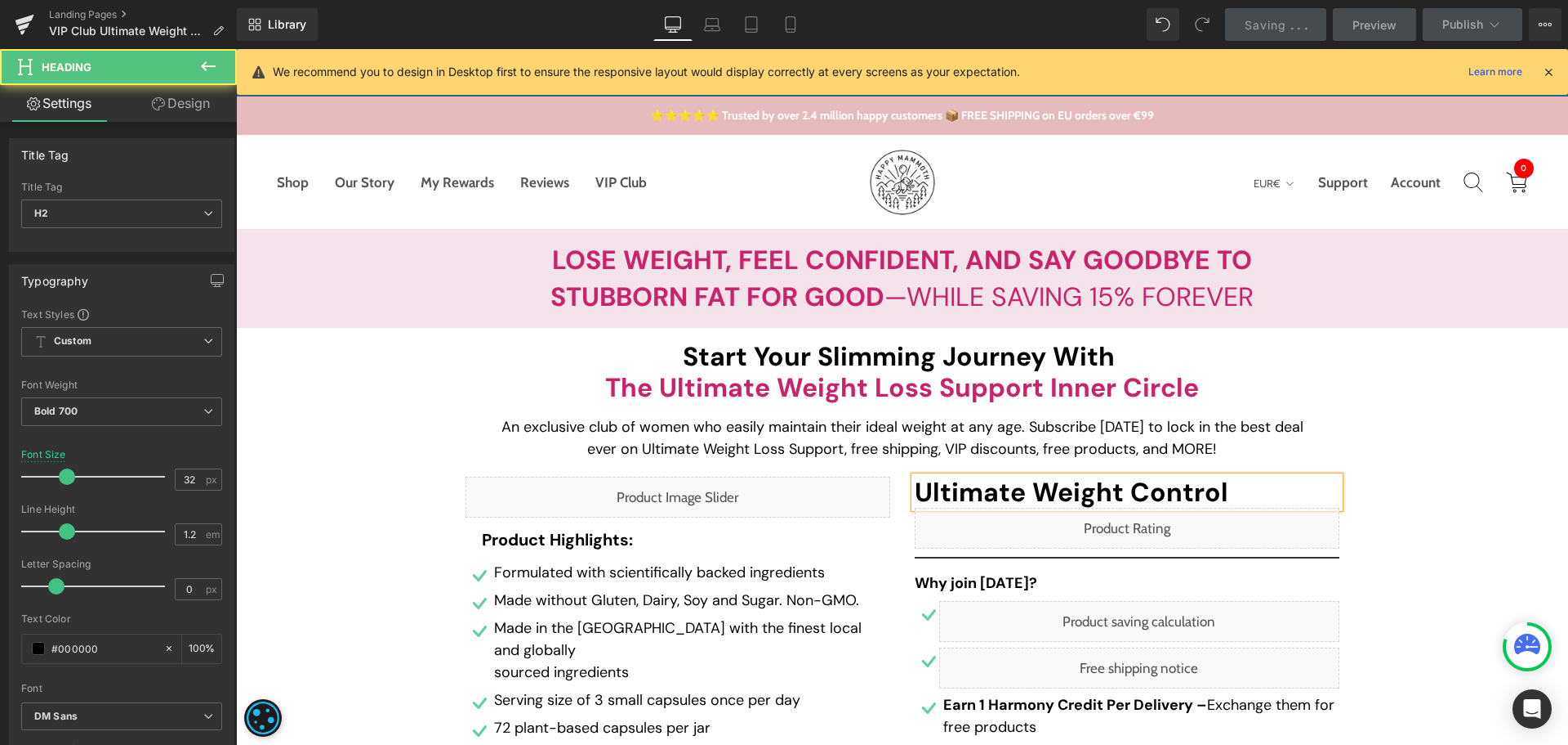
click at [1037, 478] on span "Ultimate Weight Control" at bounding box center [1071, 492] width 313 height 35
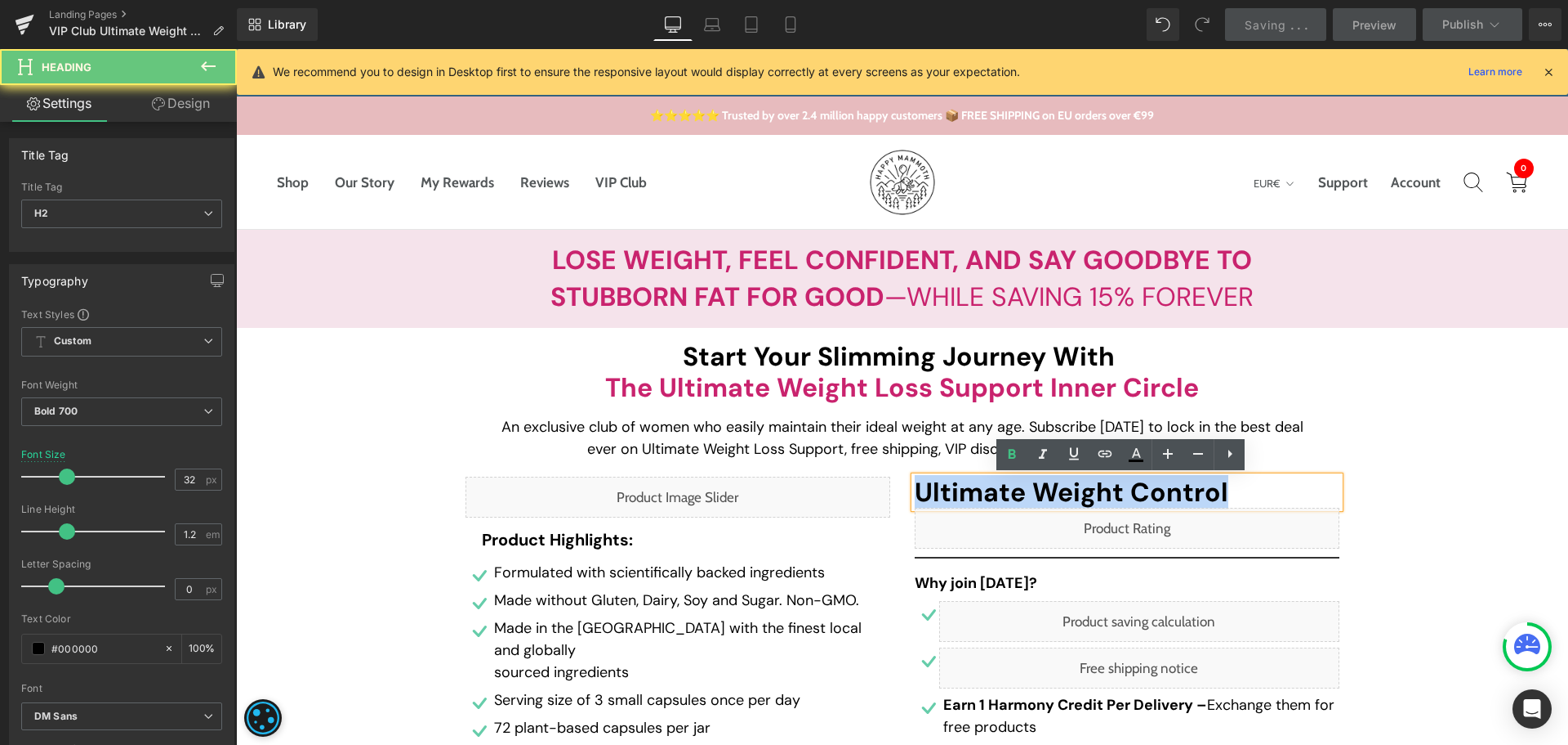
click at [1037, 478] on span "Ultimate Weight Control" at bounding box center [1071, 492] width 313 height 35
paste div
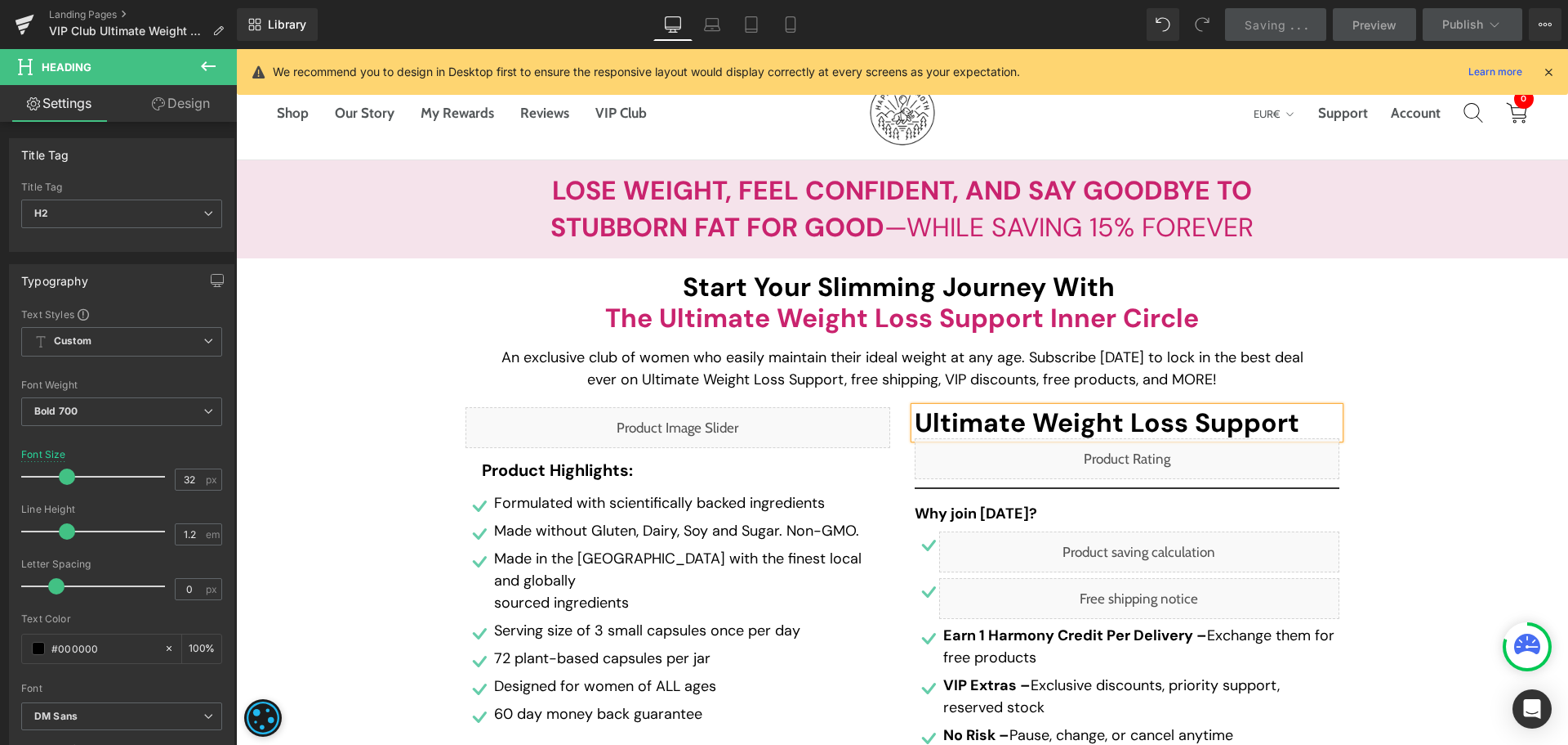
scroll to position [245, 0]
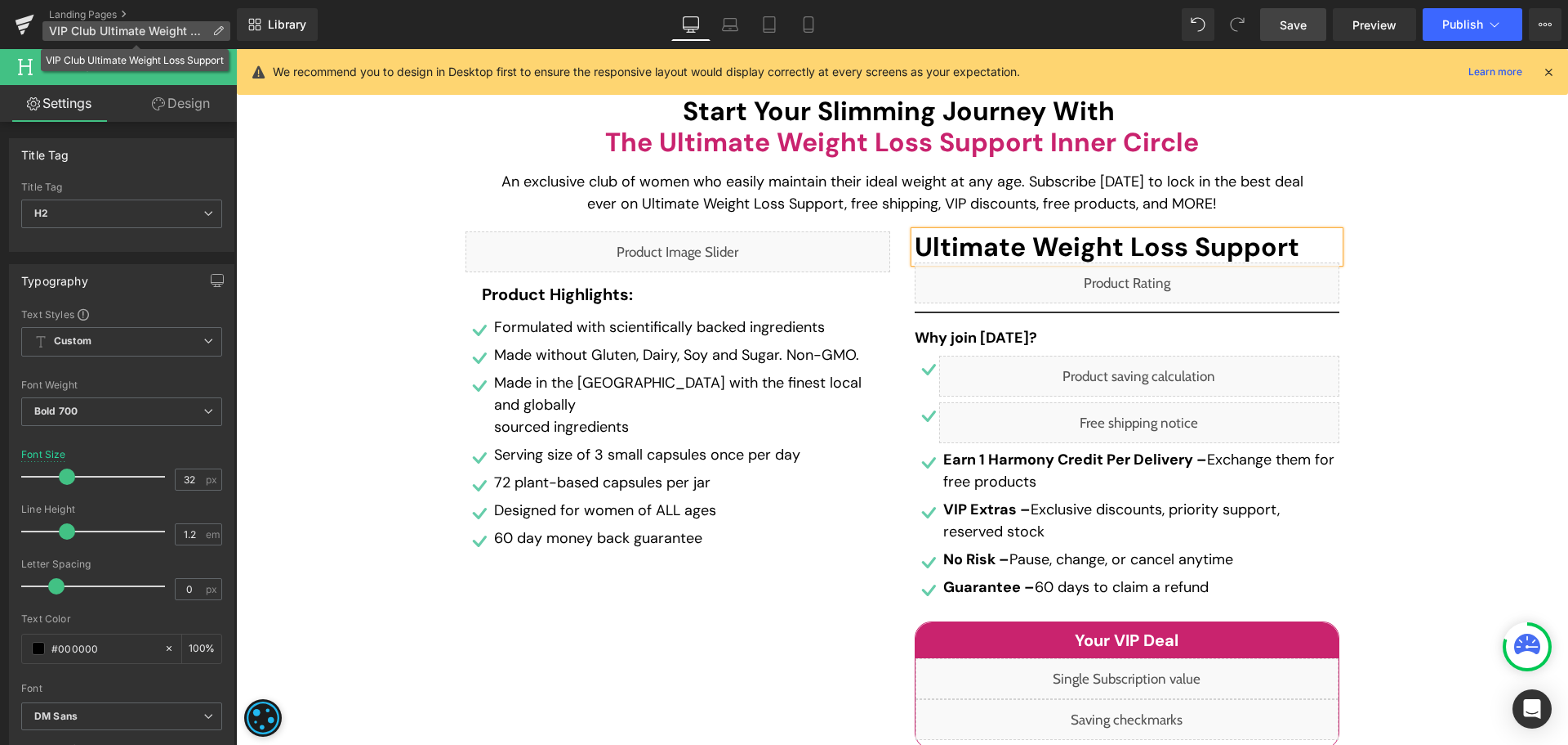
click at [197, 28] on span "VIP Club Ultimate Weight Loss Support" at bounding box center [127, 31] width 157 height 13
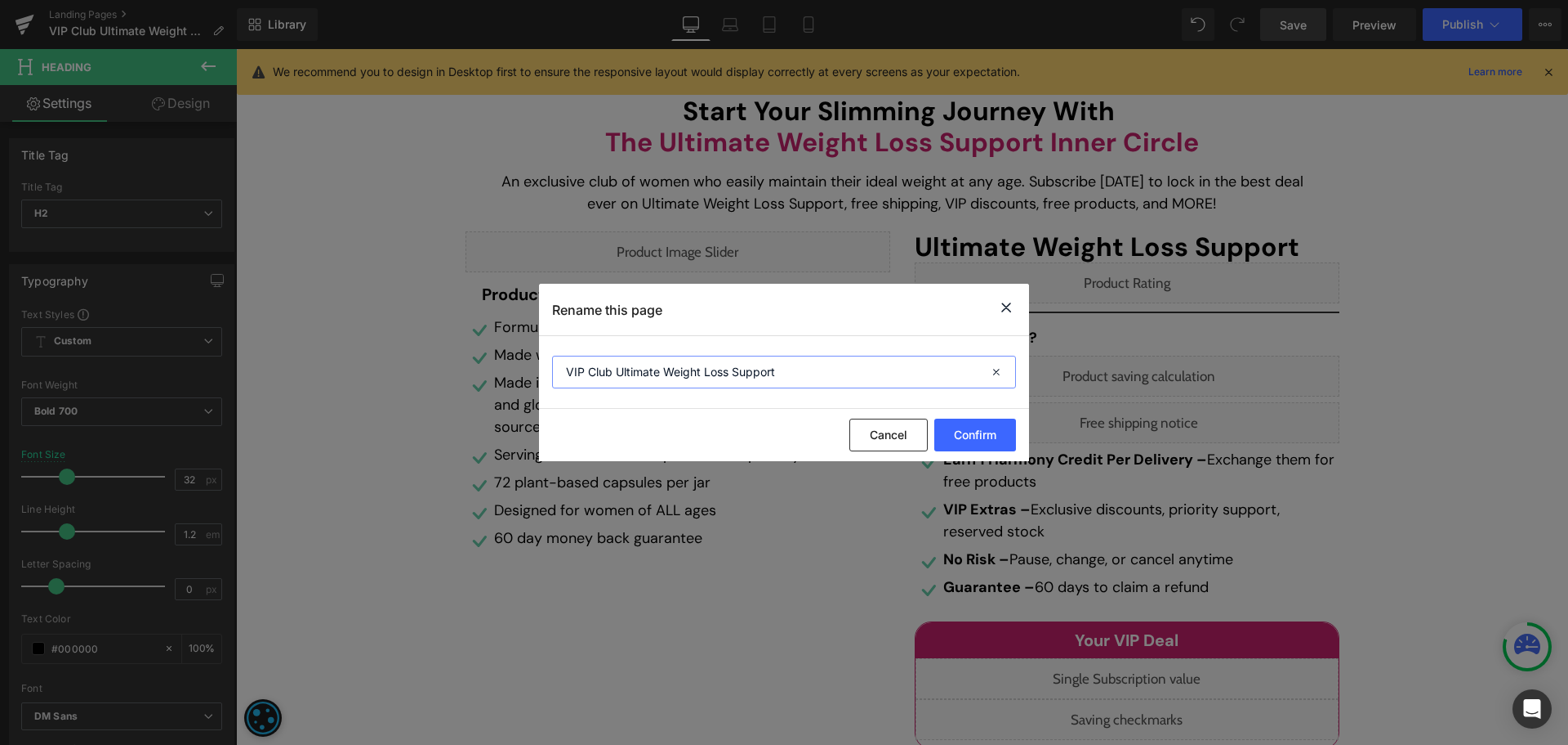
drag, startPoint x: 799, startPoint y: 382, endPoint x: 703, endPoint y: 386, distance: 96.1
click at [703, 386] on input "VIP Club Ultimate Weight Loss Support" at bounding box center [784, 372] width 464 height 33
click at [774, 370] on input "VIP Club Ultimate Weight Control" at bounding box center [784, 372] width 464 height 33
type input "VIP Club Ultimate Weight Control"
click at [912, 438] on button "Cancel" at bounding box center [889, 435] width 78 height 33
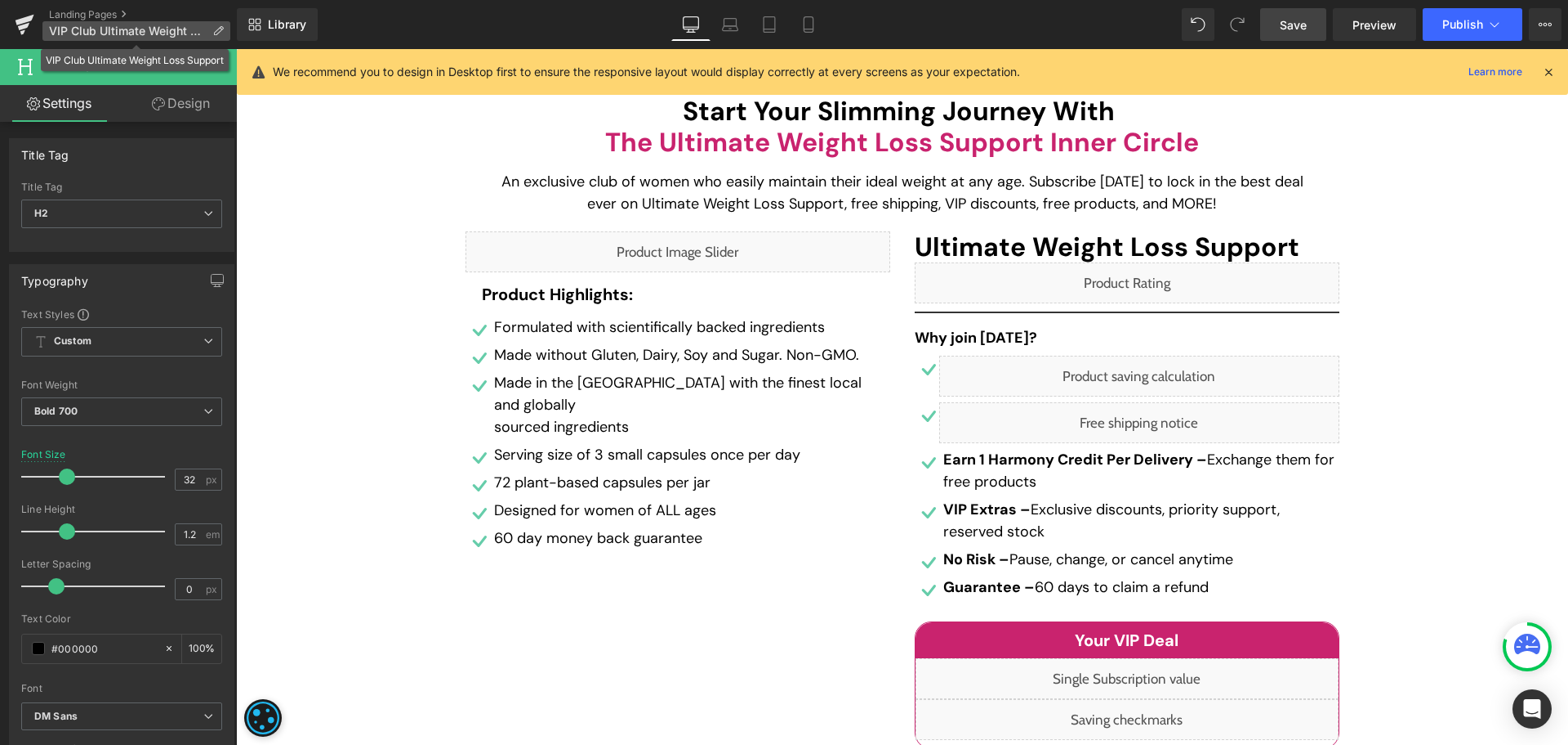
click at [146, 27] on span "VIP Club Ultimate Weight Loss Support" at bounding box center [127, 31] width 157 height 13
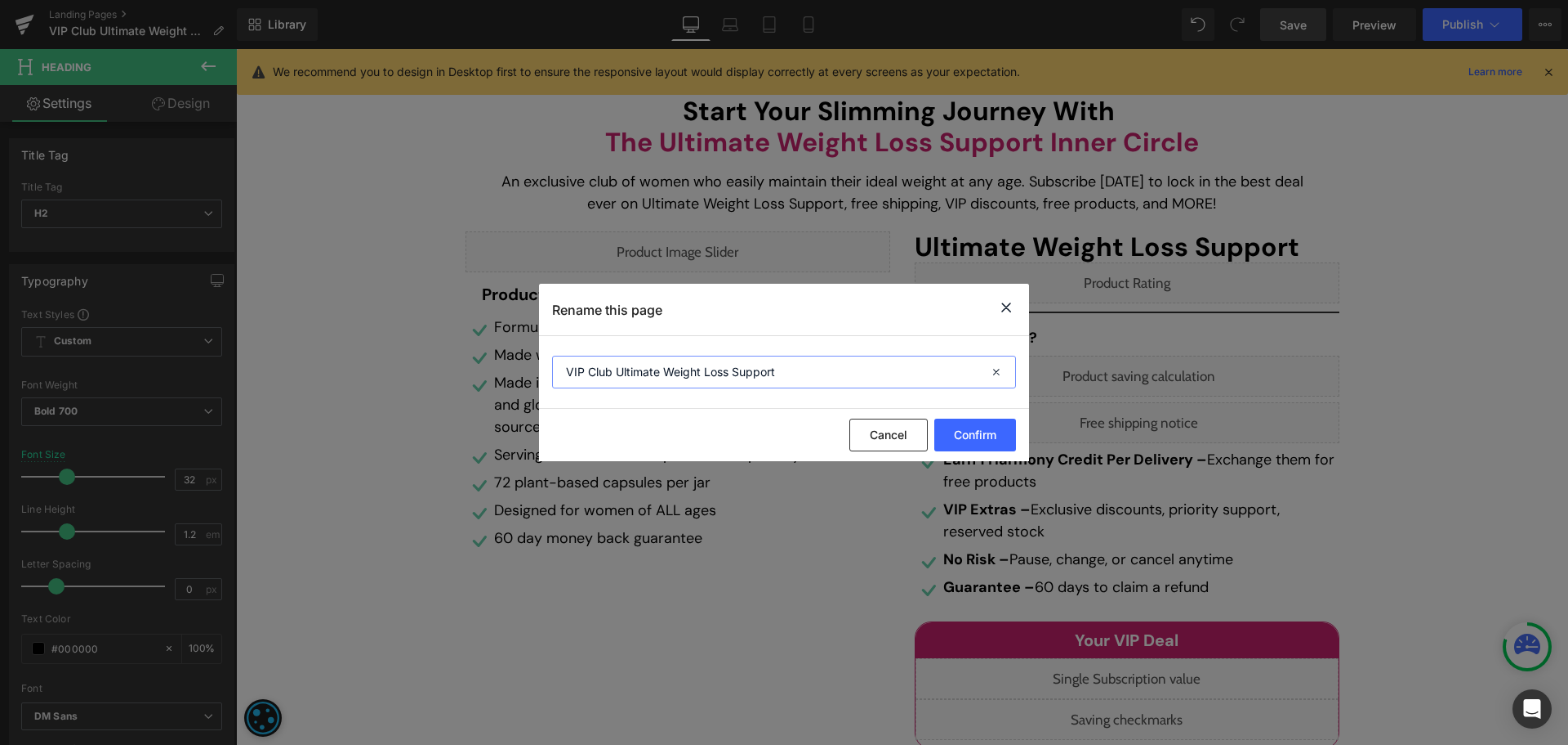
click at [814, 383] on input "VIP Club Ultimate Weight Loss Support" at bounding box center [784, 372] width 464 height 33
type input "VIP Club Ultimate Weight Contro"
click at [972, 432] on button "Confirm" at bounding box center [975, 435] width 82 height 33
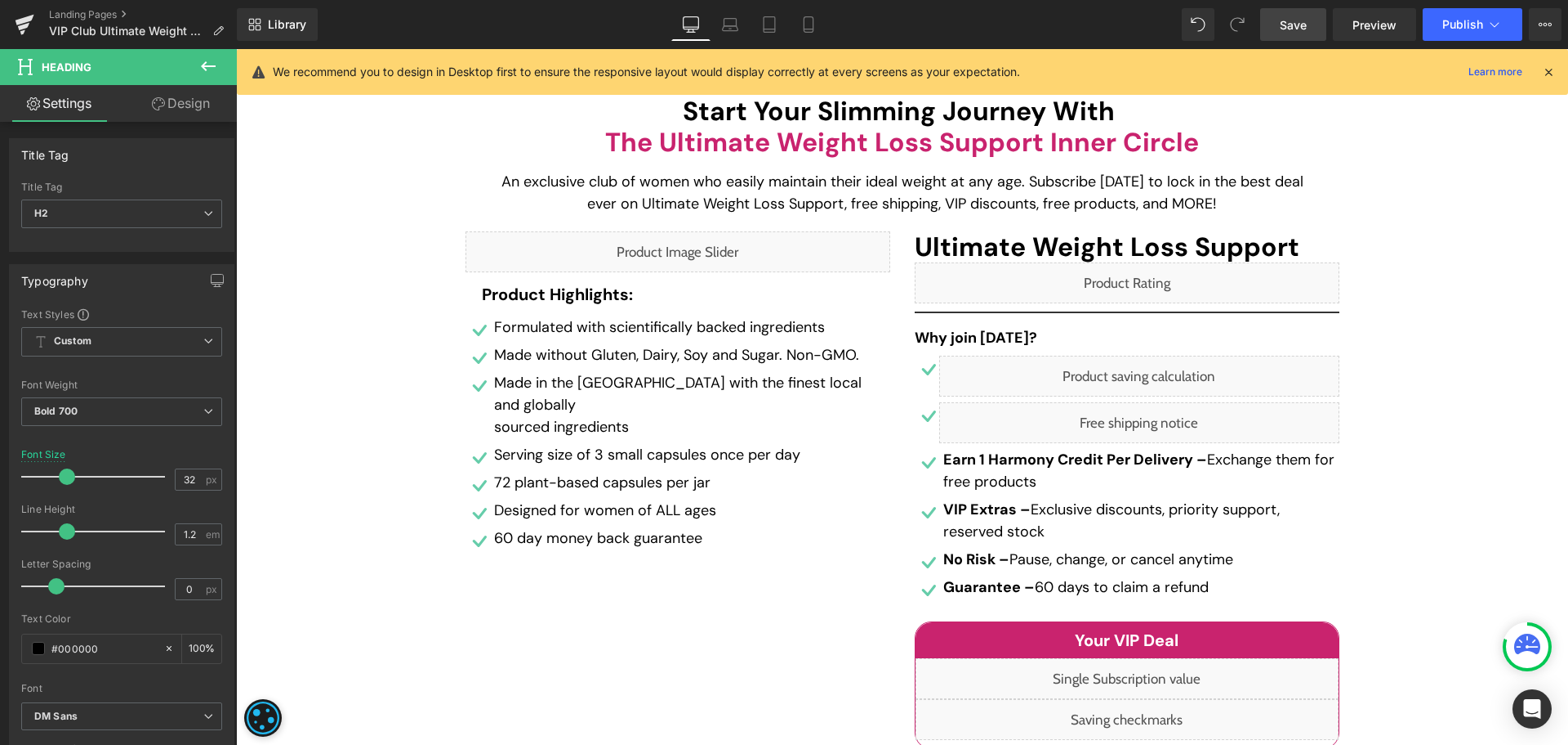
click at [1290, 21] on span "Save" at bounding box center [1294, 25] width 27 height 17
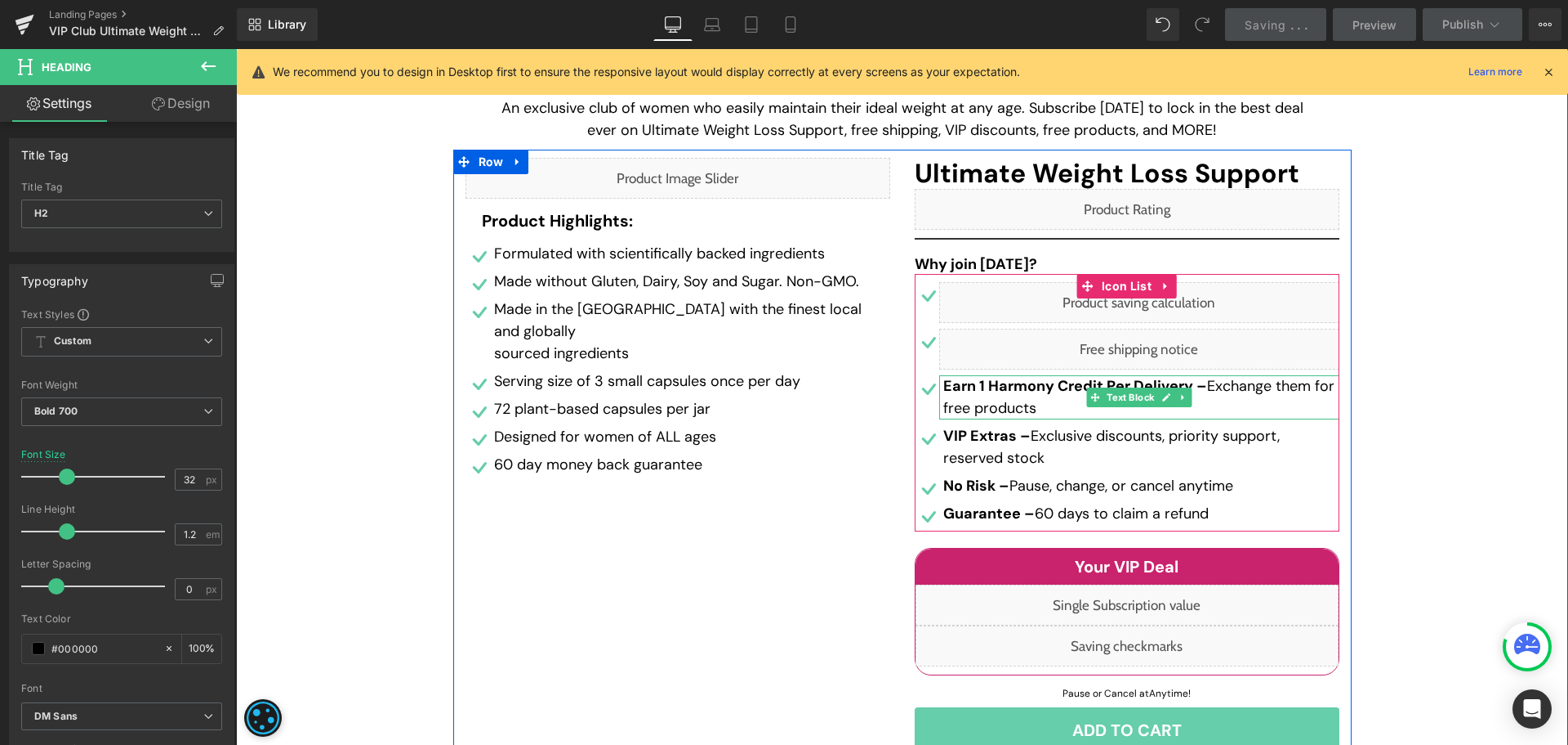
scroll to position [327, 0]
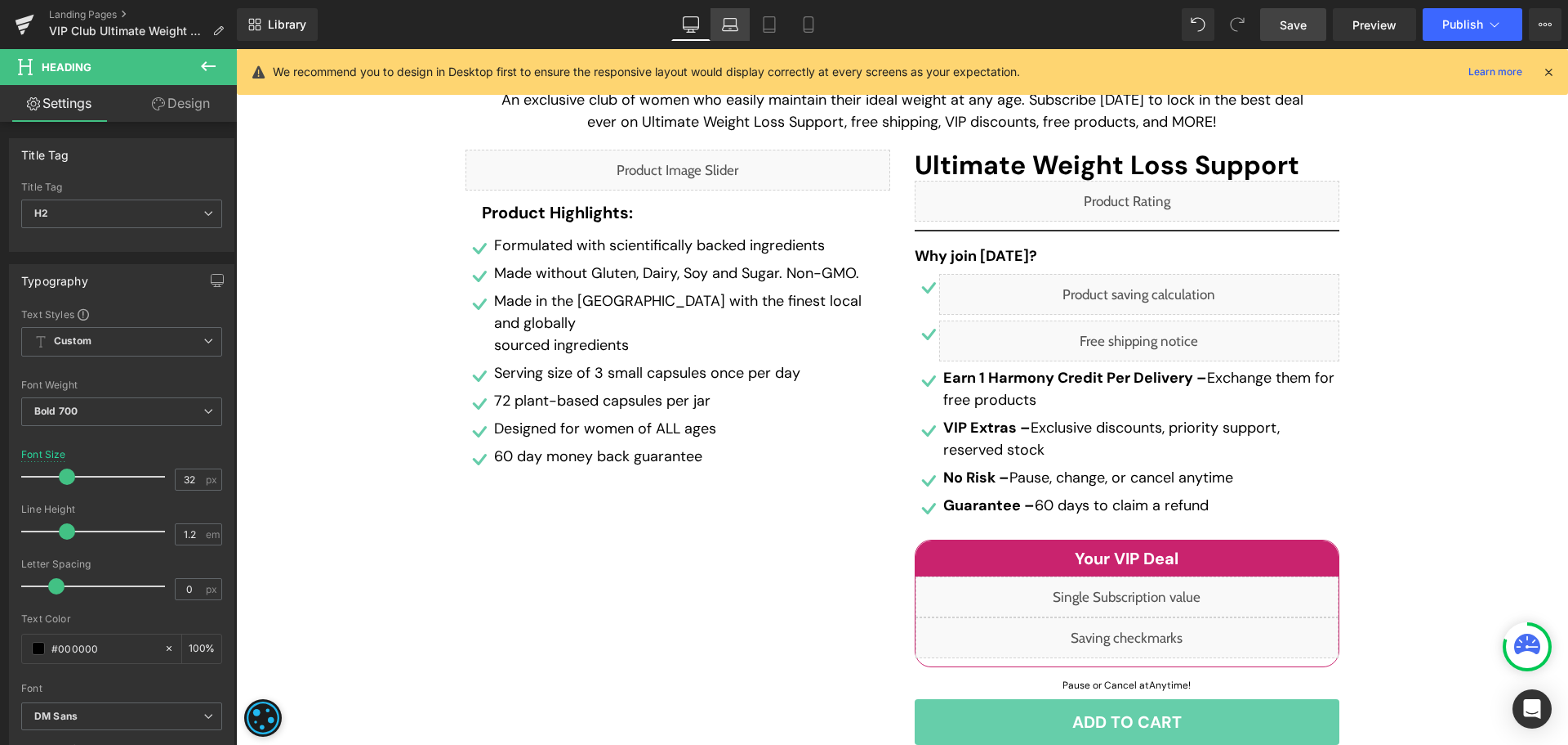
click at [722, 32] on icon at bounding box center [730, 25] width 16 height 16
type input "100"
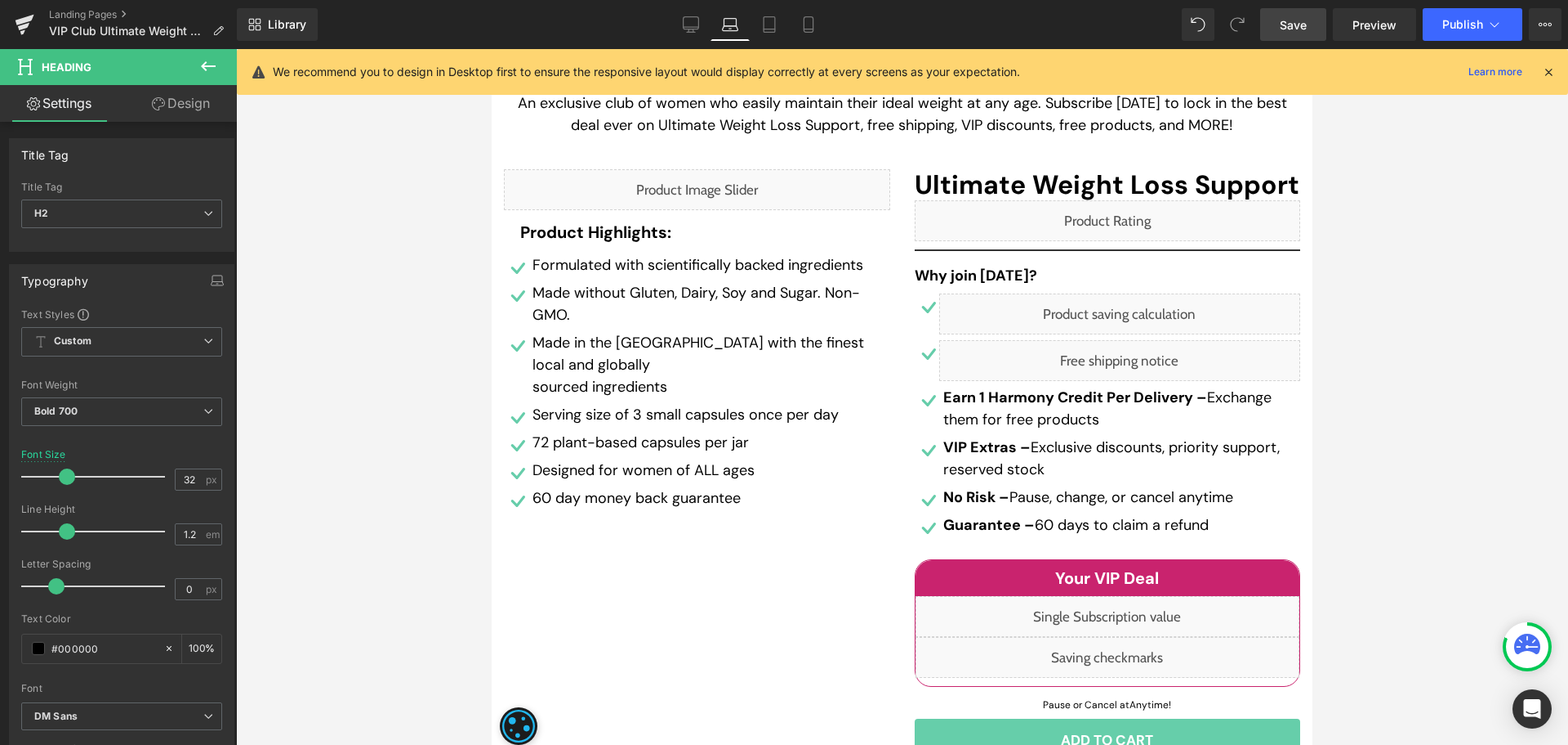
scroll to position [346, 0]
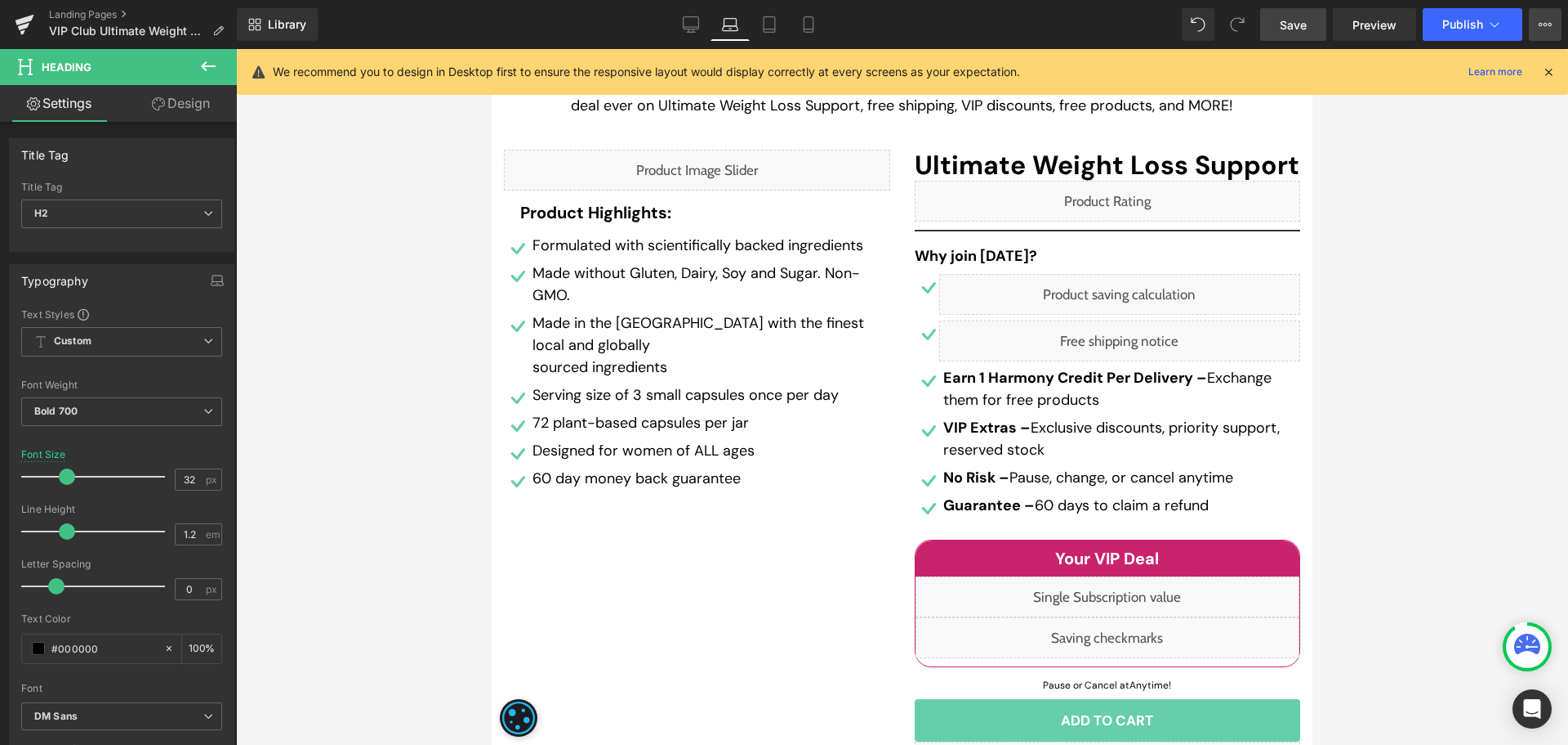
click at [1551, 20] on icon at bounding box center [1545, 25] width 13 height 13
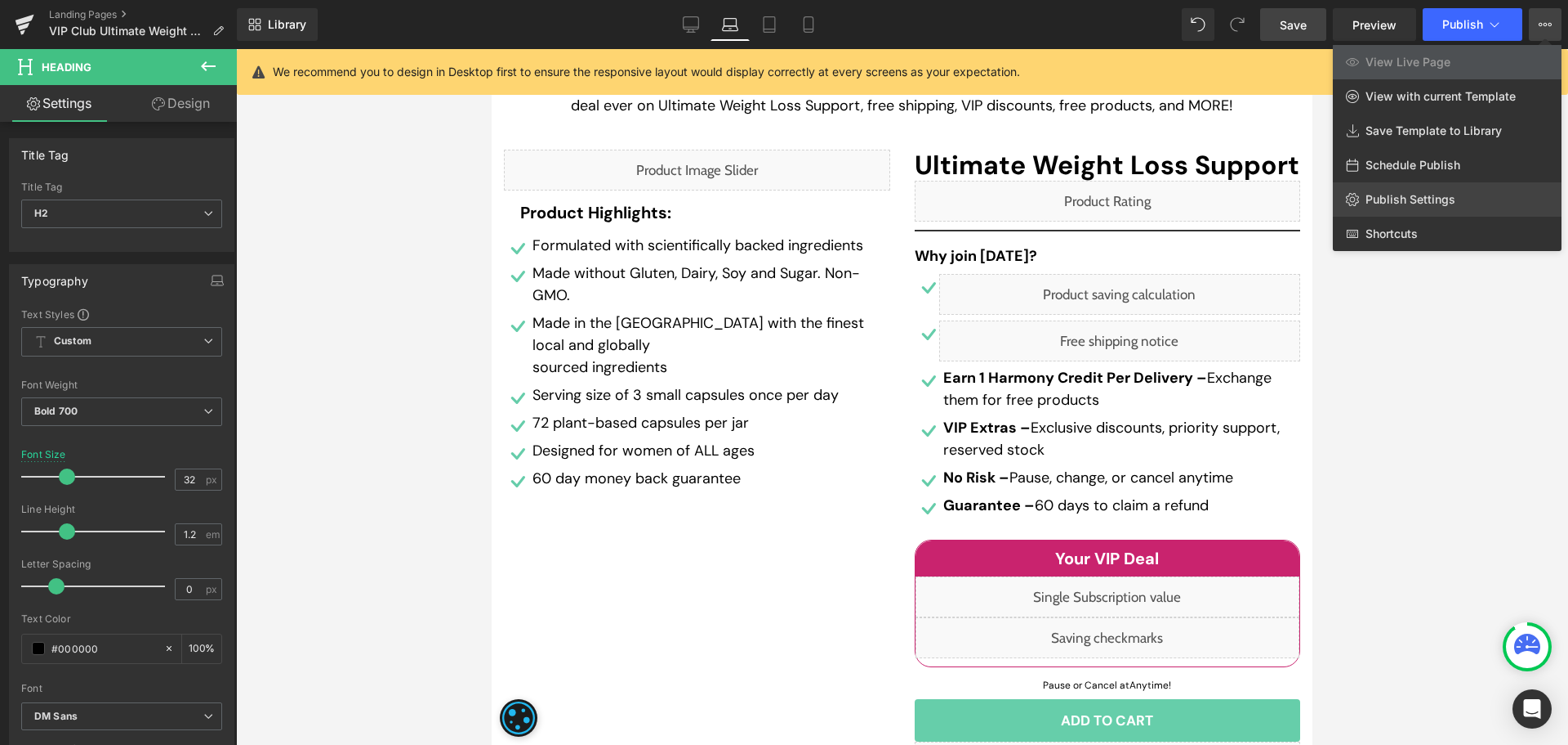
click at [1441, 195] on span "Publish Settings" at bounding box center [1410, 199] width 90 height 15
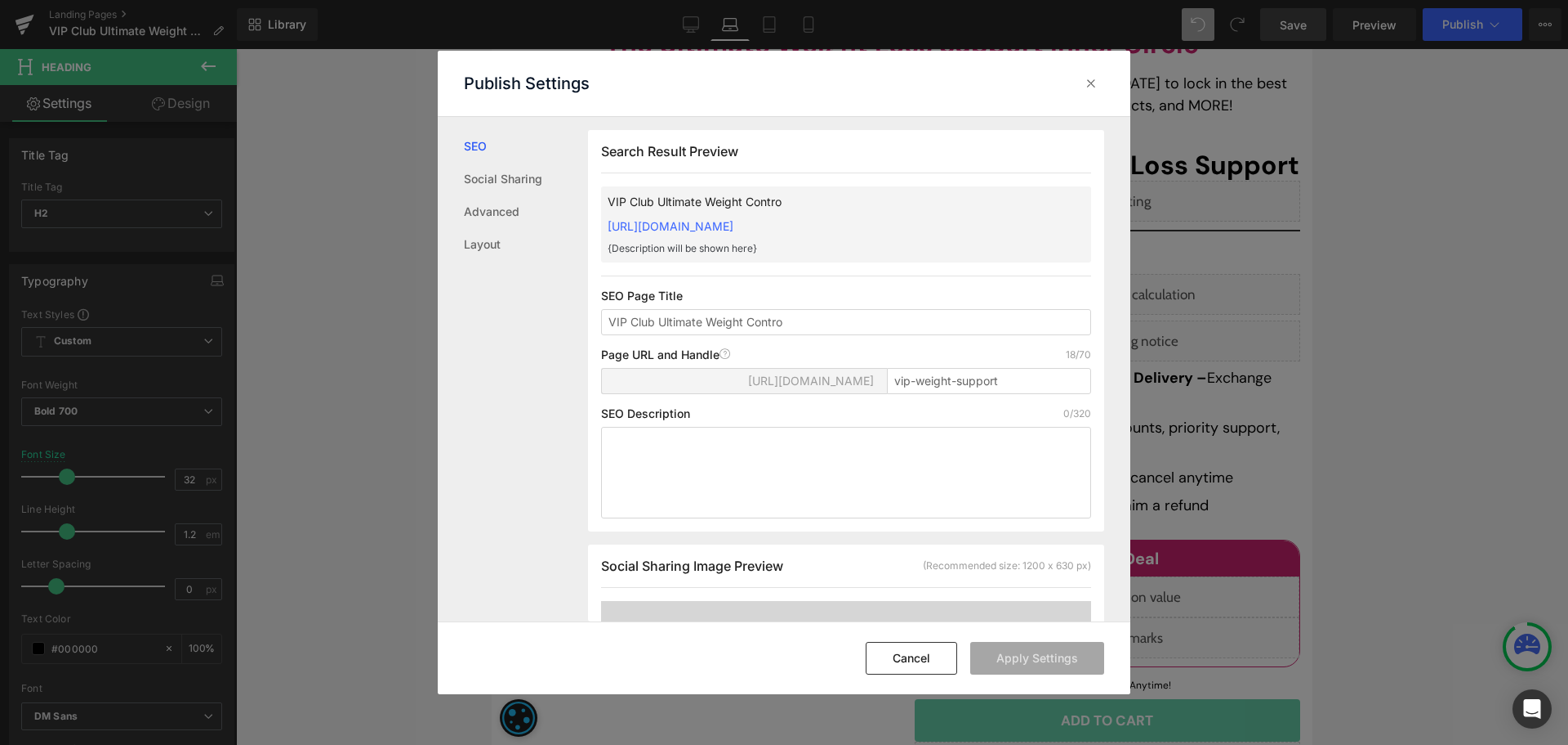
scroll to position [1, 0]
click at [1090, 84] on icon at bounding box center [1091, 84] width 16 height 16
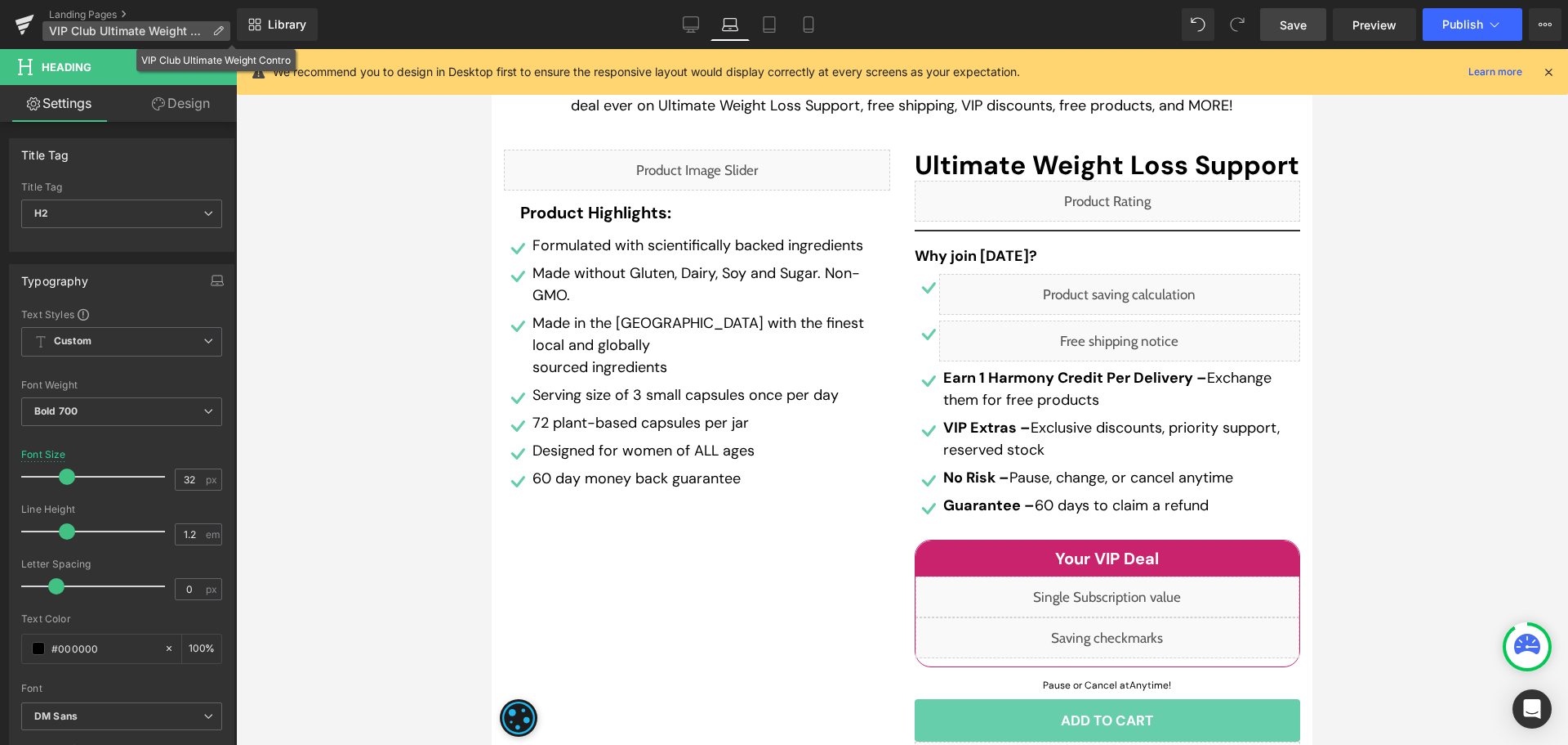
click at [218, 22] on p "VIP Club Ultimate Weight Contro" at bounding box center [136, 31] width 188 height 20
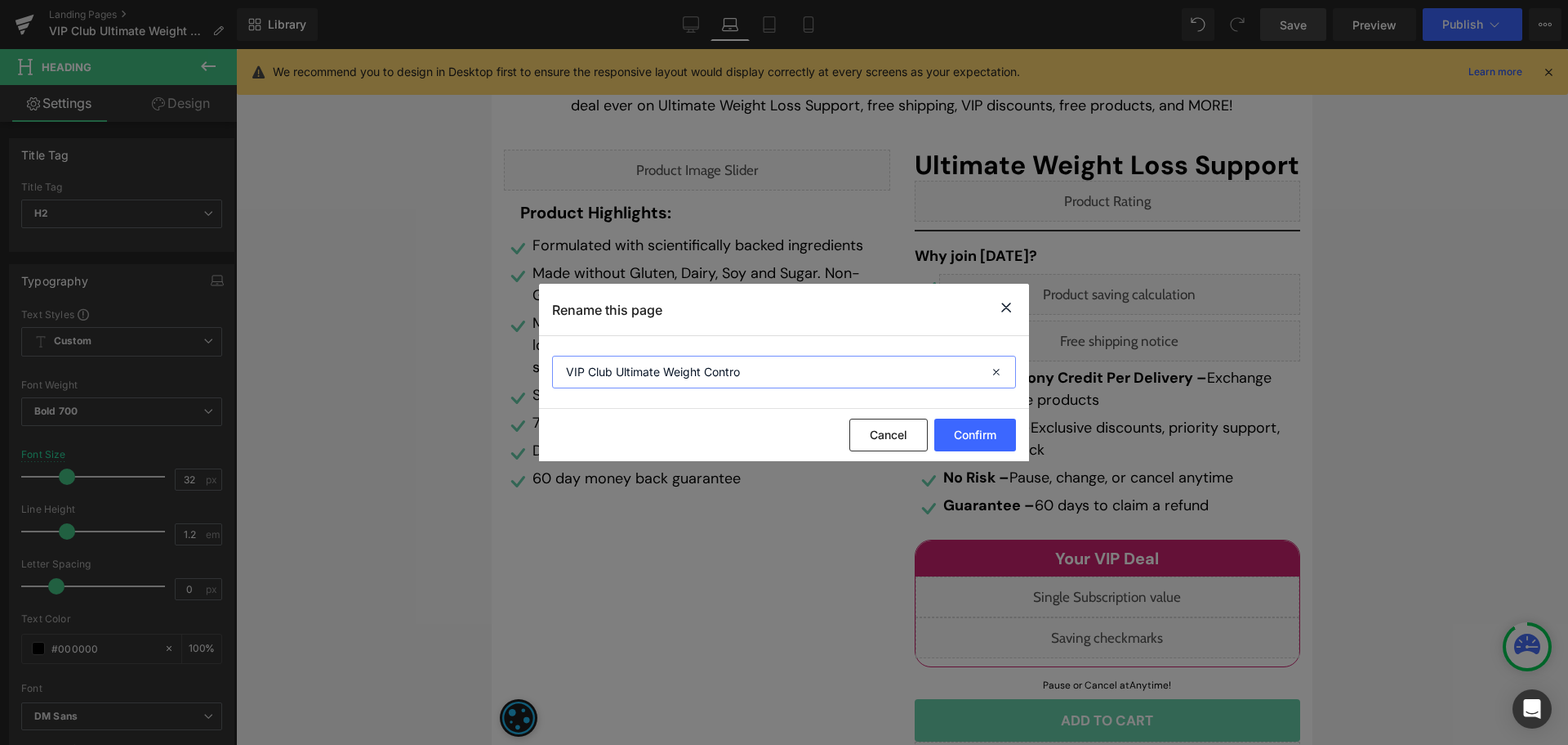
click at [768, 368] on input "VIP Club Ultimate Weight Contro" at bounding box center [784, 372] width 464 height 33
type input "VIP Club Ultimate Weight Control"
click at [911, 433] on button "Cancel" at bounding box center [889, 435] width 78 height 33
